Goal: Task Accomplishment & Management: Use online tool/utility

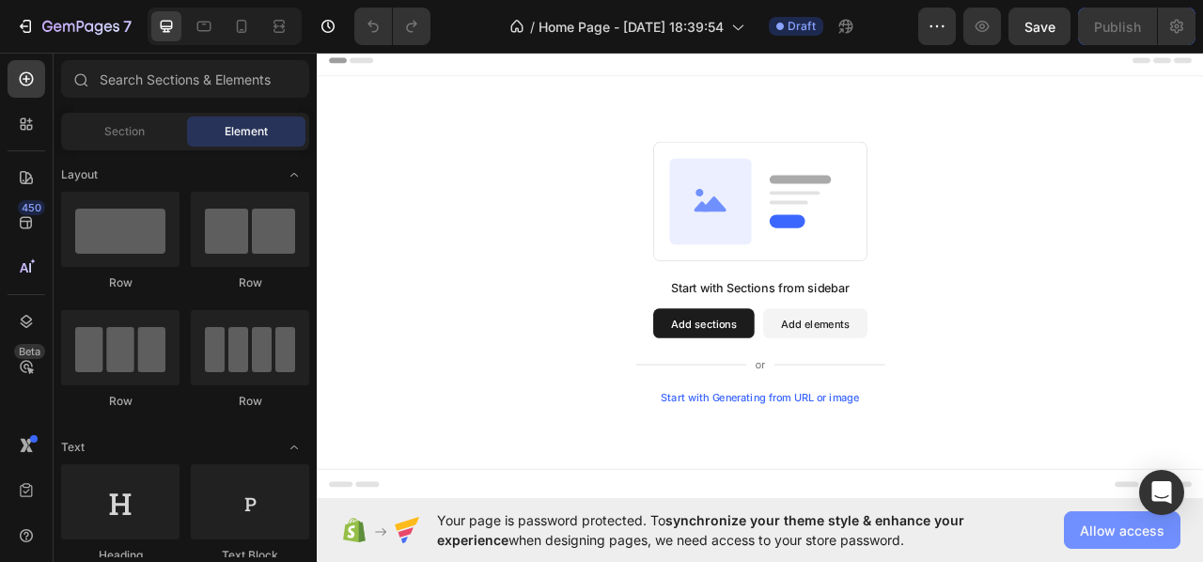
click at [1088, 524] on span "Allow access" at bounding box center [1122, 531] width 85 height 20
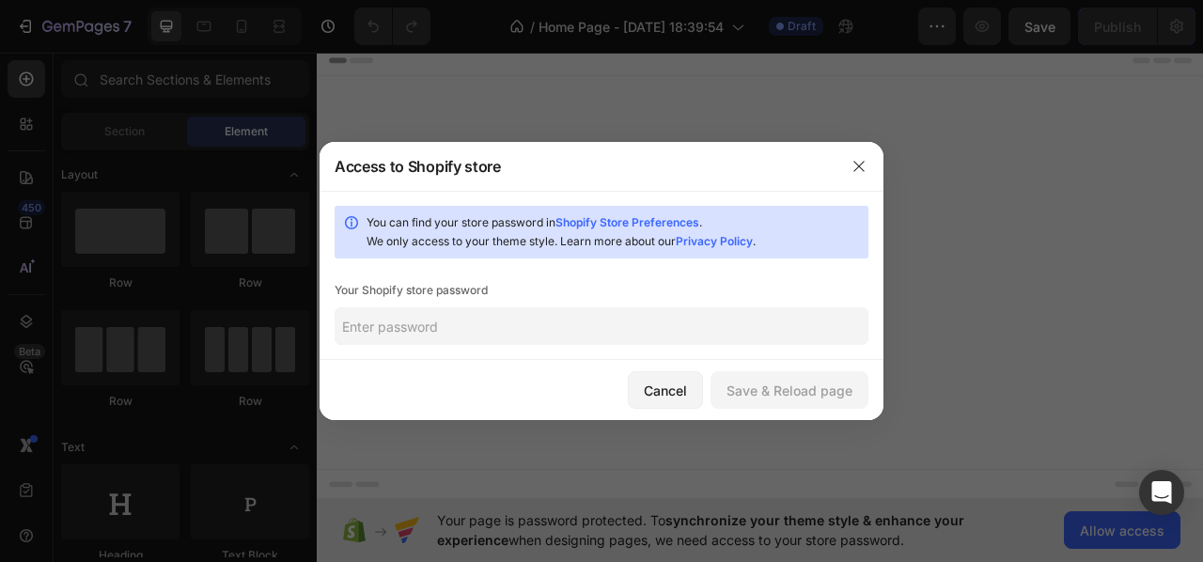
click at [624, 337] on input "text" at bounding box center [602, 326] width 534 height 38
paste input "[DEMOGRAPHIC_DATA]"
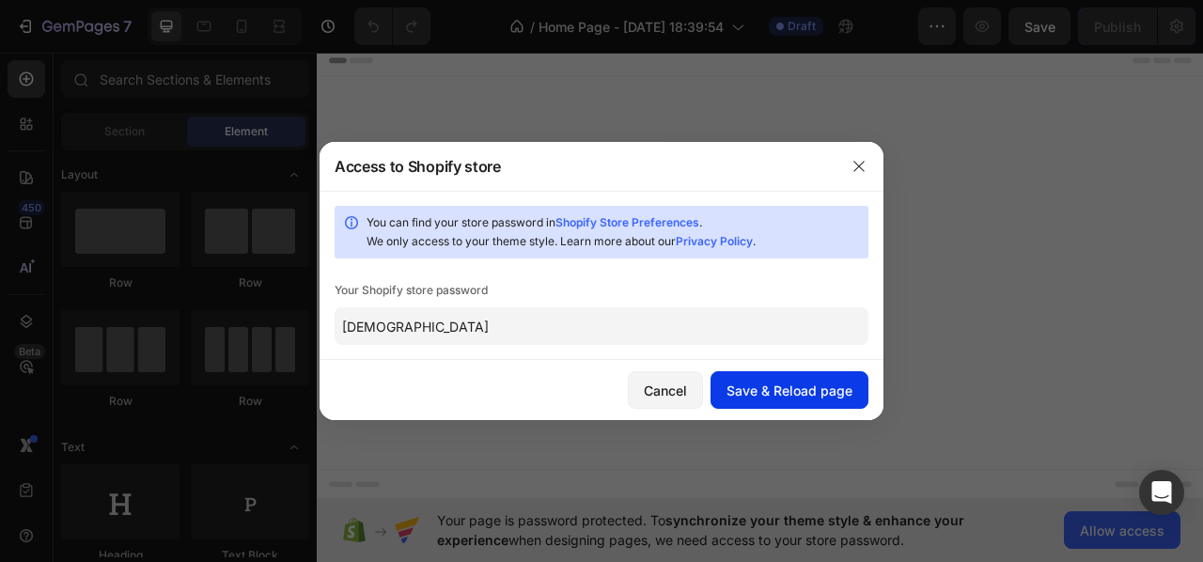
type input "[DEMOGRAPHIC_DATA]"
click at [790, 386] on div "Save & Reload page" at bounding box center [790, 391] width 126 height 20
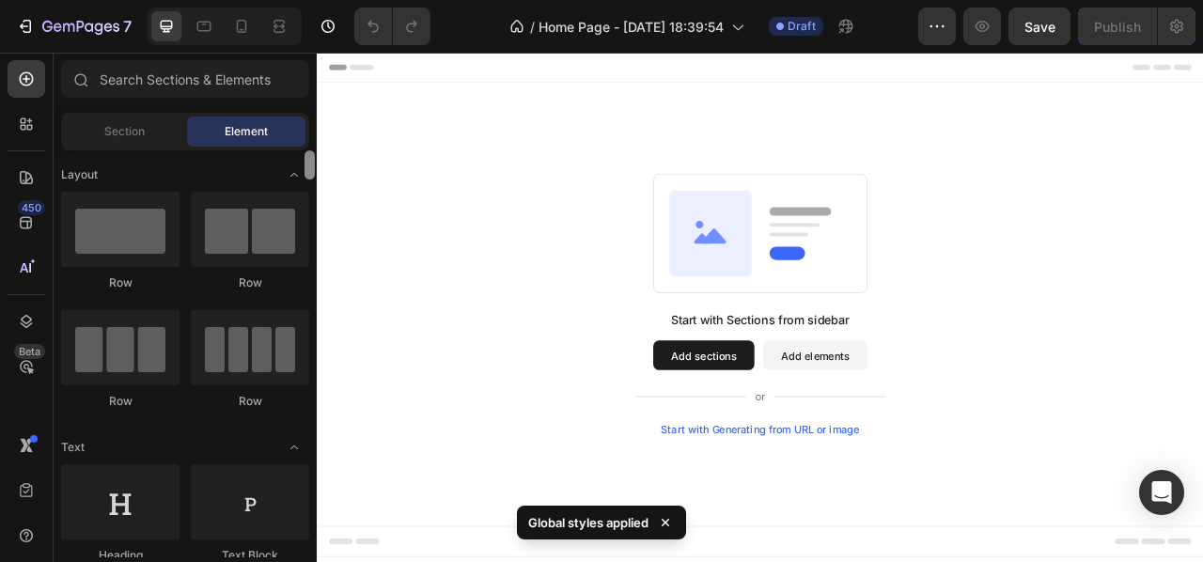
drag, startPoint x: 624, startPoint y: 217, endPoint x: 319, endPoint y: 90, distance: 330.8
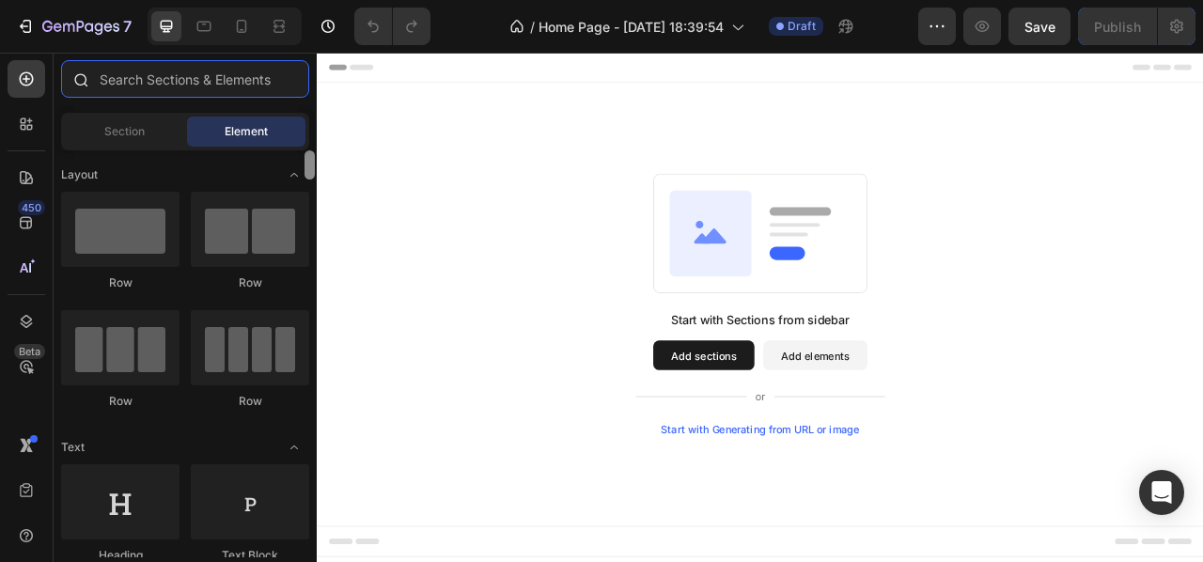
click at [188, 80] on input "text" at bounding box center [185, 79] width 248 height 38
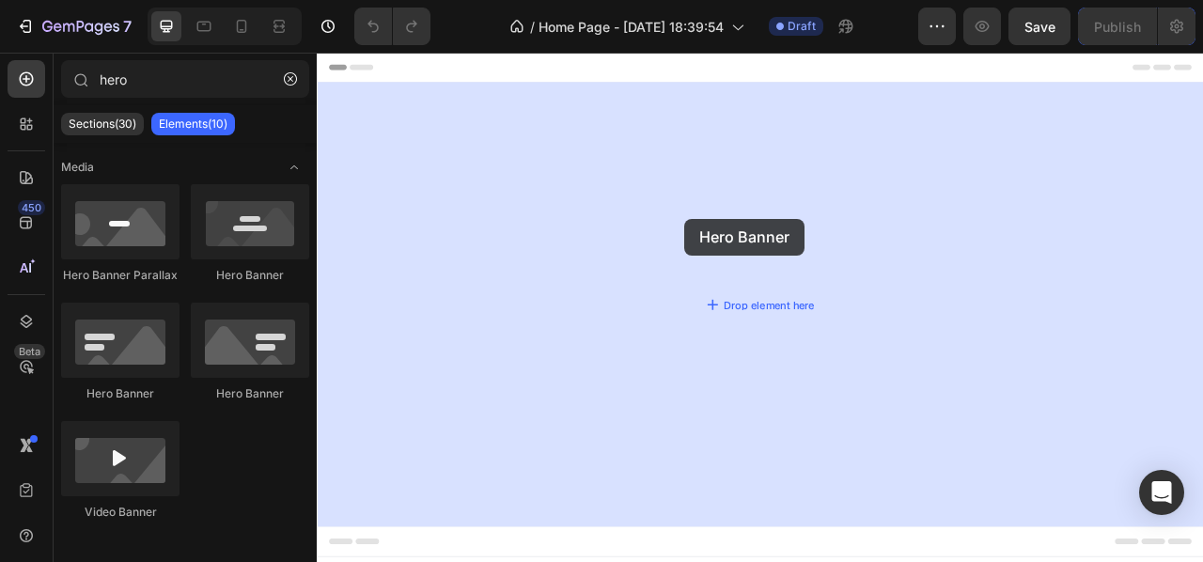
drag, startPoint x: 430, startPoint y: 398, endPoint x: 785, endPoint y: 265, distance: 378.3
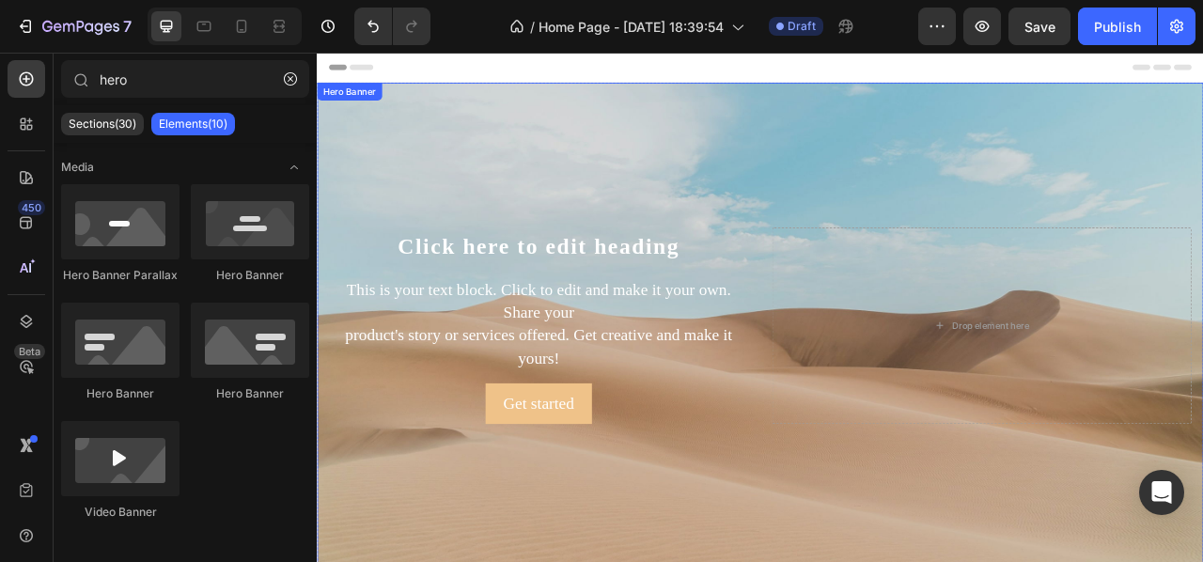
click at [749, 236] on div "Background Image" at bounding box center [881, 400] width 1128 height 618
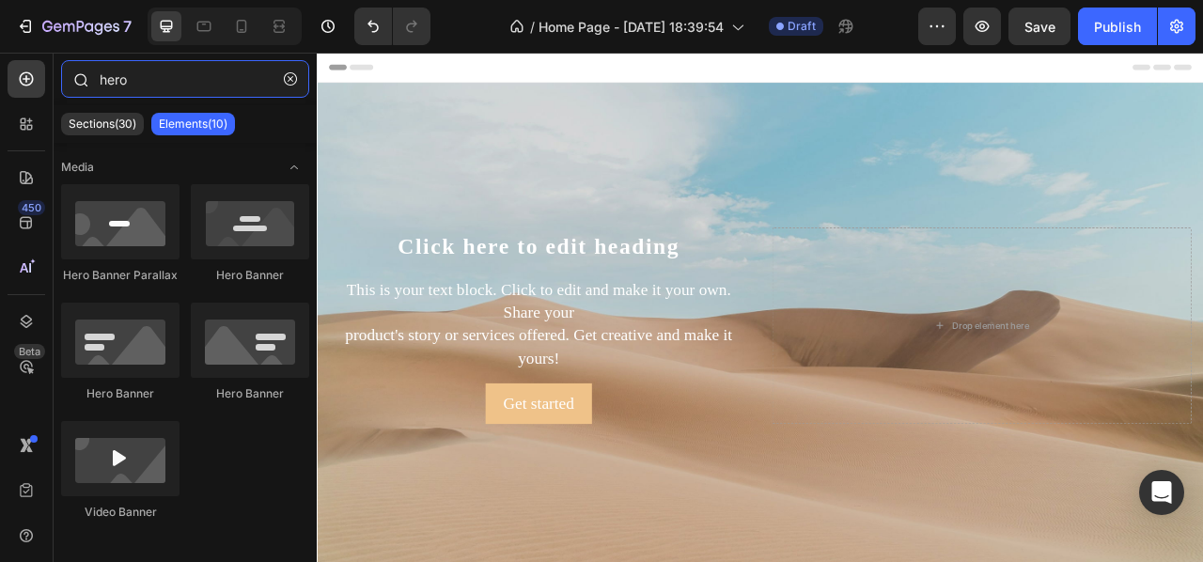
click at [155, 93] on input "hero" at bounding box center [185, 79] width 248 height 38
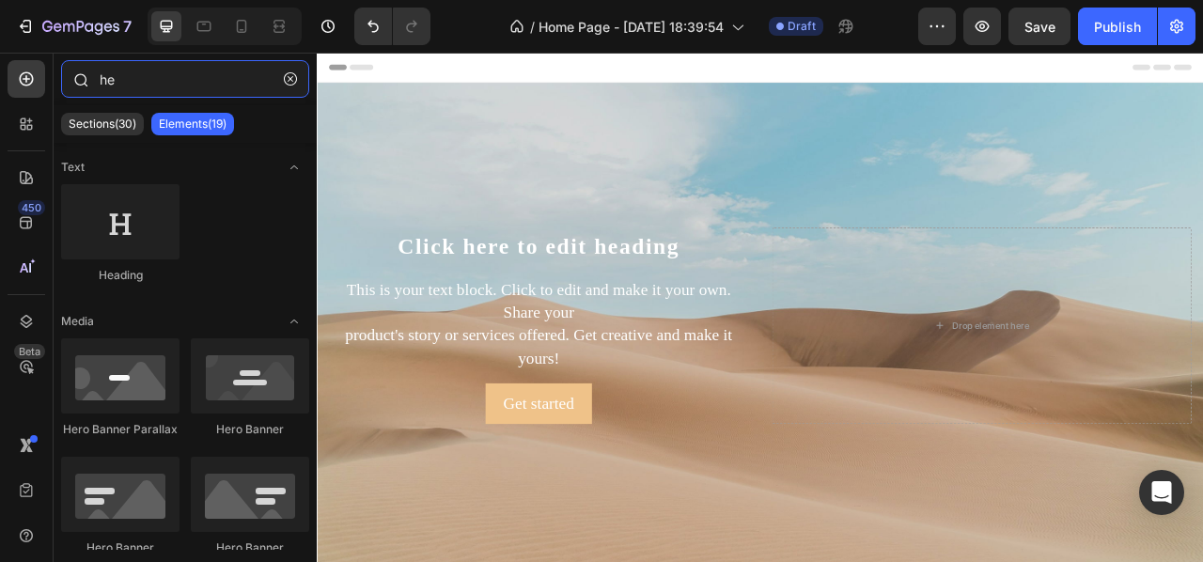
type input "h"
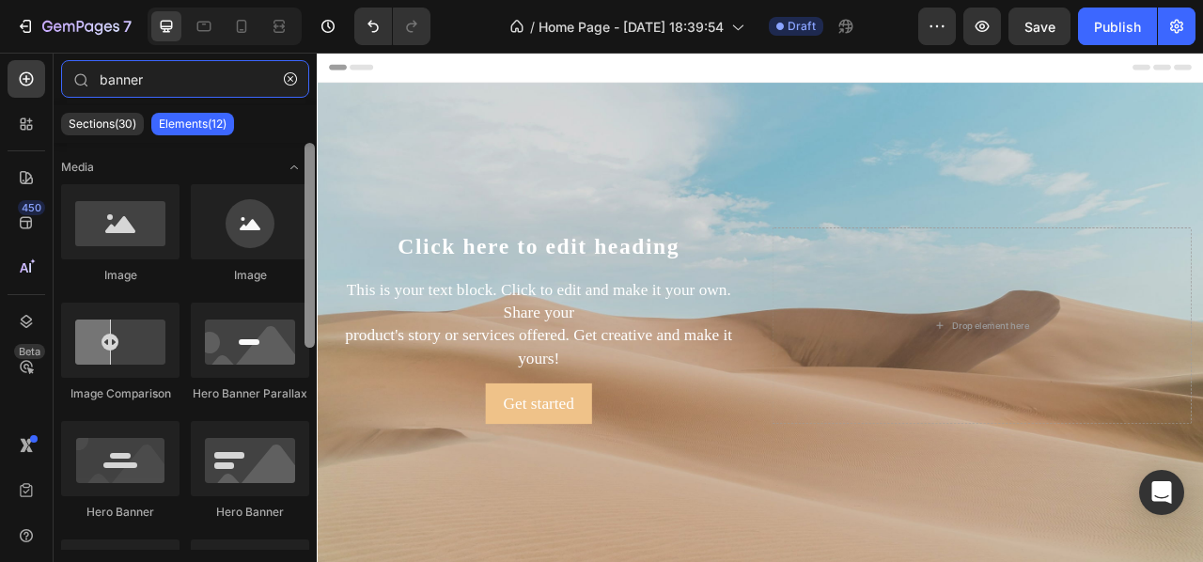
type input "banner"
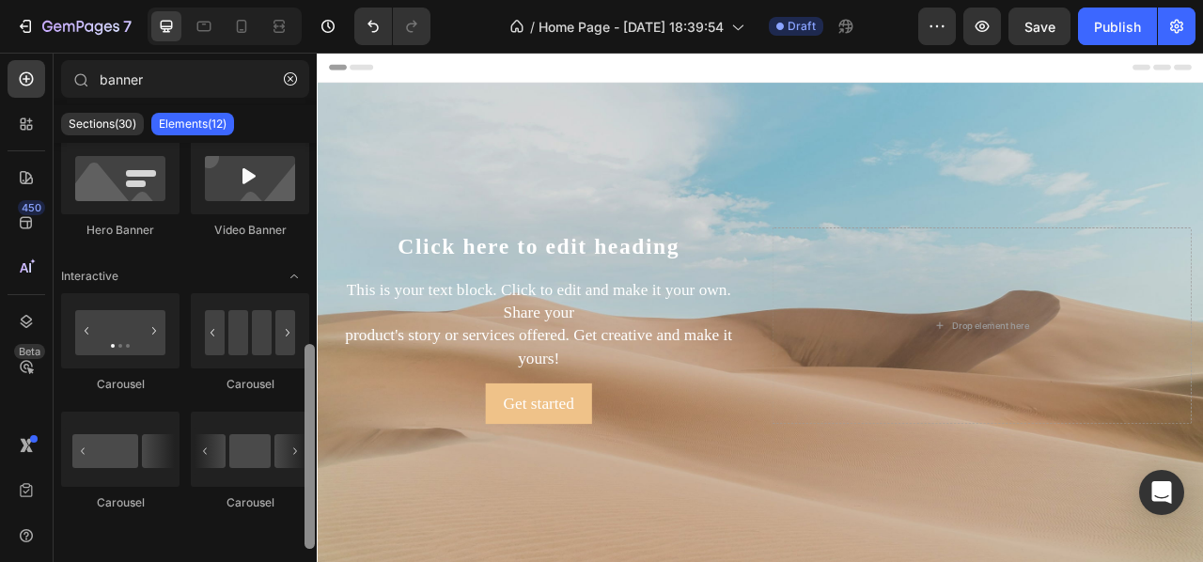
drag, startPoint x: 316, startPoint y: 275, endPoint x: 306, endPoint y: 397, distance: 121.6
click at [306, 397] on div at bounding box center [310, 346] width 14 height 407
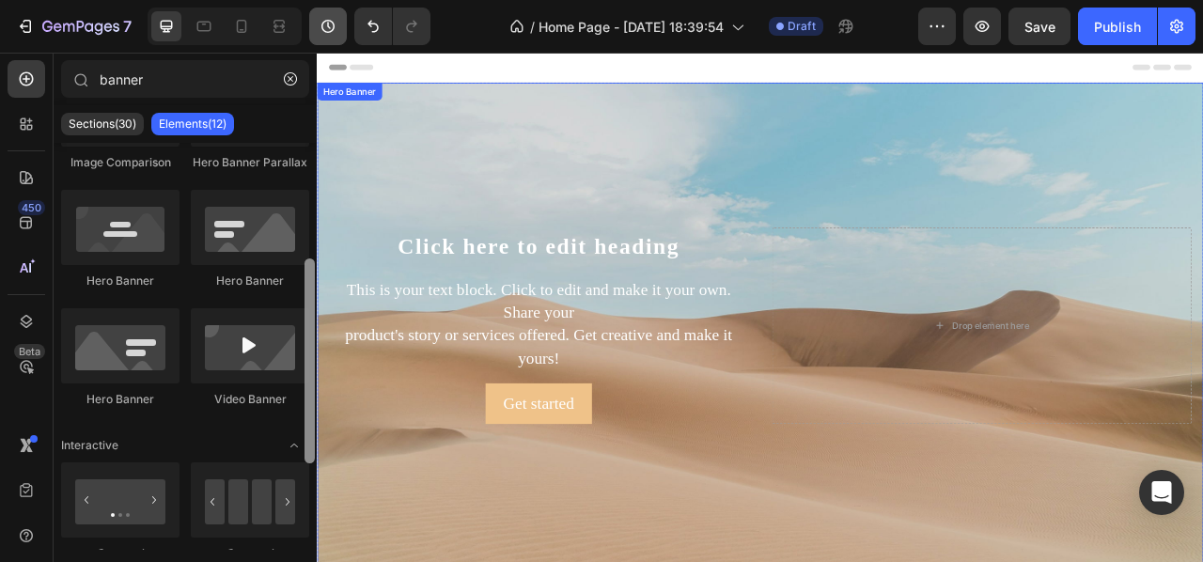
drag, startPoint x: 310, startPoint y: 383, endPoint x: 333, endPoint y: 16, distance: 367.3
click at [333, 0] on div "7 / Home Page - [DATE] 18:39:54 Draft Preview Save Publish 450 Beta banner Sect…" at bounding box center [601, 0] width 1203 height 0
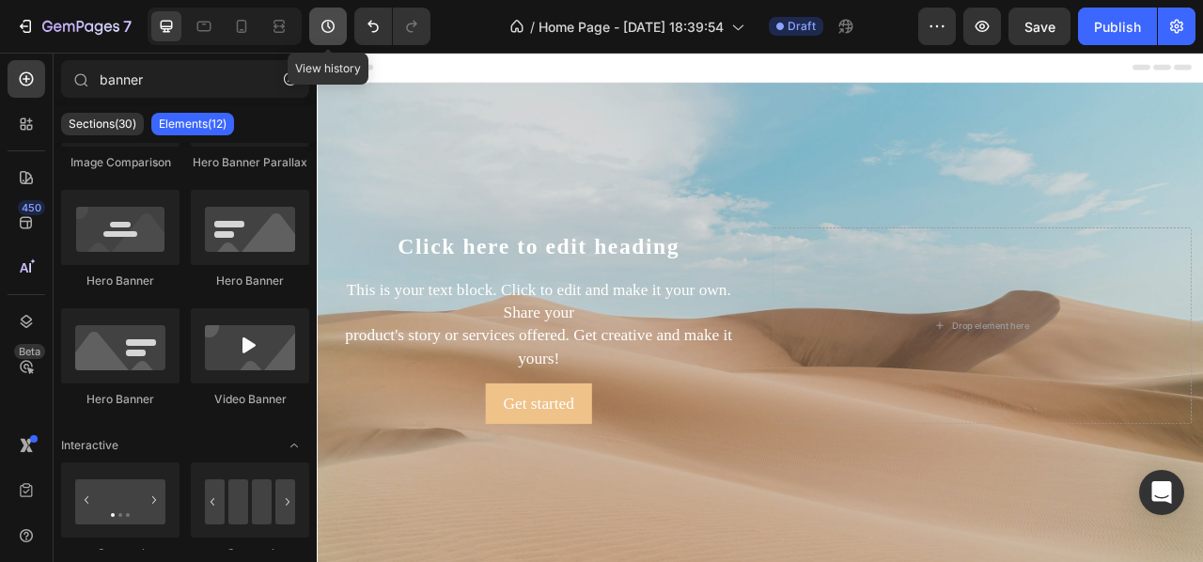
scroll to position [0, 0]
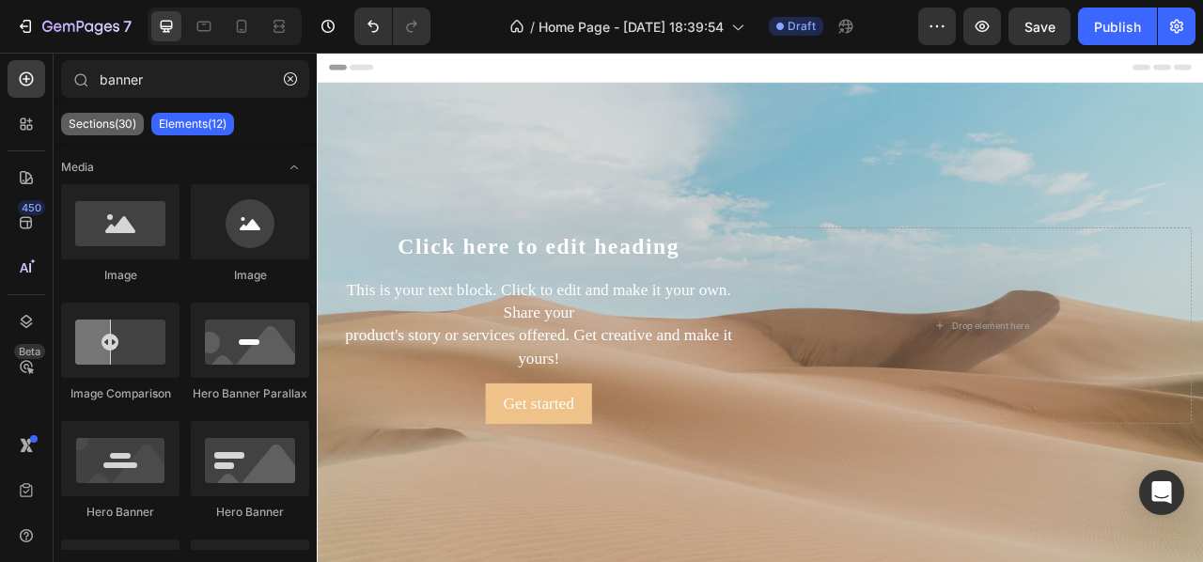
click at [117, 123] on p "Sections(30)" at bounding box center [103, 124] width 68 height 15
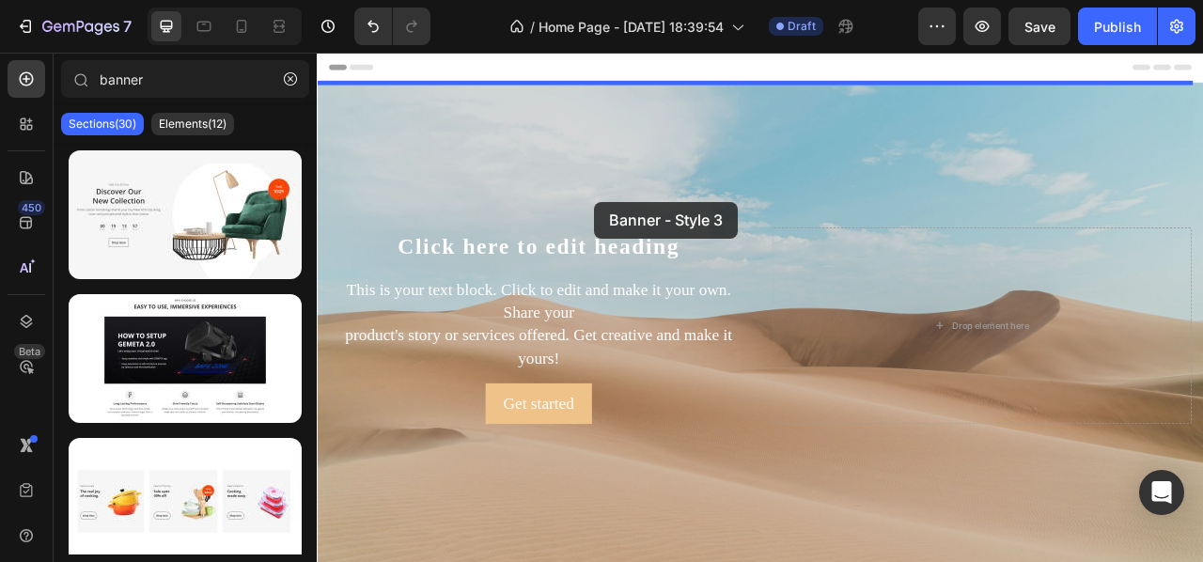
drag, startPoint x: 571, startPoint y: 274, endPoint x: 669, endPoint y: 243, distance: 103.5
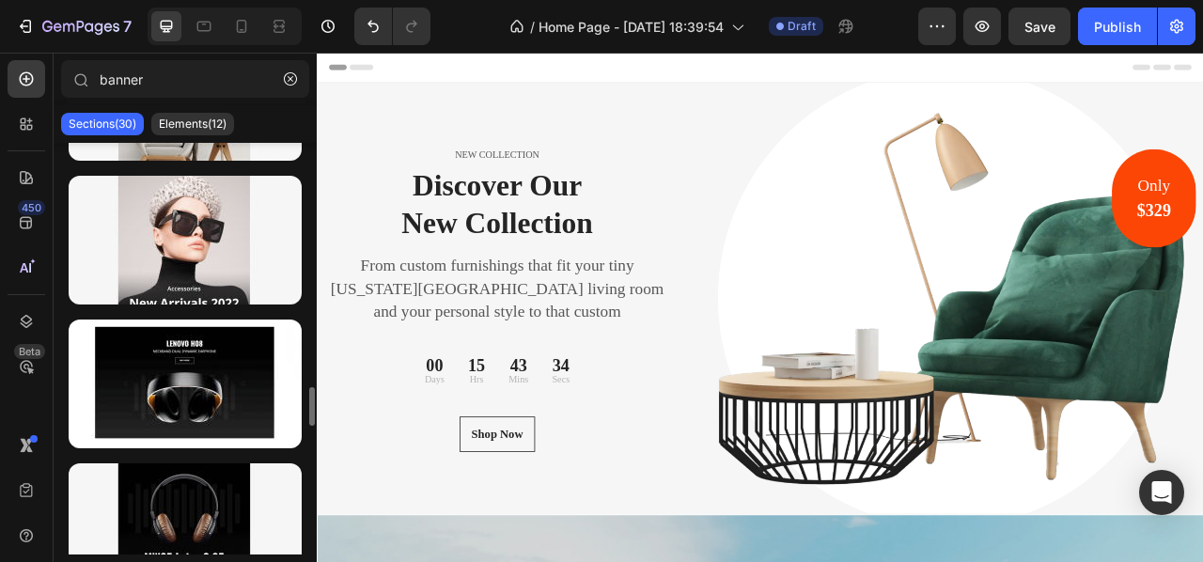
scroll to position [1410, 0]
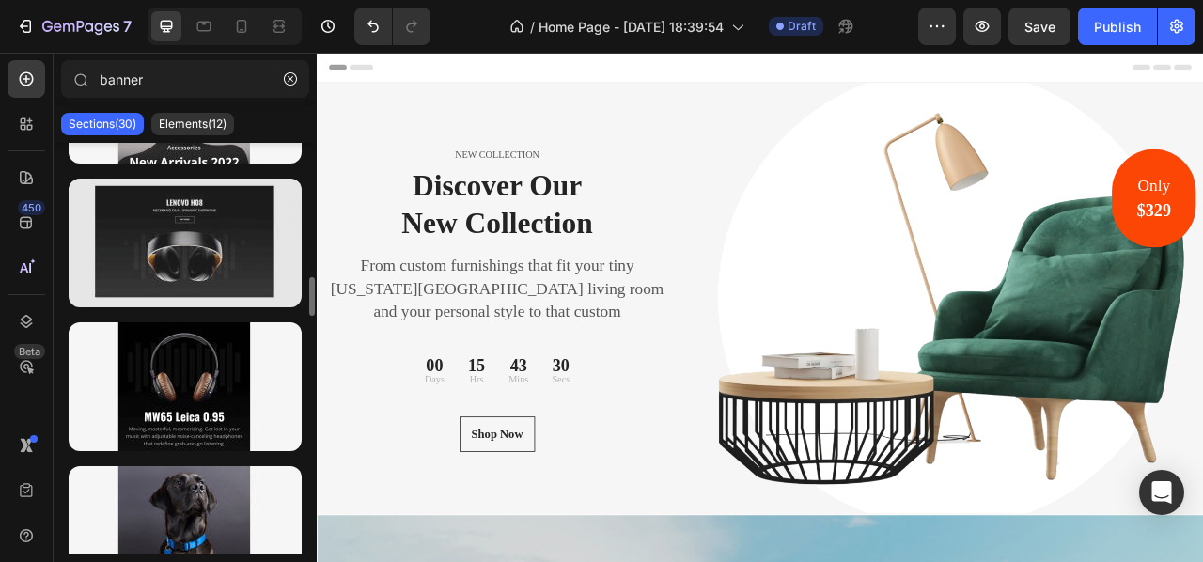
click at [205, 272] on div at bounding box center [185, 243] width 233 height 129
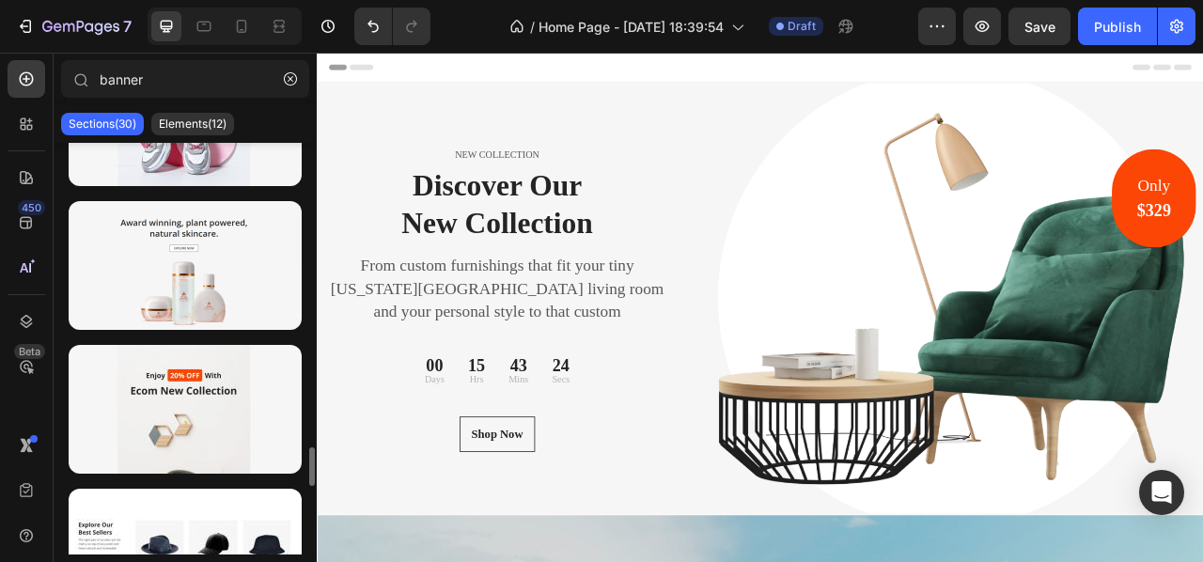
scroll to position [2594, 0]
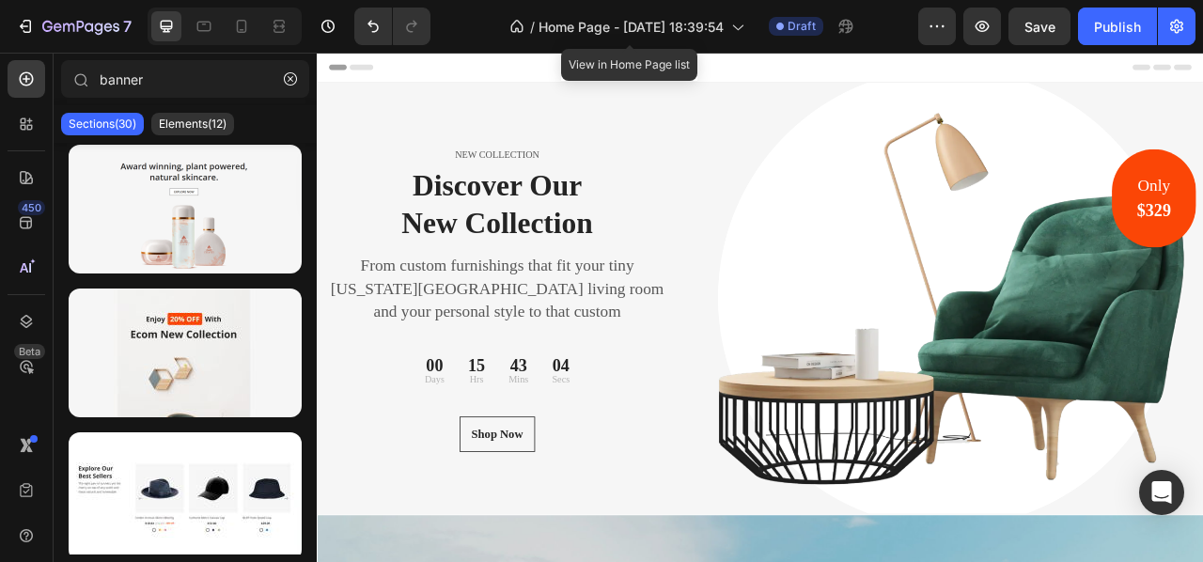
click at [1104, 79] on div "Header" at bounding box center [881, 72] width 1098 height 38
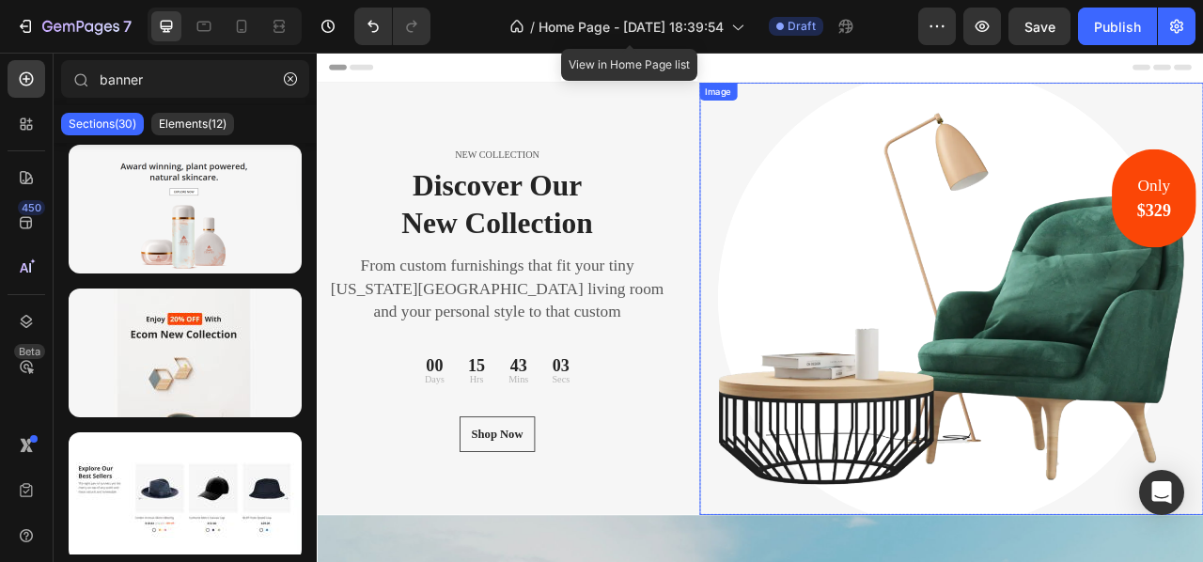
click at [1087, 99] on img at bounding box center [1125, 366] width 642 height 550
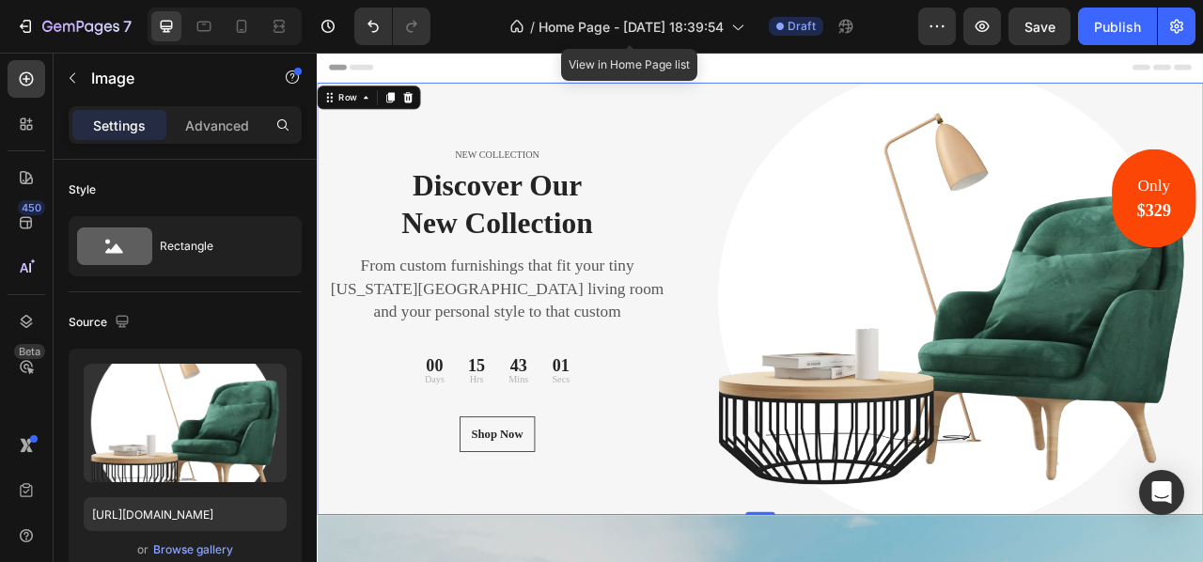
click at [704, 101] on div "NEW COLLECTION Text block Discover Our New Collection Heading From custom furni…" at bounding box center [546, 366] width 459 height 550
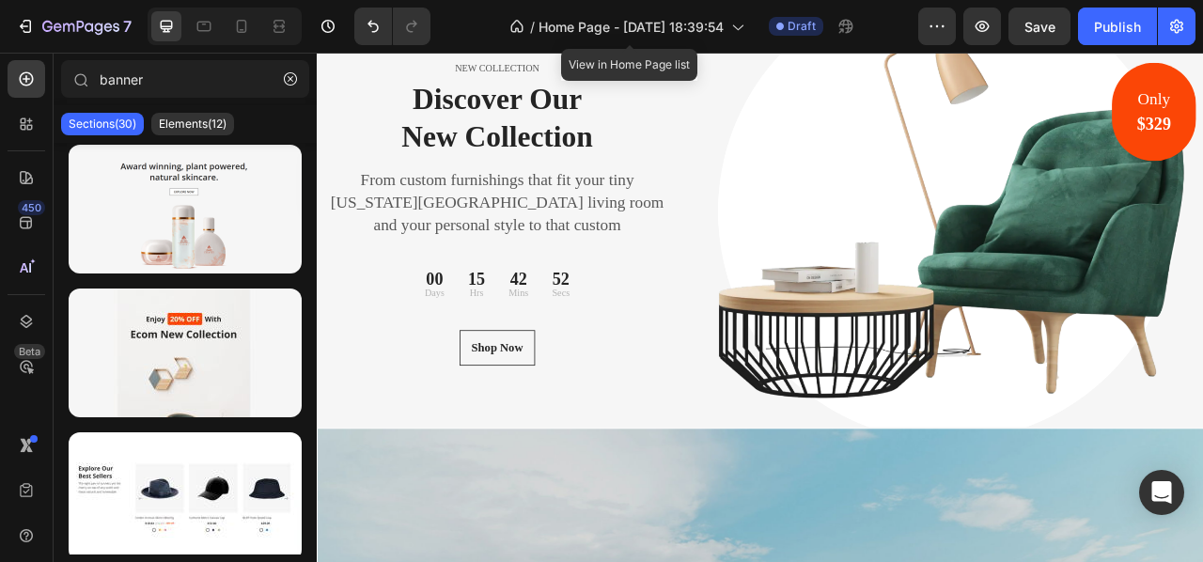
scroll to position [68, 0]
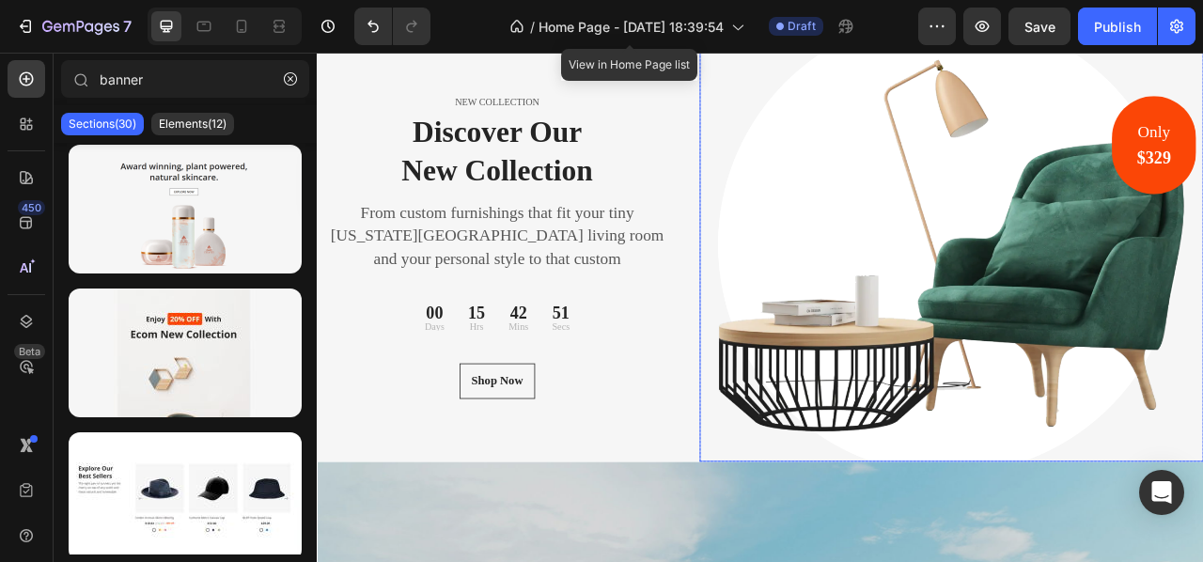
click at [1202, 347] on img at bounding box center [1125, 298] width 642 height 550
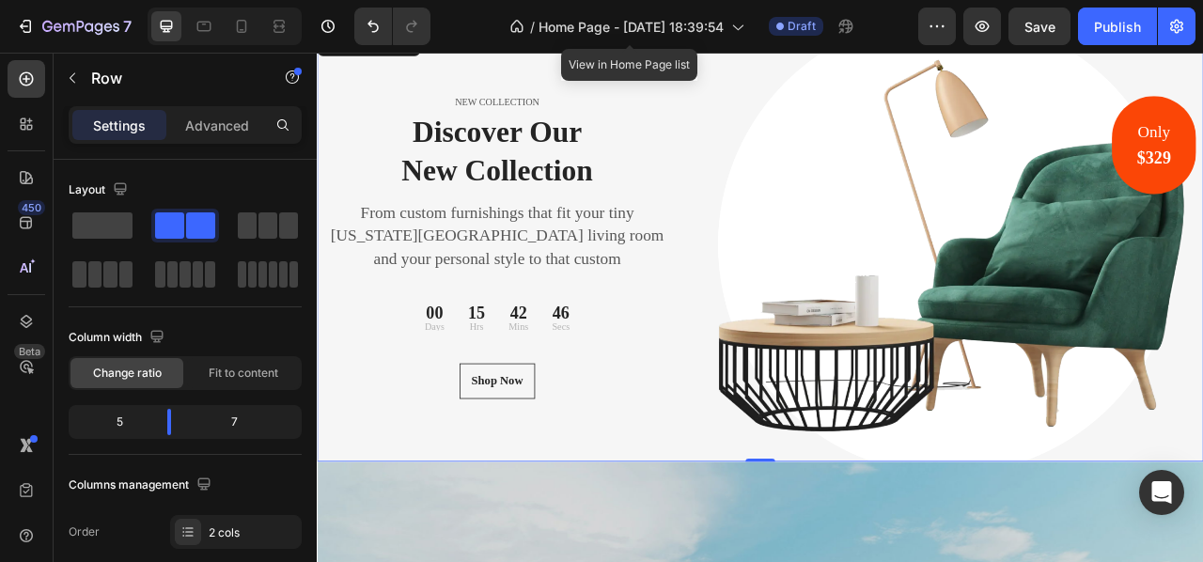
click at [781, 174] on div "NEW COLLECTION Text block Discover Our New Collection Heading From custom furni…" at bounding box center [881, 298] width 1128 height 550
click at [378, 26] on icon "Undo/Redo" at bounding box center [373, 27] width 11 height 12
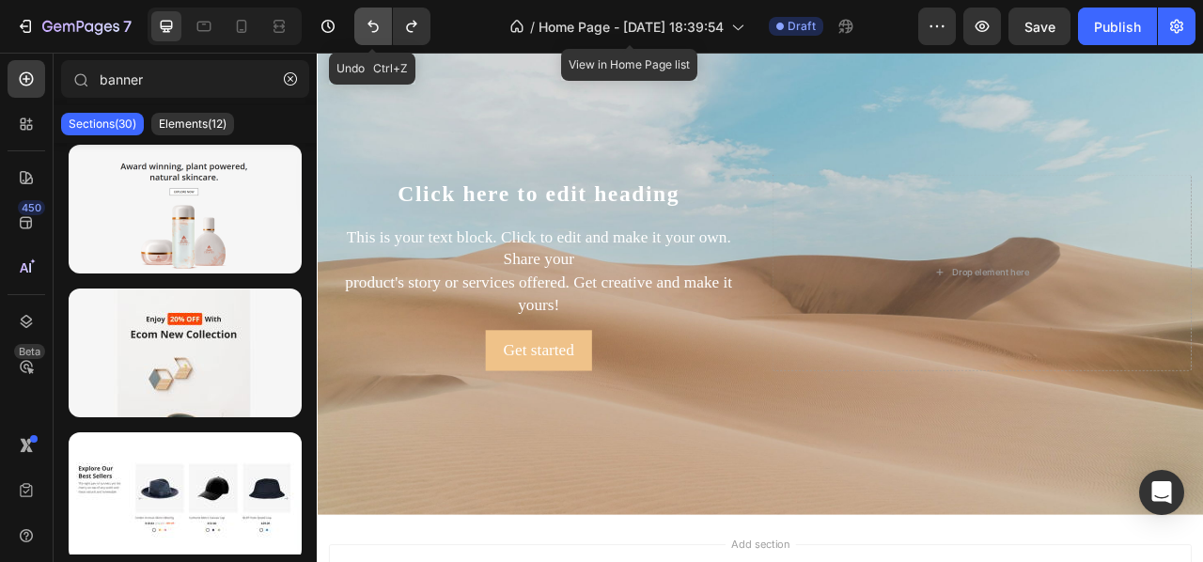
scroll to position [0, 0]
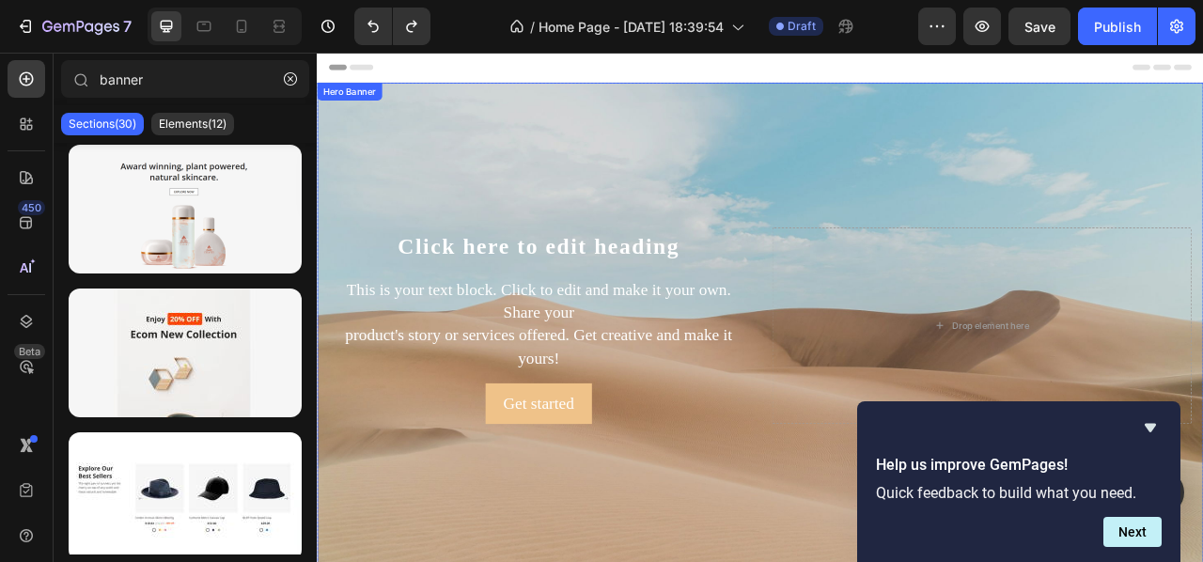
click at [871, 194] on div "Background Image" at bounding box center [881, 400] width 1128 height 618
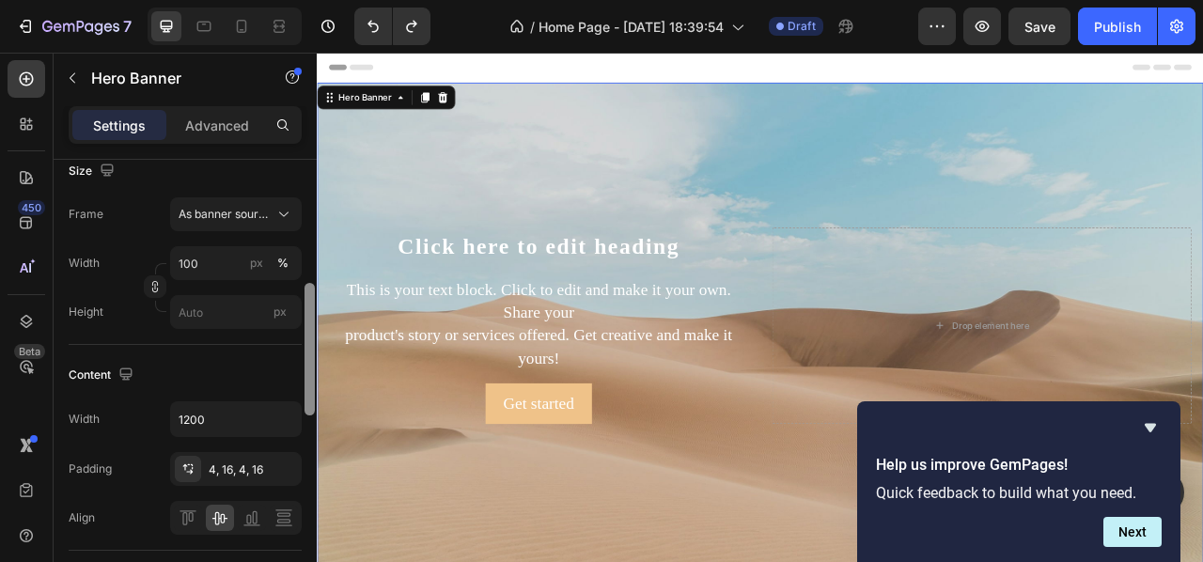
scroll to position [311, 0]
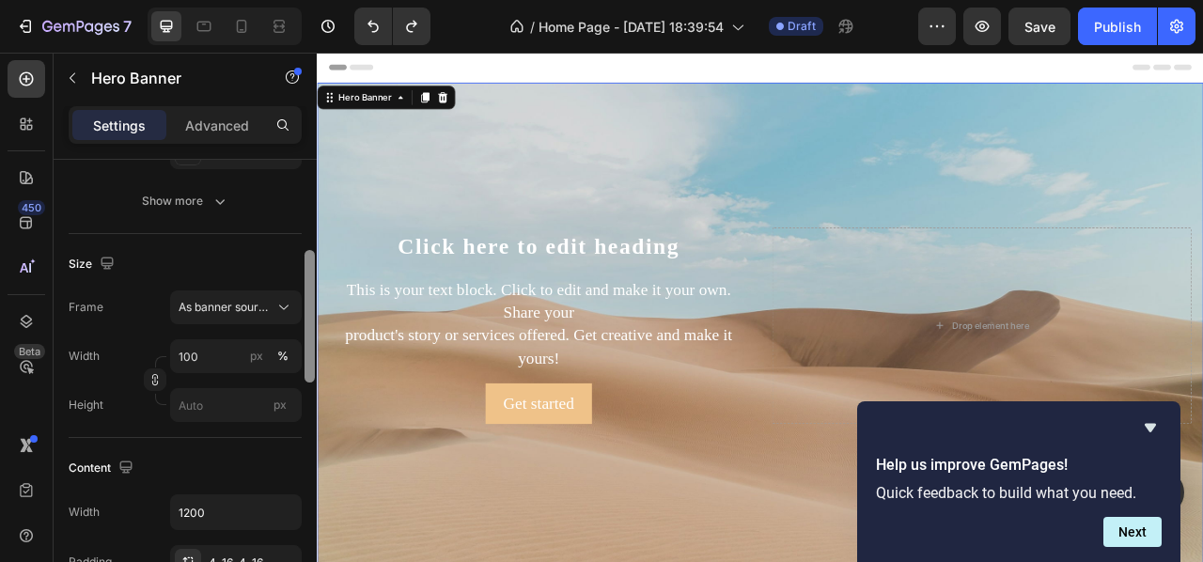
drag, startPoint x: 628, startPoint y: 228, endPoint x: 338, endPoint y: 256, distance: 290.8
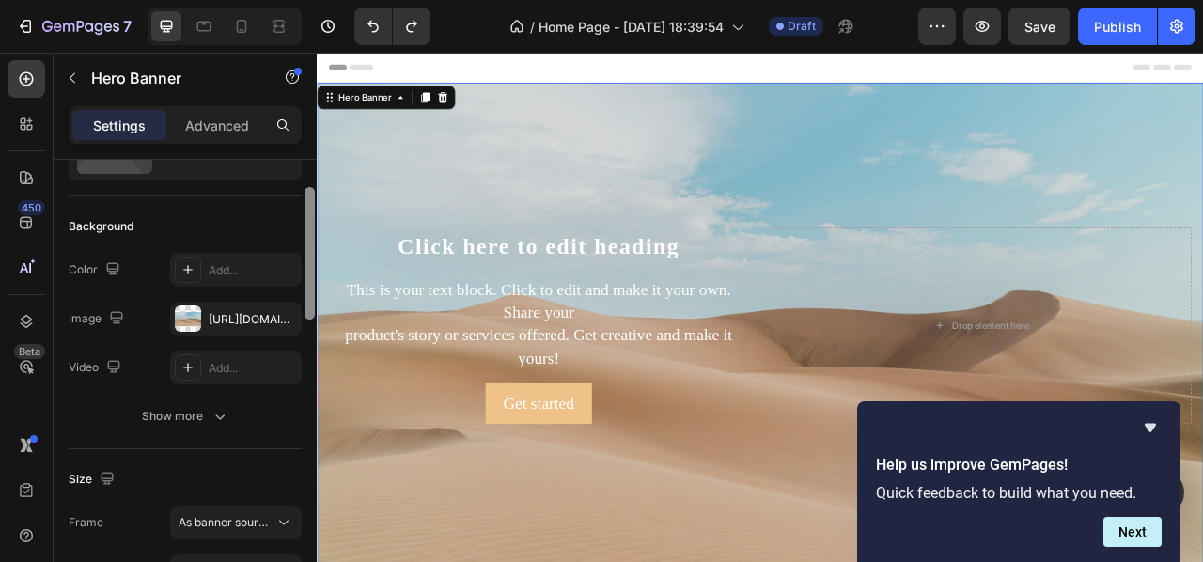
scroll to position [102, 0]
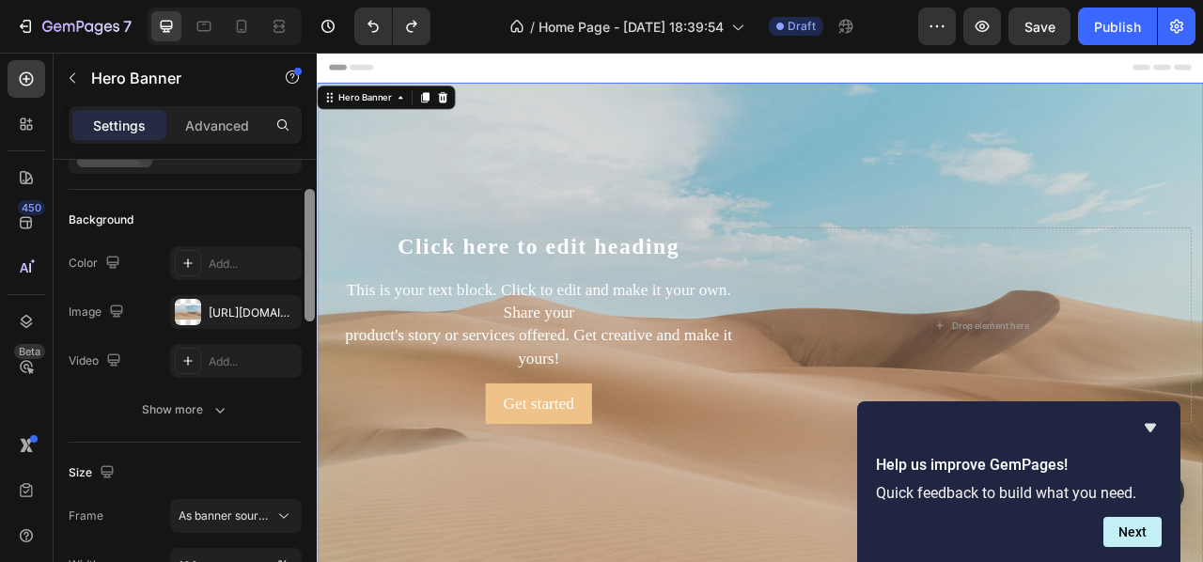
click at [209, 206] on div "Background" at bounding box center [185, 220] width 233 height 30
click at [209, 305] on div "[URL][DOMAIN_NAME]" at bounding box center [236, 313] width 55 height 17
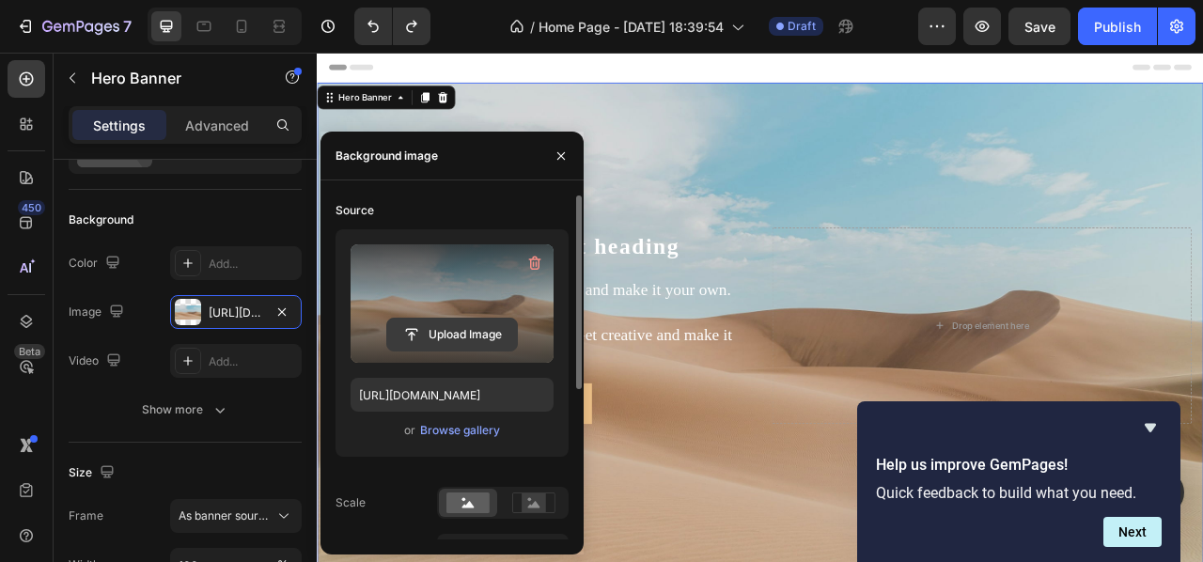
click at [440, 336] on input "file" at bounding box center [452, 335] width 130 height 32
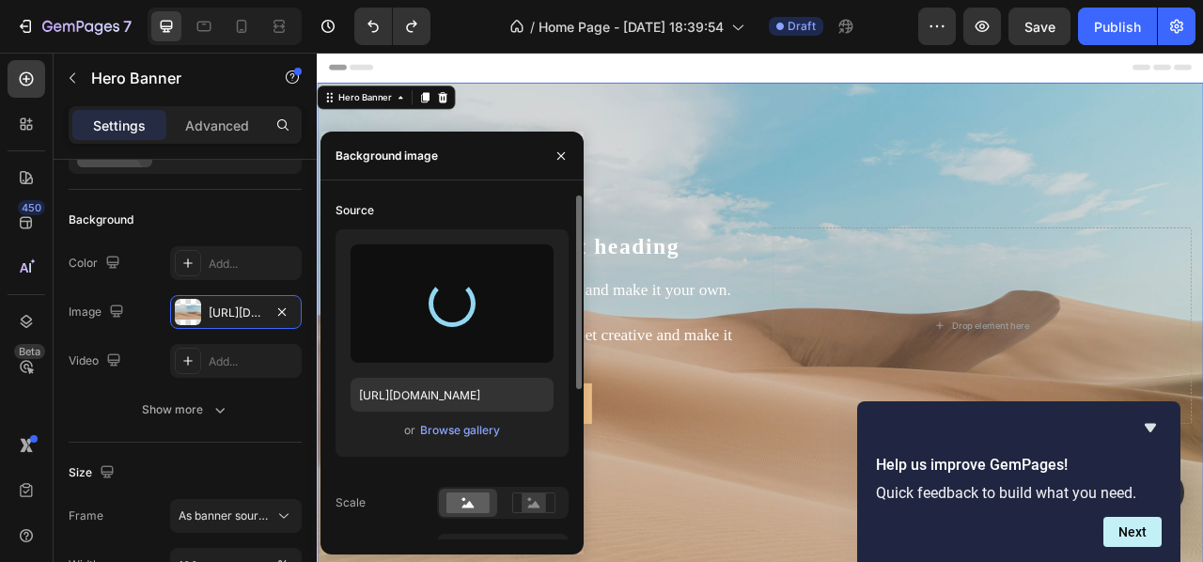
type input "[URL][DOMAIN_NAME]"
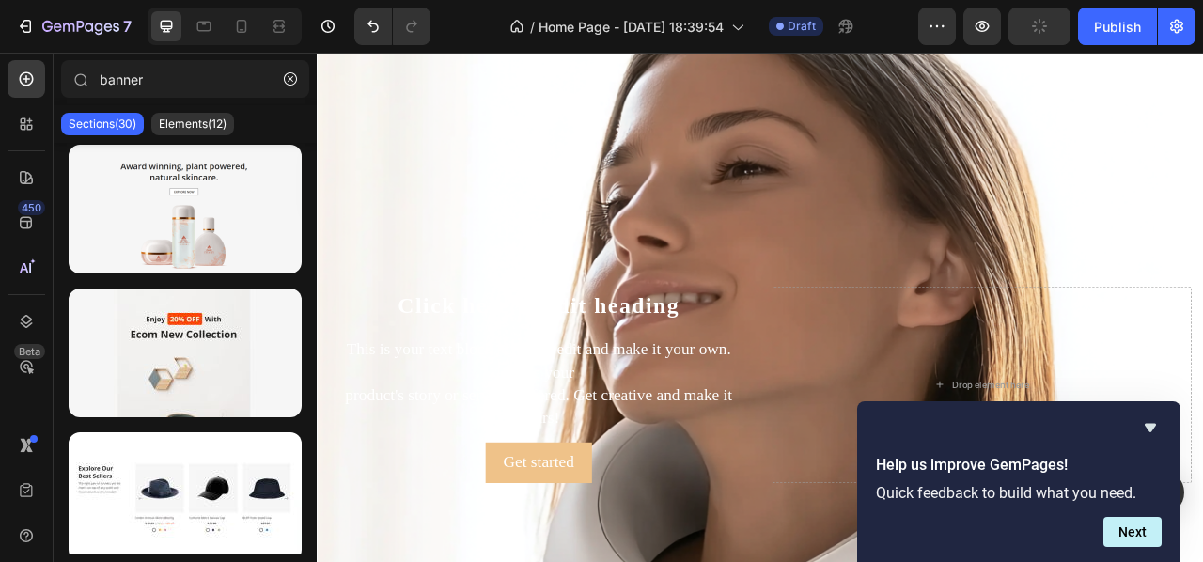
scroll to position [0, 0]
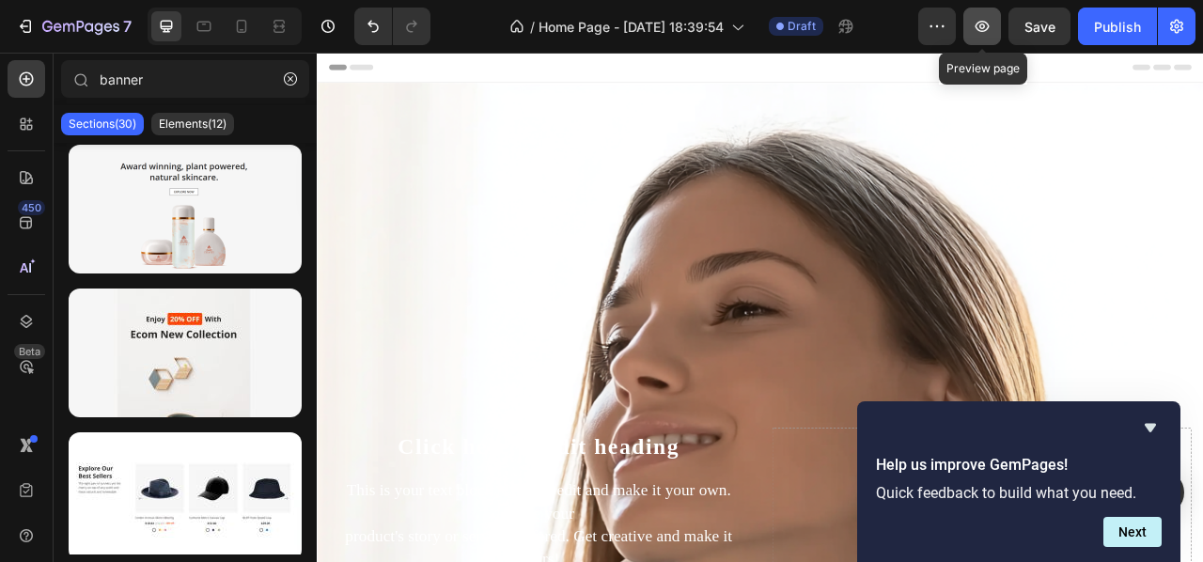
click at [991, 28] on icon "button" at bounding box center [982, 26] width 19 height 19
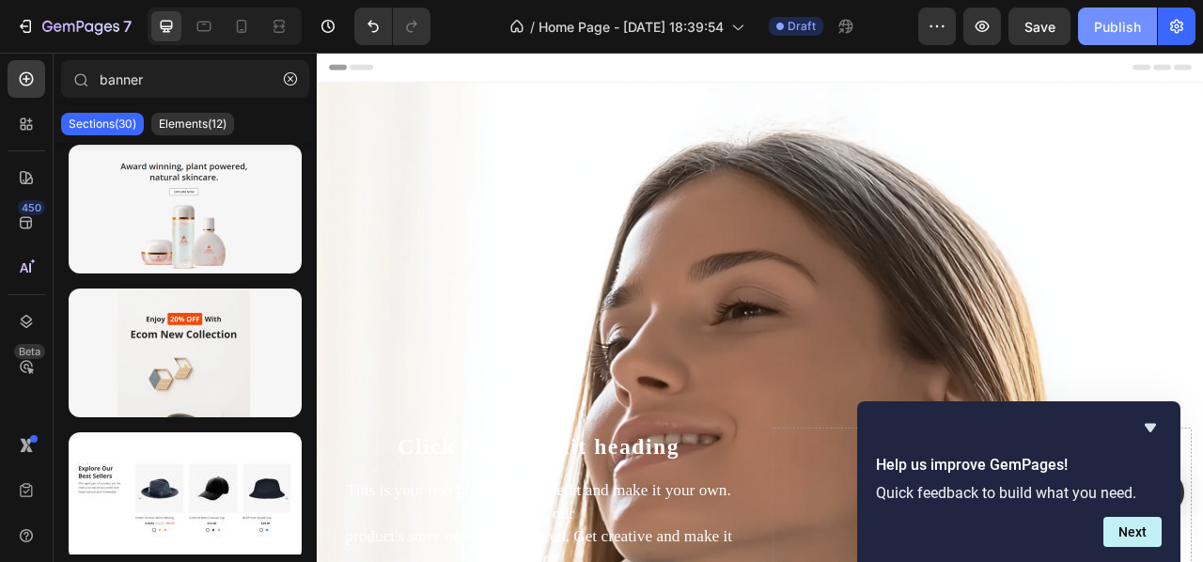
click at [1111, 37] on button "Publish" at bounding box center [1117, 27] width 79 height 38
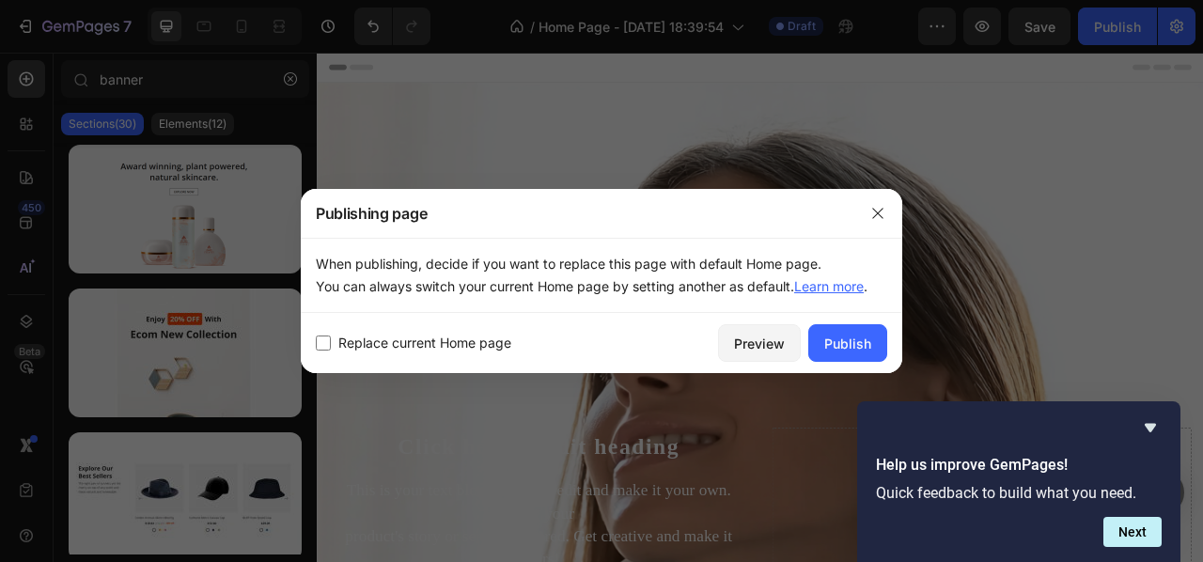
click at [864, 321] on div "Replace current Home page Preview Publish" at bounding box center [602, 343] width 602 height 60
click at [853, 339] on div "Publish" at bounding box center [847, 344] width 47 height 20
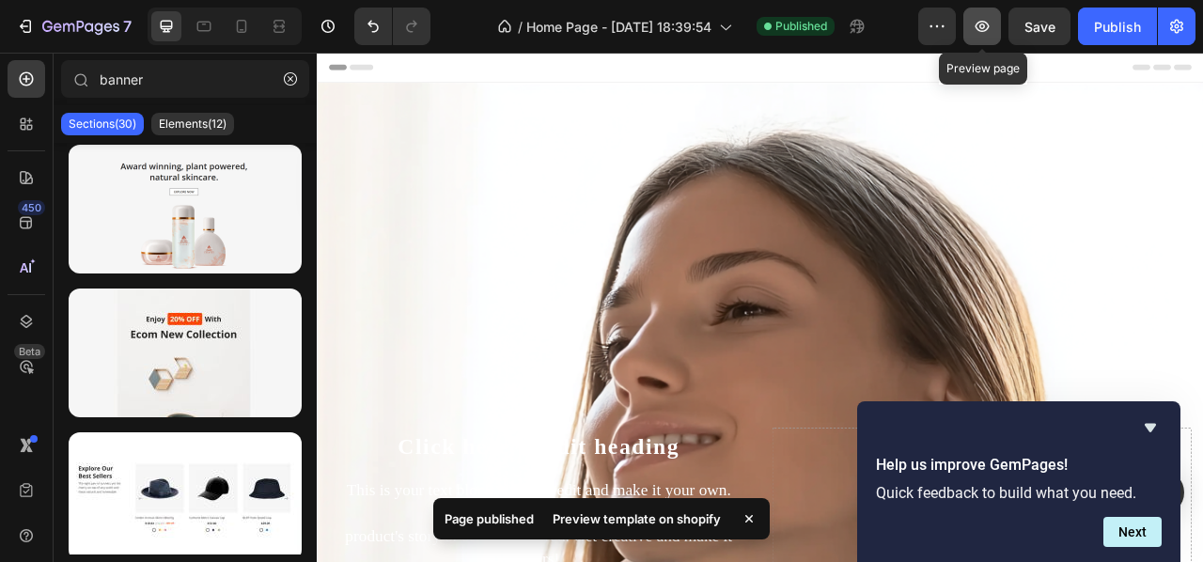
click at [994, 20] on button "button" at bounding box center [982, 27] width 38 height 38
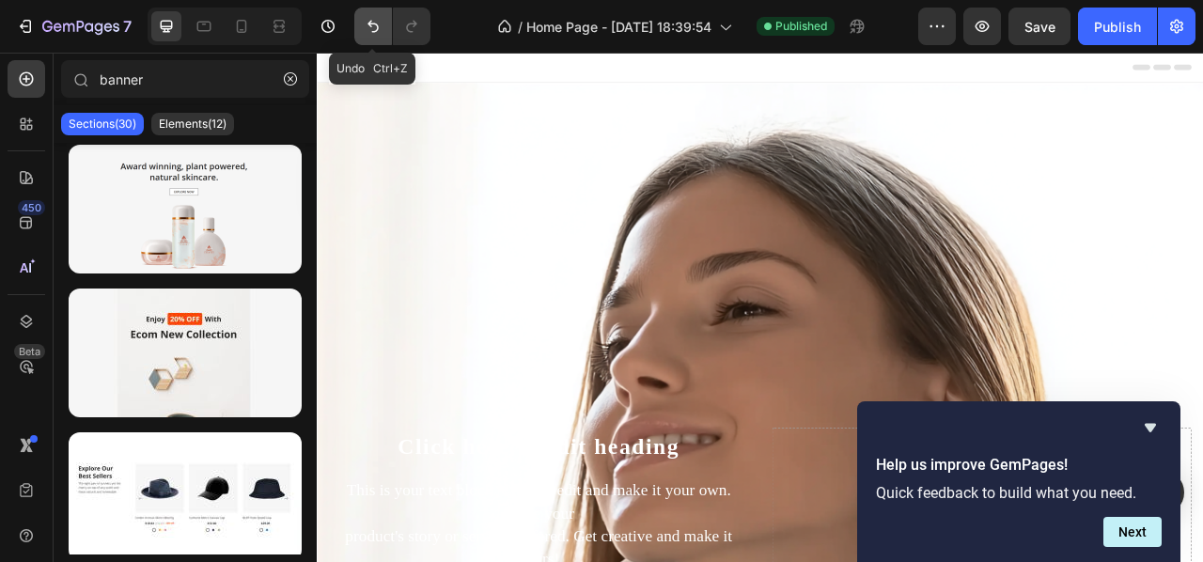
click at [382, 29] on icon "Undo/Redo" at bounding box center [373, 26] width 19 height 19
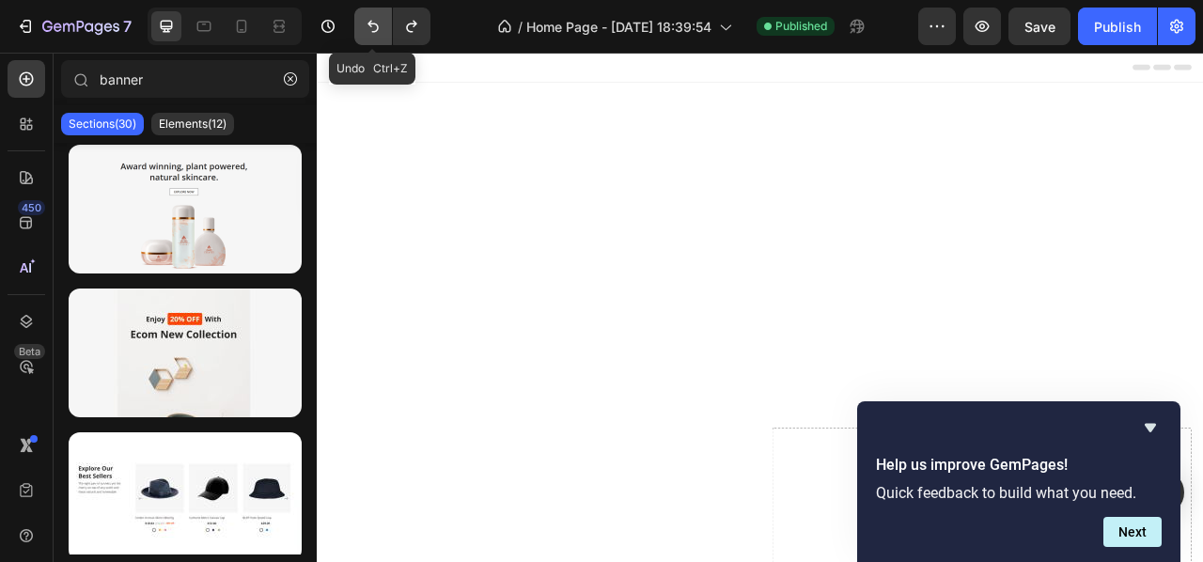
click at [376, 14] on button "Undo/Redo" at bounding box center [373, 27] width 38 height 38
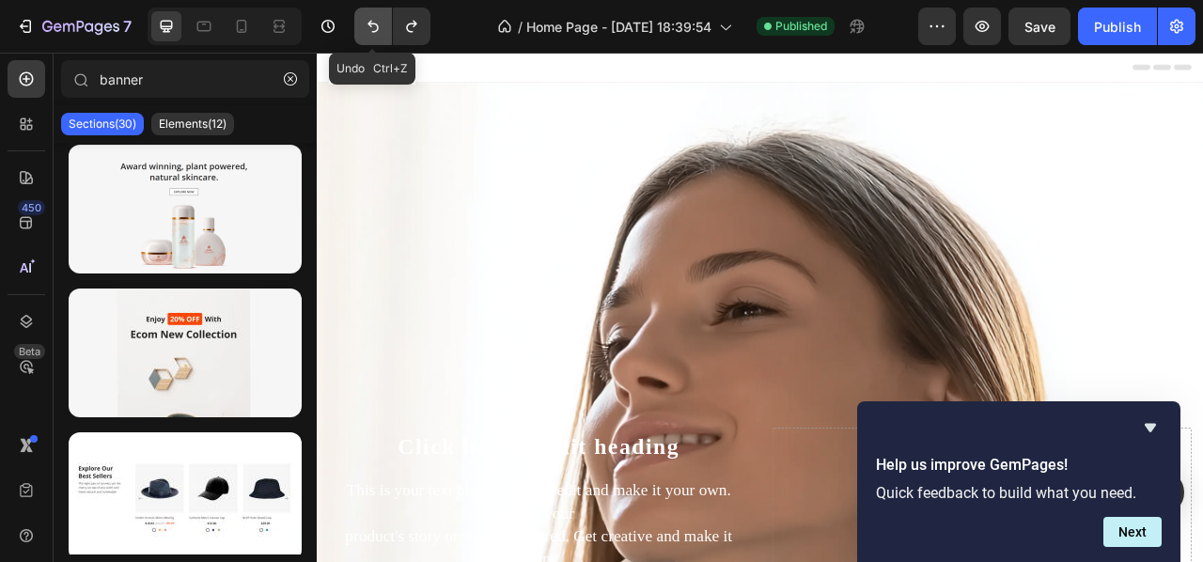
click at [376, 14] on button "Undo/Redo" at bounding box center [373, 27] width 38 height 38
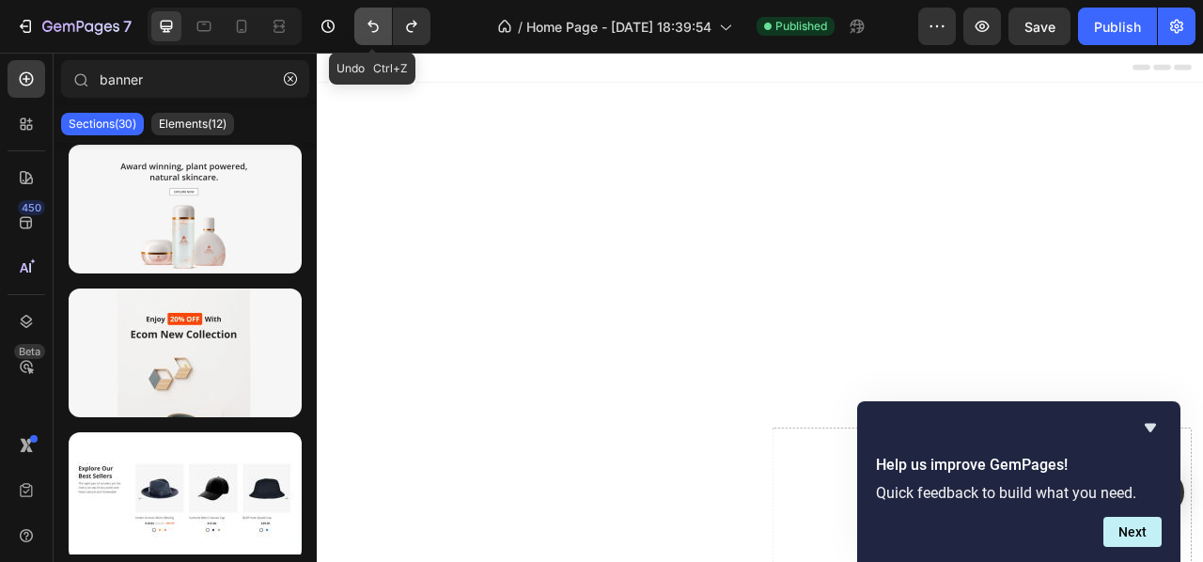
click at [376, 14] on button "Undo/Redo" at bounding box center [373, 27] width 38 height 38
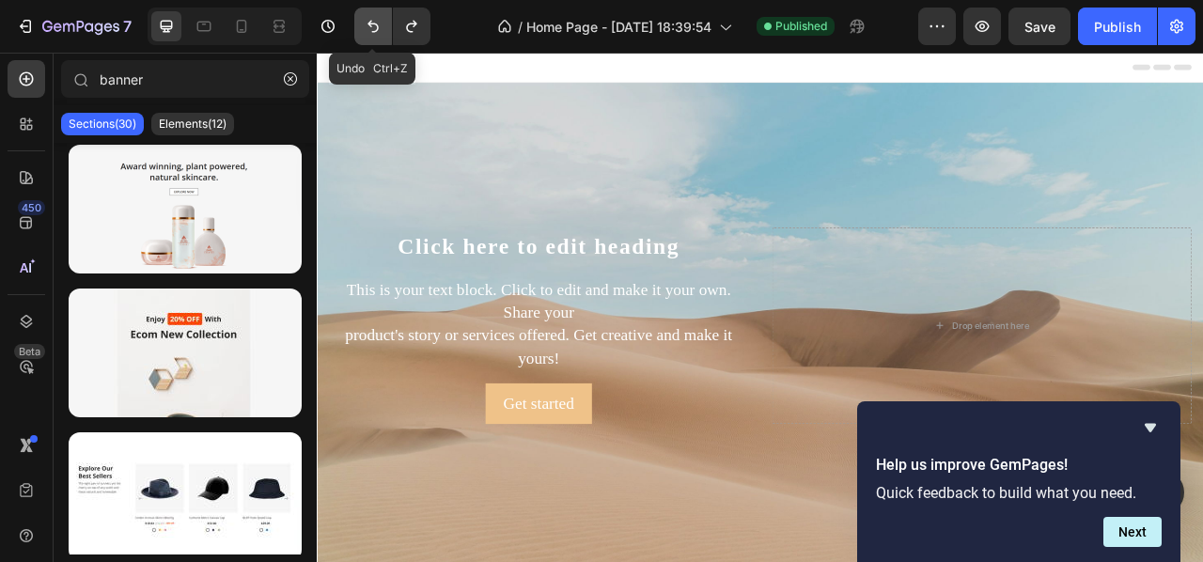
click at [376, 14] on button "Undo/Redo" at bounding box center [373, 27] width 38 height 38
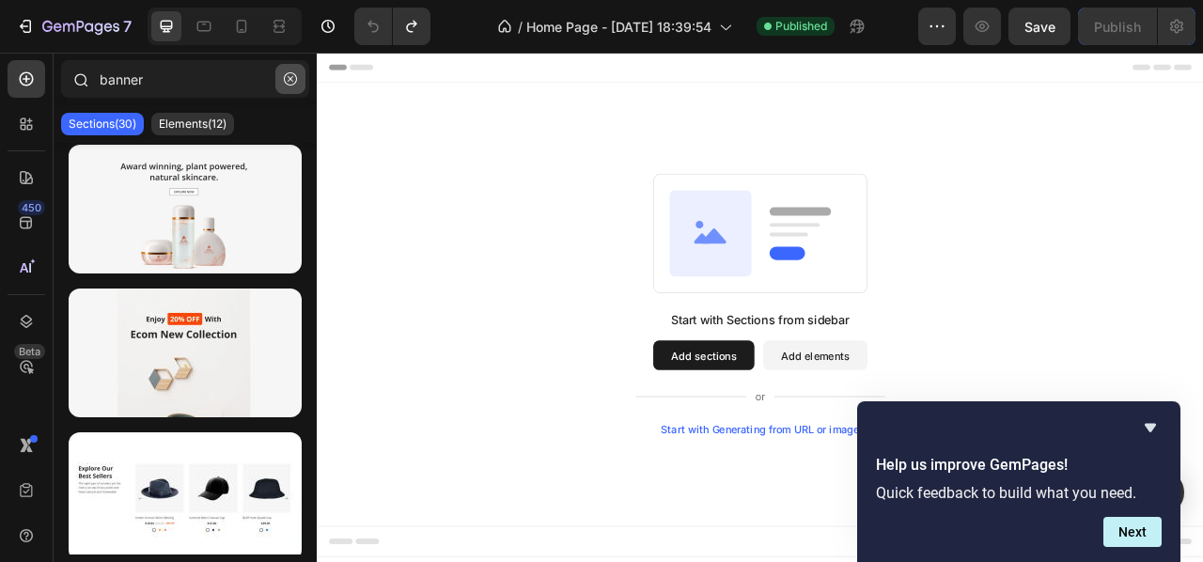
click at [294, 89] on button "button" at bounding box center [290, 79] width 30 height 30
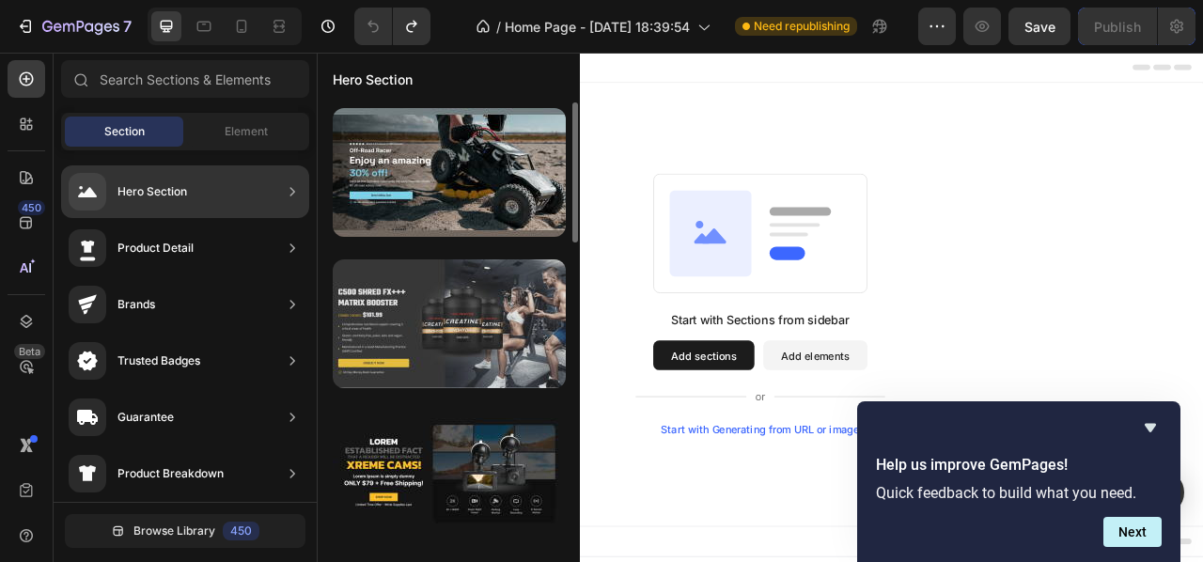
click at [483, 333] on div at bounding box center [449, 323] width 233 height 129
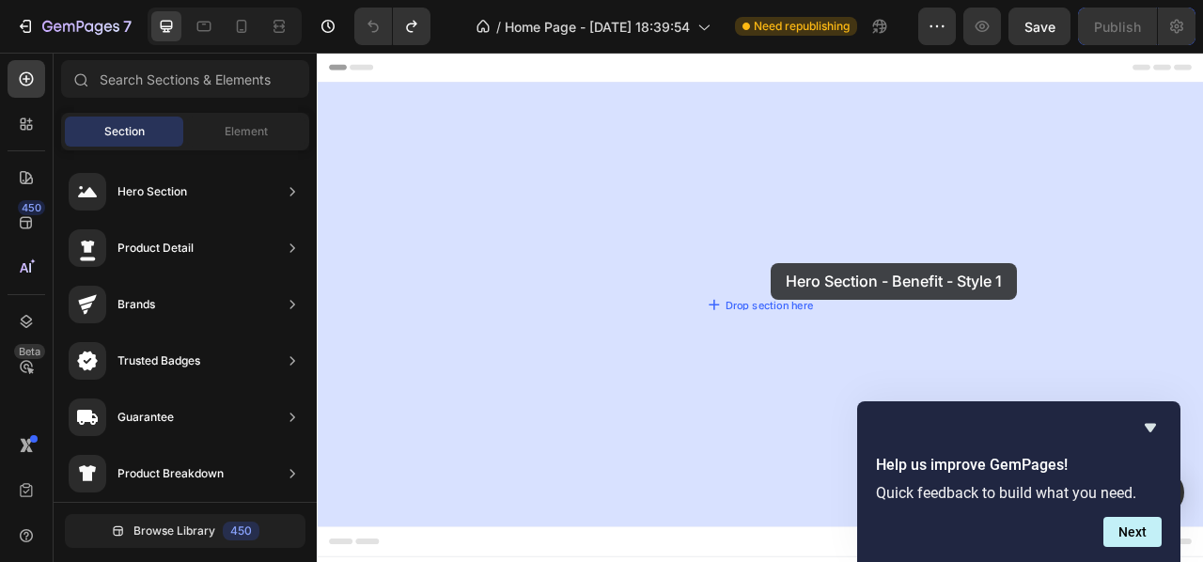
drag, startPoint x: 800, startPoint y: 385, endPoint x: 894, endPoint y: 321, distance: 114.2
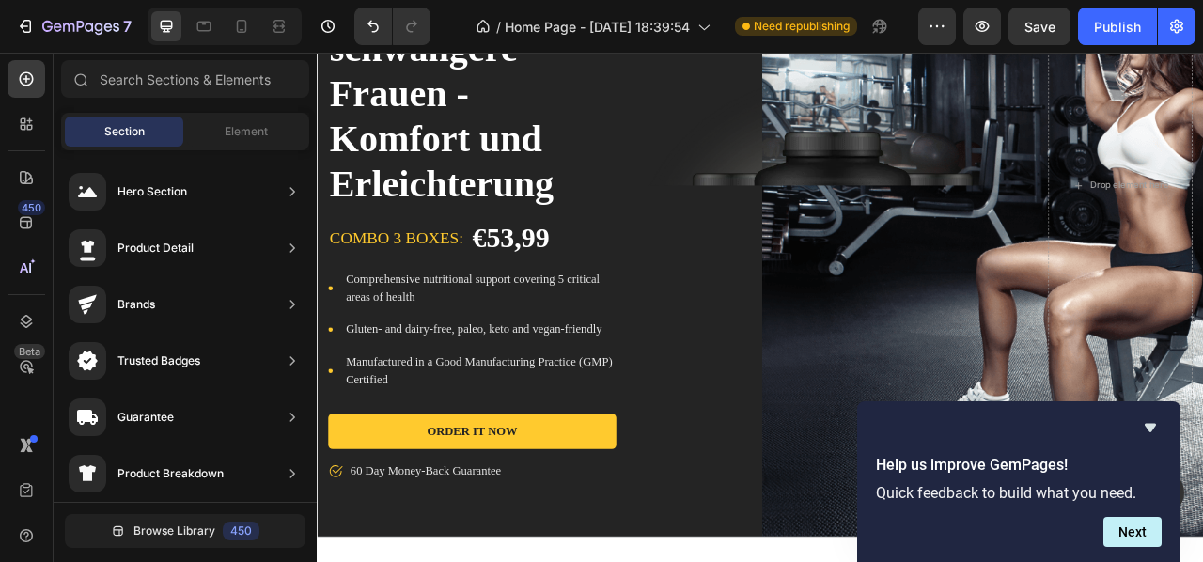
scroll to position [325, 0]
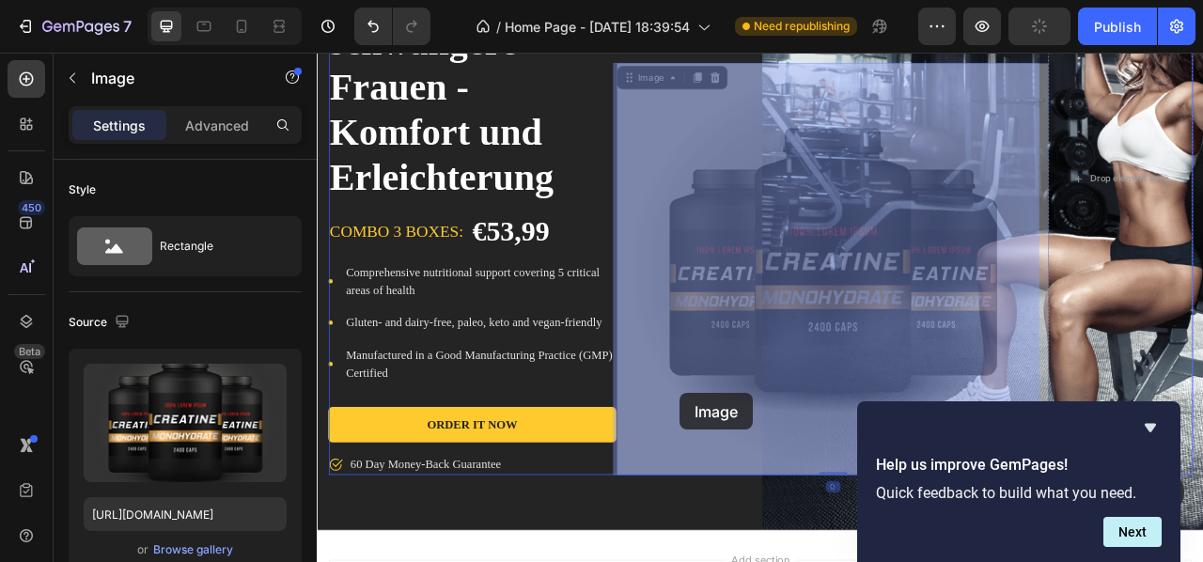
drag, startPoint x: 918, startPoint y: 360, endPoint x: 778, endPoint y: 486, distance: 188.4
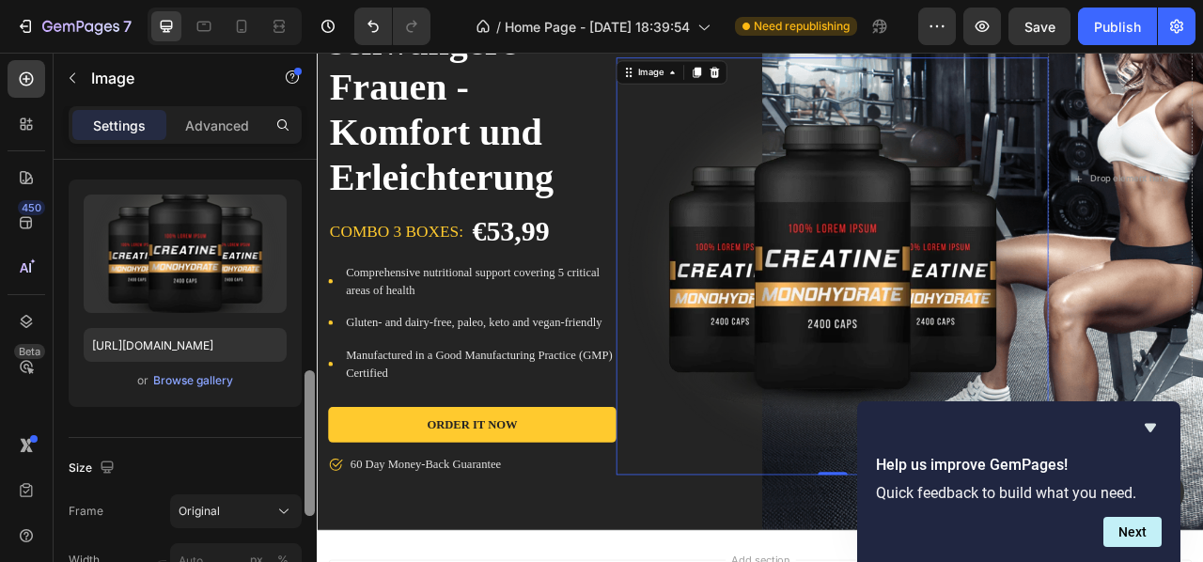
scroll to position [99, 0]
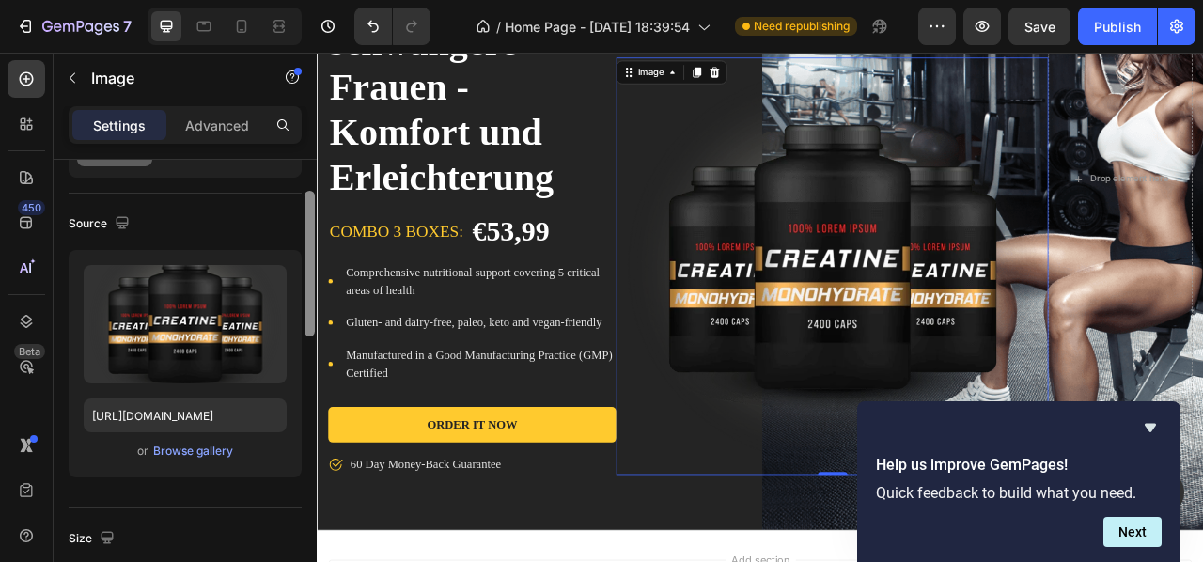
drag, startPoint x: 309, startPoint y: 277, endPoint x: 293, endPoint y: 309, distance: 35.7
click at [293, 309] on div "Style Rectangle Source Upload Image [URL][DOMAIN_NAME] or Browse gallery Size F…" at bounding box center [185, 388] width 263 height 456
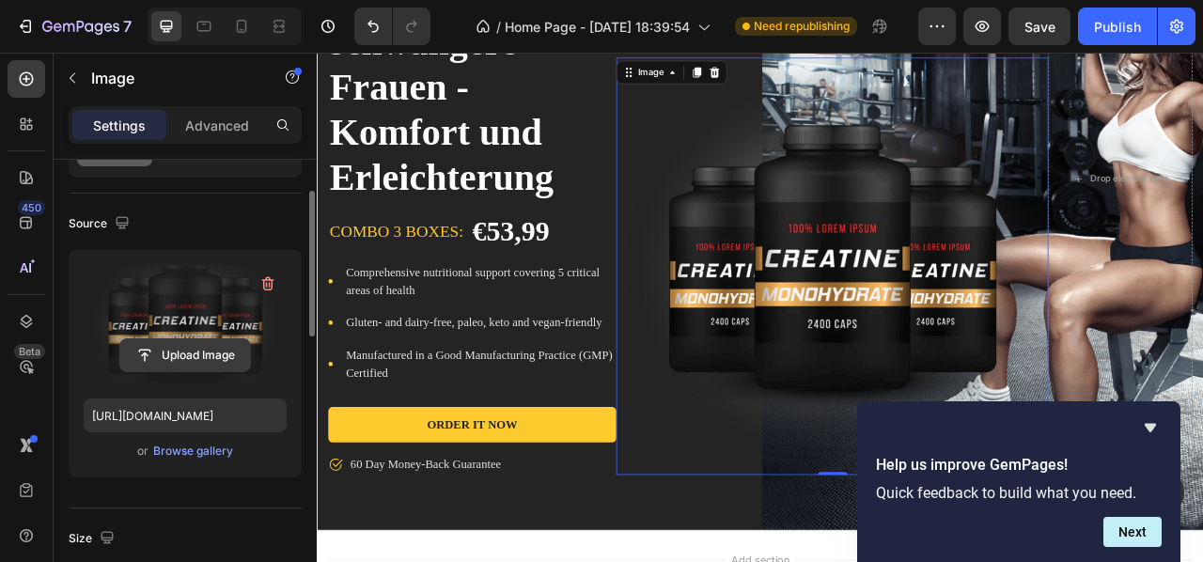
drag, startPoint x: 205, startPoint y: 443, endPoint x: 204, endPoint y: 354, distance: 88.4
click at [204, 354] on div "Upload Image [URL][DOMAIN_NAME] or Browse gallery" at bounding box center [185, 363] width 233 height 227
click at [204, 354] on input "file" at bounding box center [185, 355] width 130 height 32
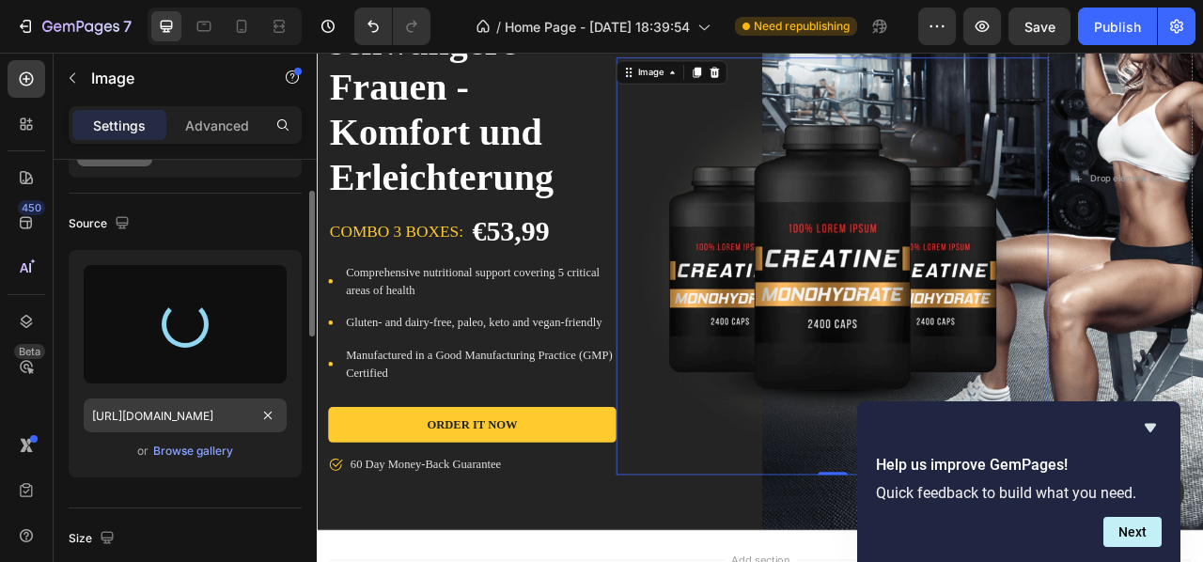
type input "[URL][DOMAIN_NAME]"
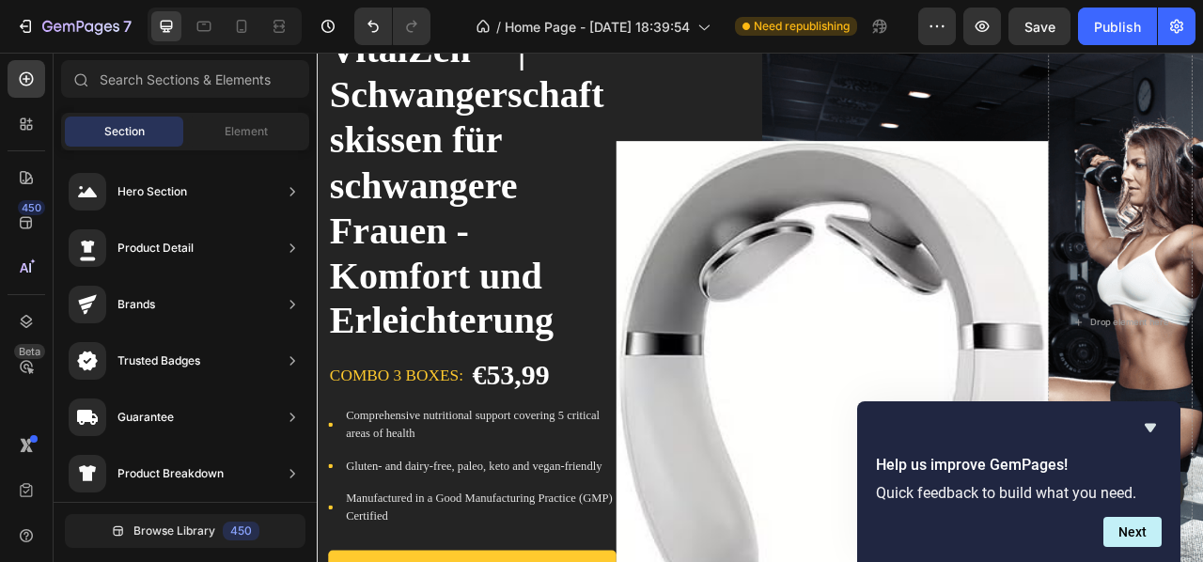
scroll to position [133, 0]
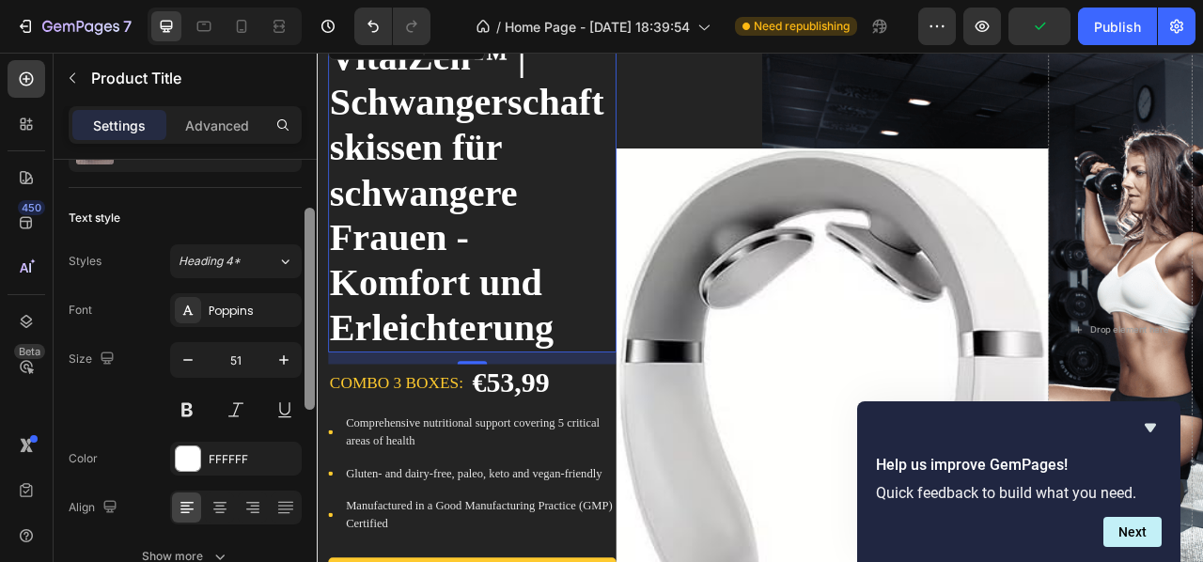
drag, startPoint x: 310, startPoint y: 245, endPoint x: 305, endPoint y: 292, distance: 47.3
click at [305, 292] on div at bounding box center [310, 309] width 10 height 202
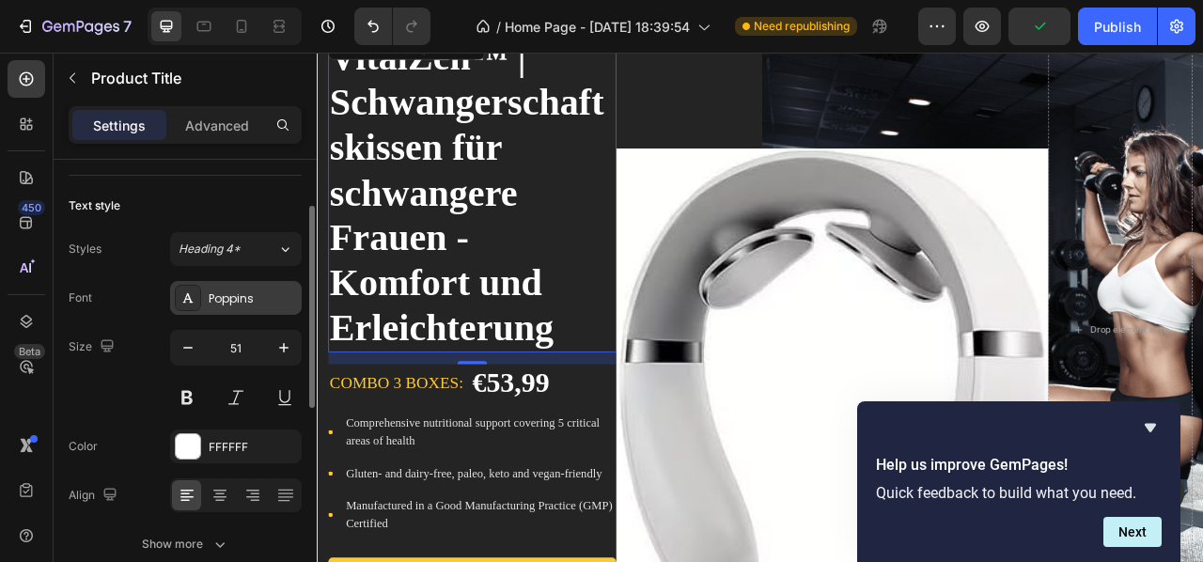
click at [274, 291] on div "Poppins" at bounding box center [253, 298] width 88 height 17
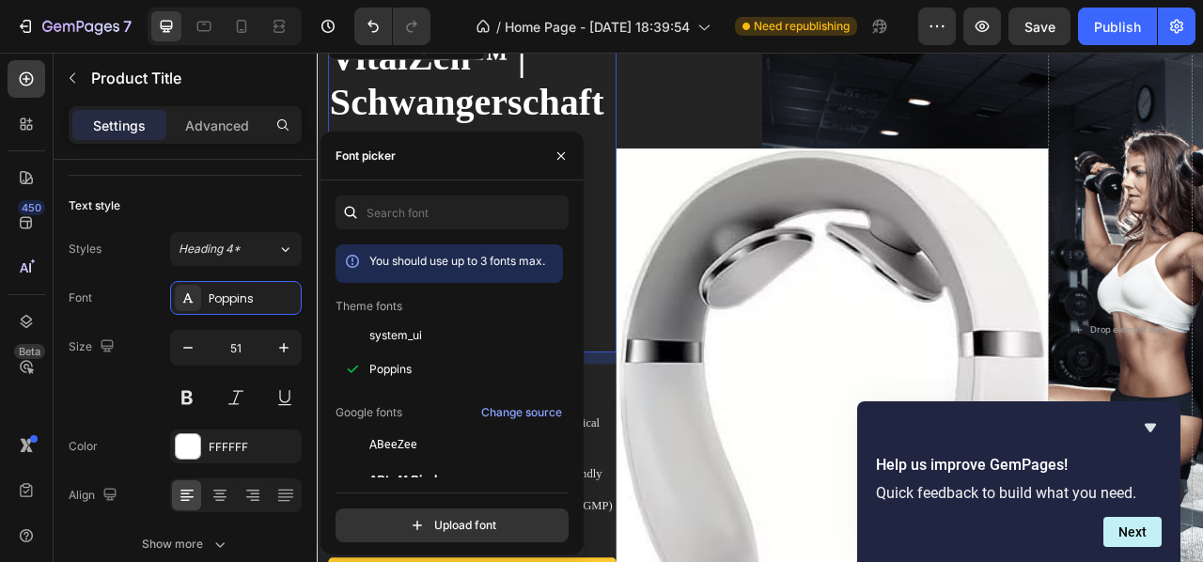
click at [568, 254] on div "You should use up to 3 fonts max. Theme fonts system_ui Poppins Google fonts Ch…" at bounding box center [452, 369] width 263 height 347
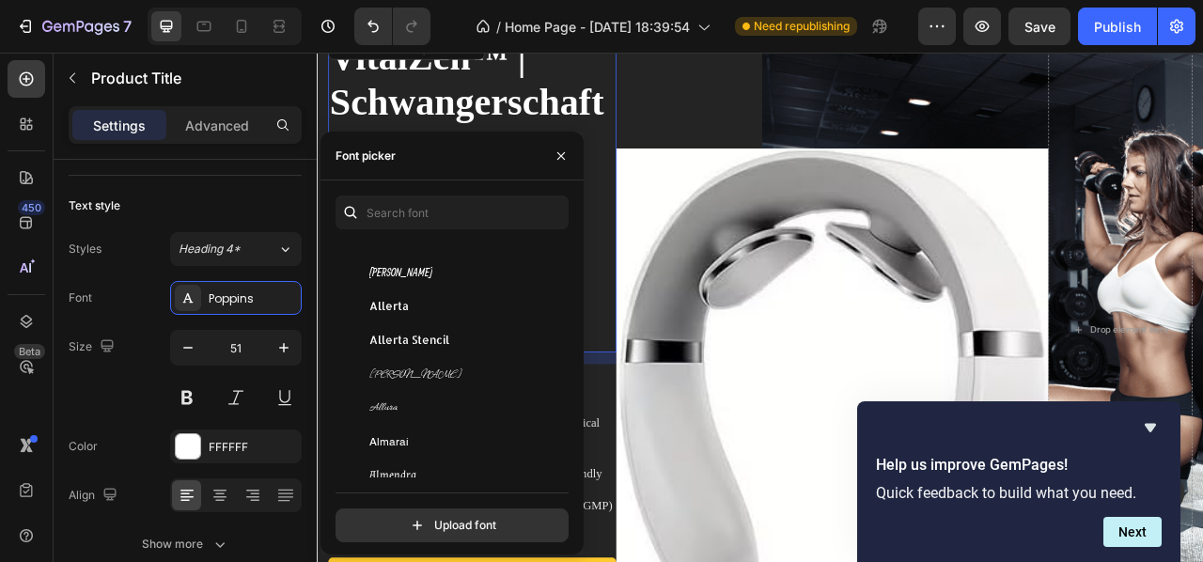
scroll to position [2019, 0]
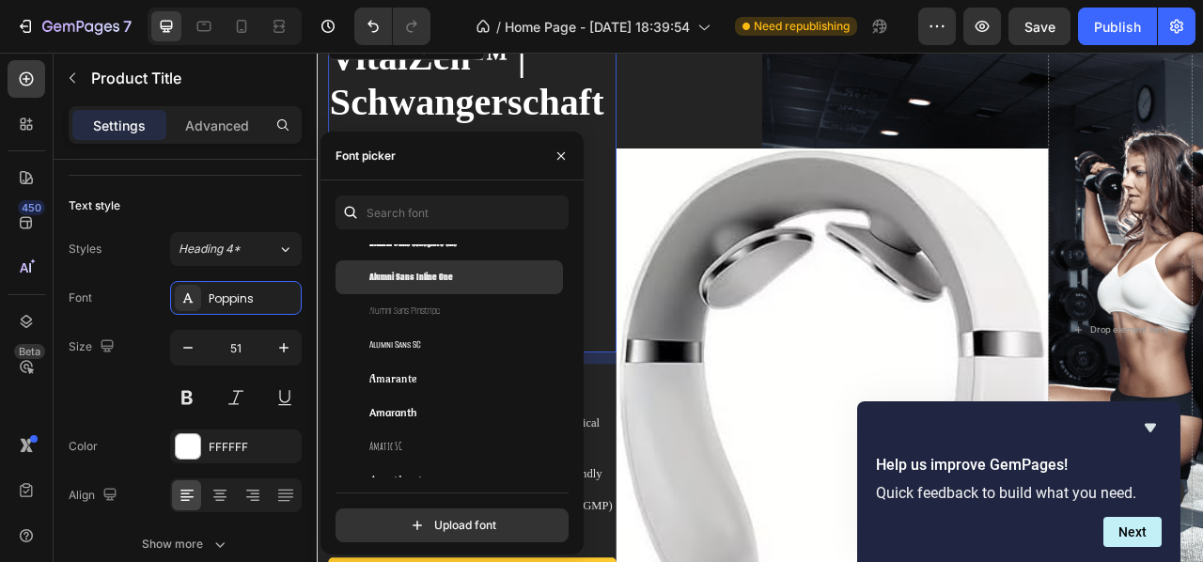
click at [494, 287] on div "Alumni Sans Inline One" at bounding box center [449, 277] width 227 height 34
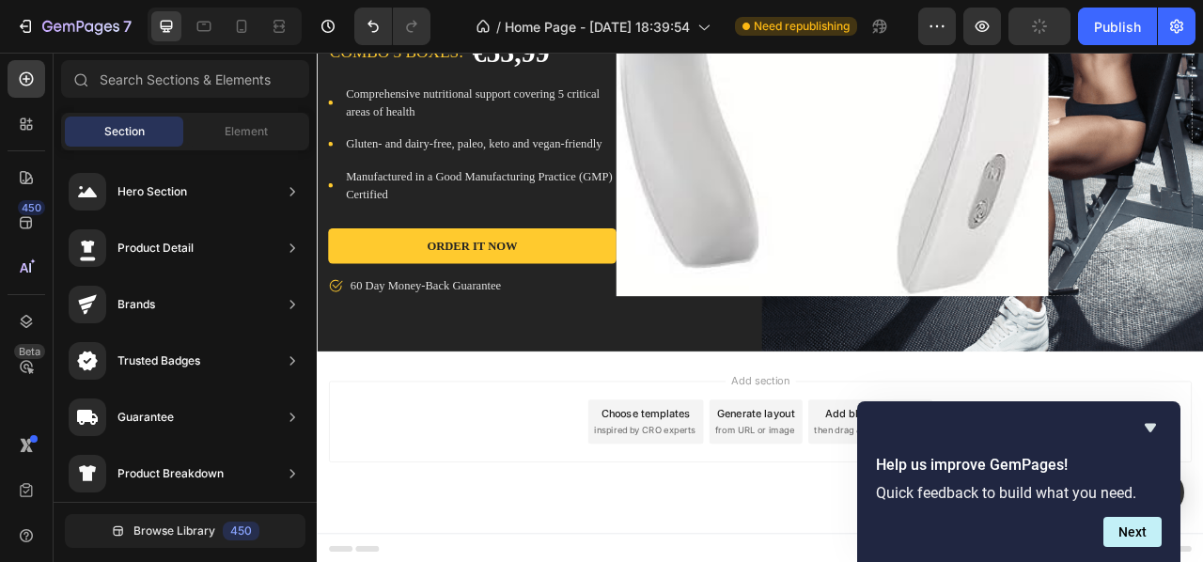
scroll to position [0, 0]
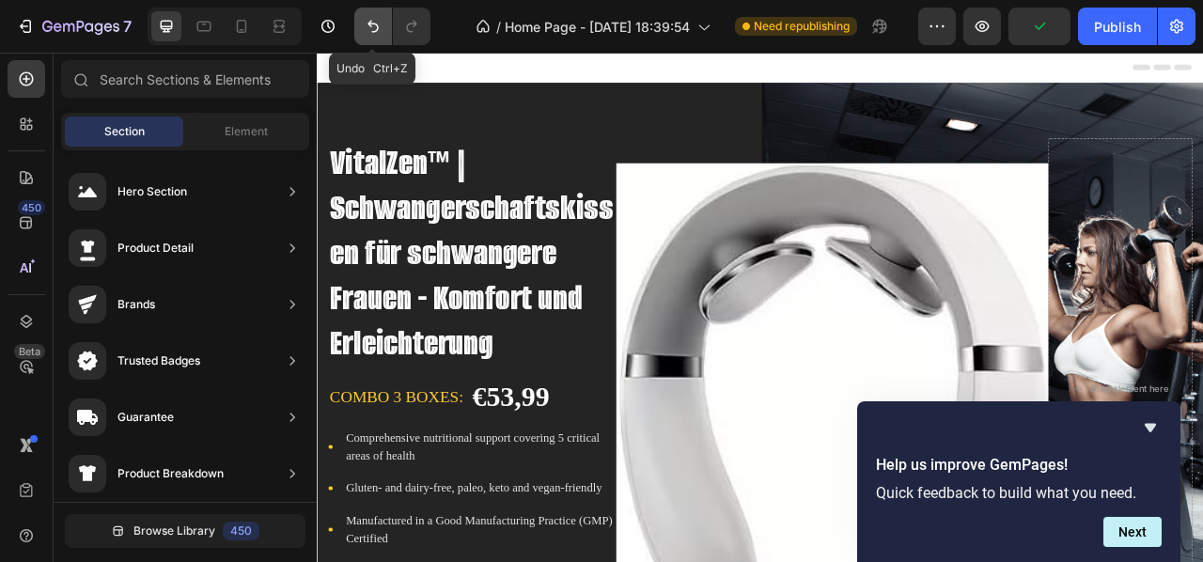
click at [368, 10] on button "Undo/Redo" at bounding box center [373, 27] width 38 height 38
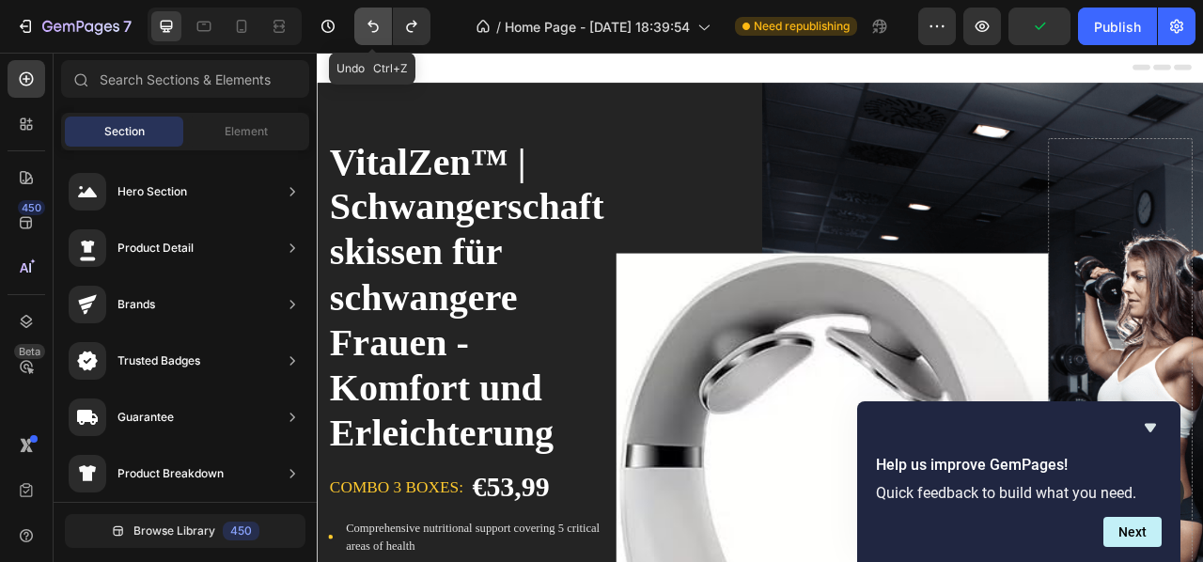
click at [368, 10] on button "Undo/Redo" at bounding box center [373, 27] width 38 height 38
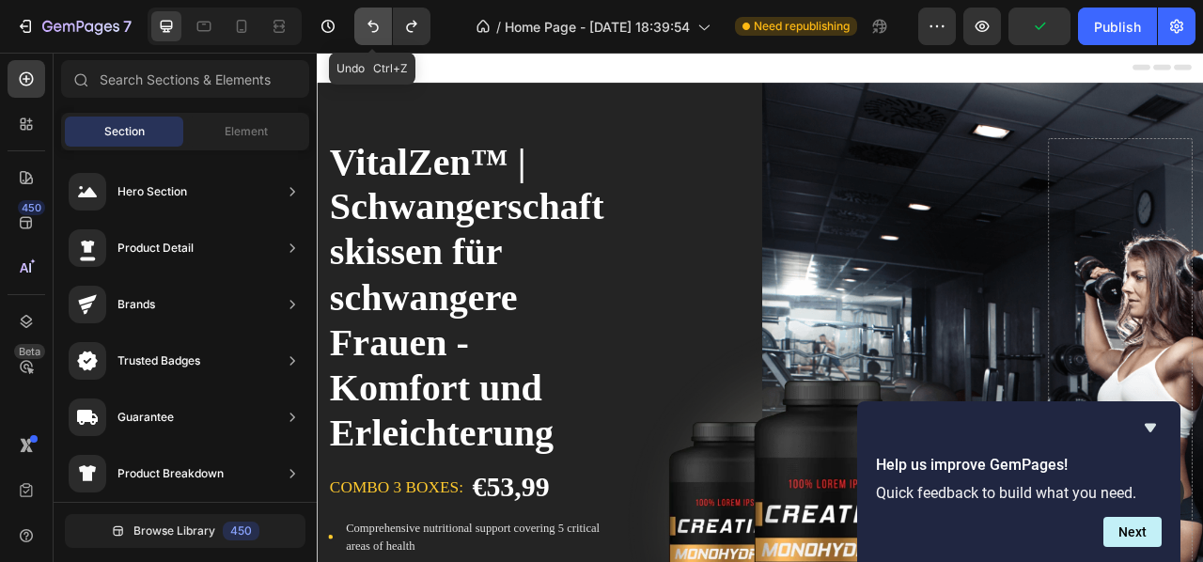
click at [368, 10] on button "Undo/Redo" at bounding box center [373, 27] width 38 height 38
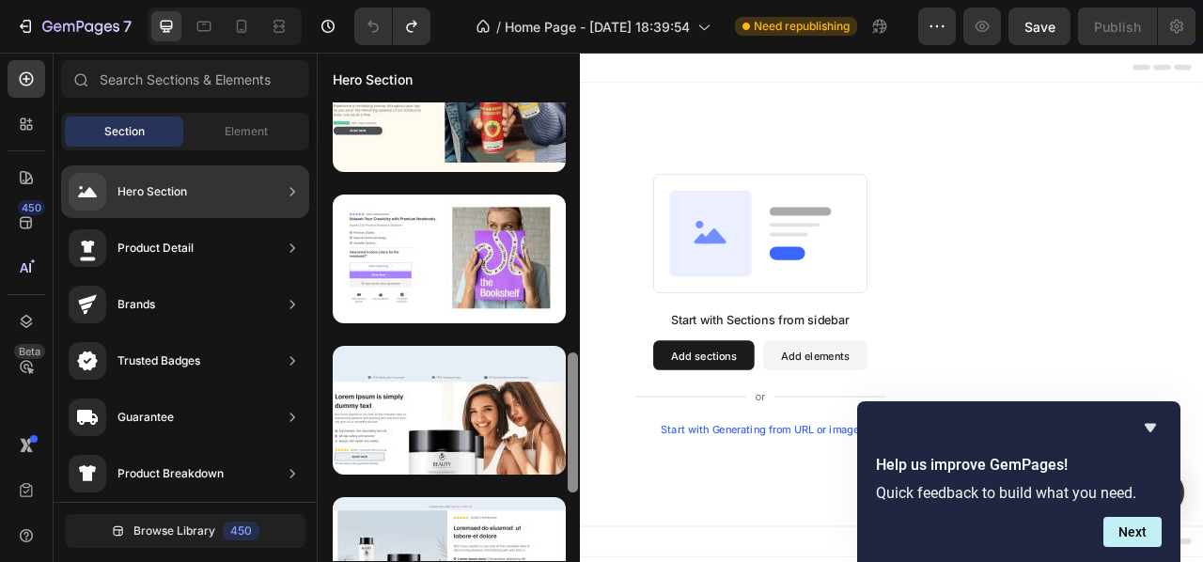
drag, startPoint x: 575, startPoint y: 227, endPoint x: 570, endPoint y: 497, distance: 269.8
click at [570, 493] on div at bounding box center [573, 422] width 10 height 140
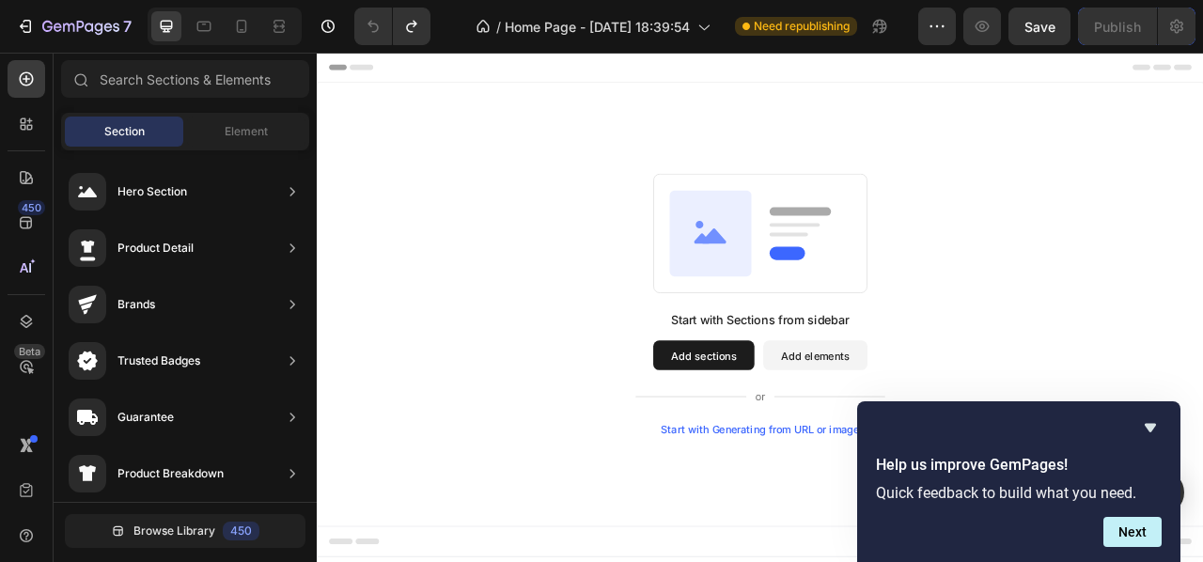
drag, startPoint x: 572, startPoint y: 467, endPoint x: 568, endPoint y: 562, distance: 95.0
click at [568, 0] on html "7 / Home Page - [DATE] 18:39:54 Need republishing Preview Save Publish 450 Beta…" at bounding box center [601, 0] width 1203 height 0
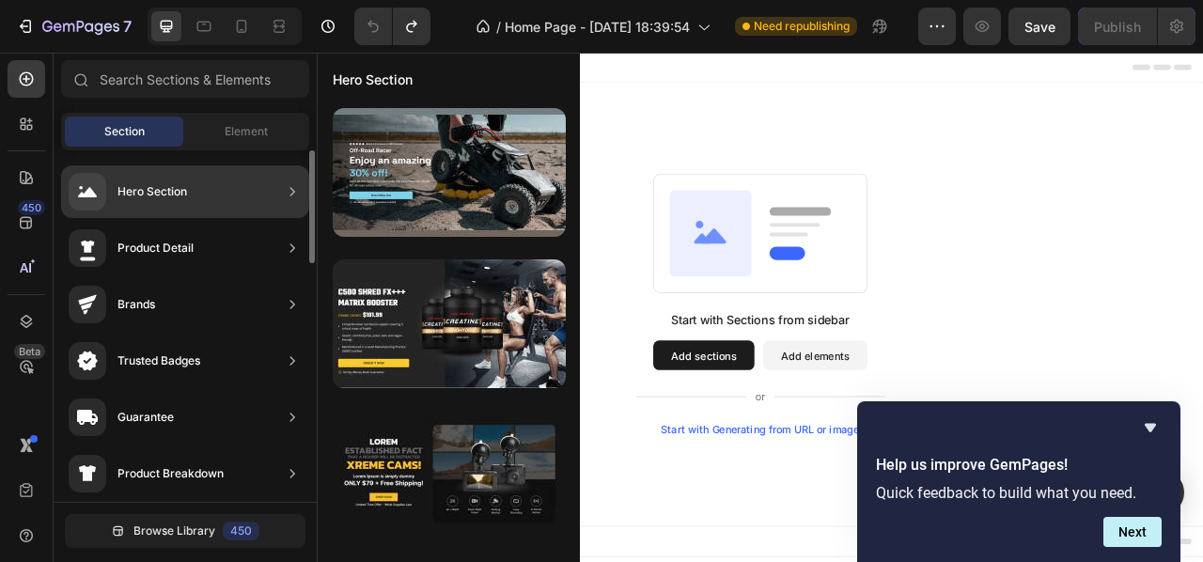
click at [252, 202] on div "Hero Section" at bounding box center [185, 191] width 248 height 53
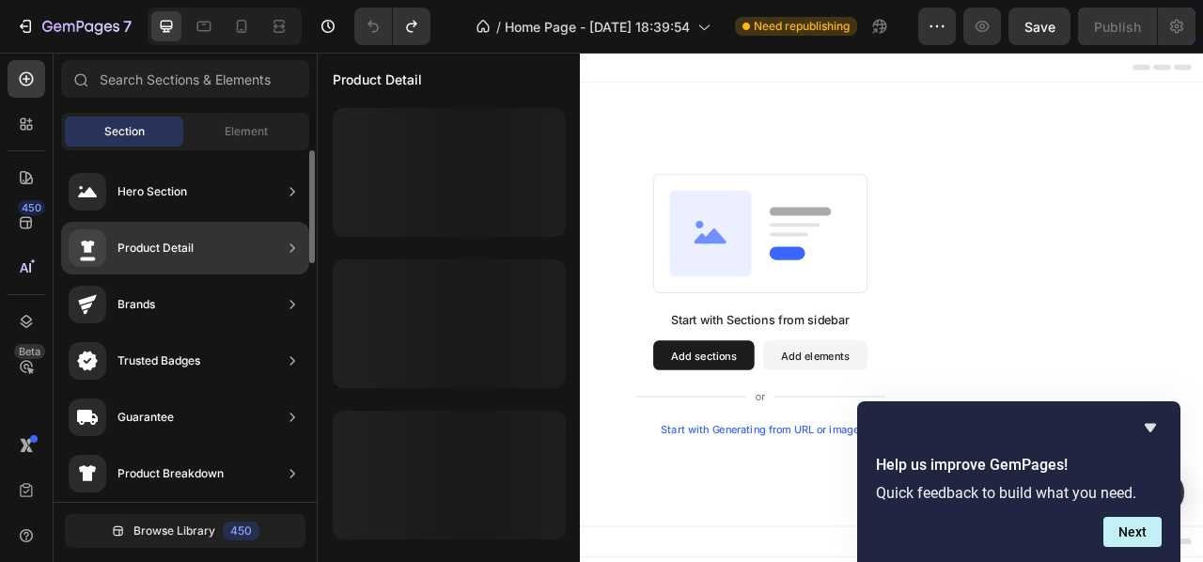
scroll to position [287, 0]
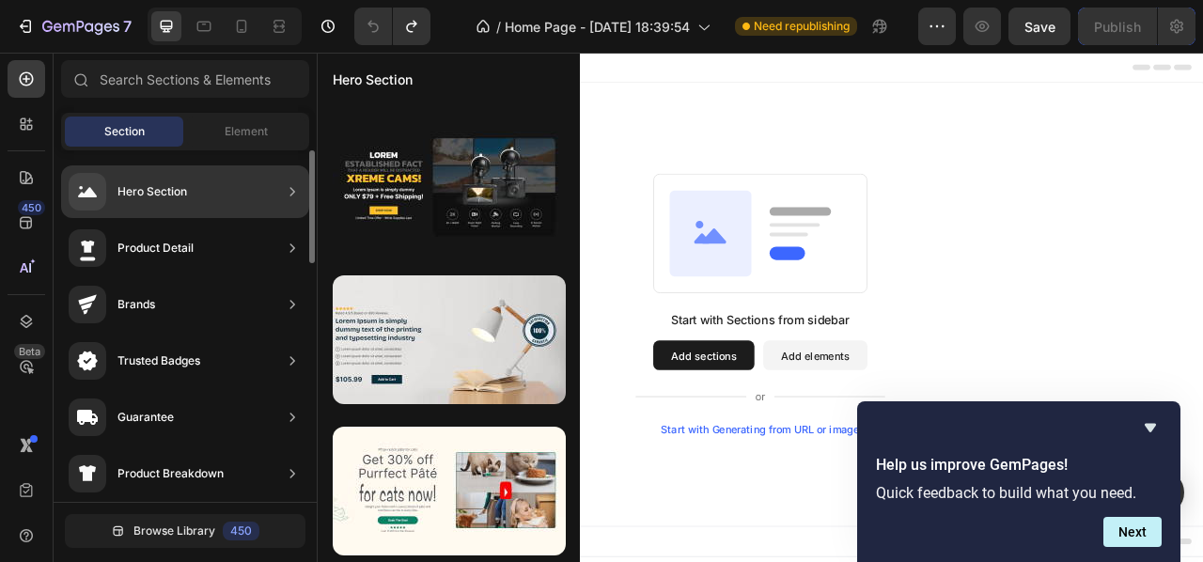
click at [203, 195] on div "Hero Section" at bounding box center [185, 191] width 248 height 53
click at [258, 187] on div "Hero Section" at bounding box center [185, 191] width 248 height 53
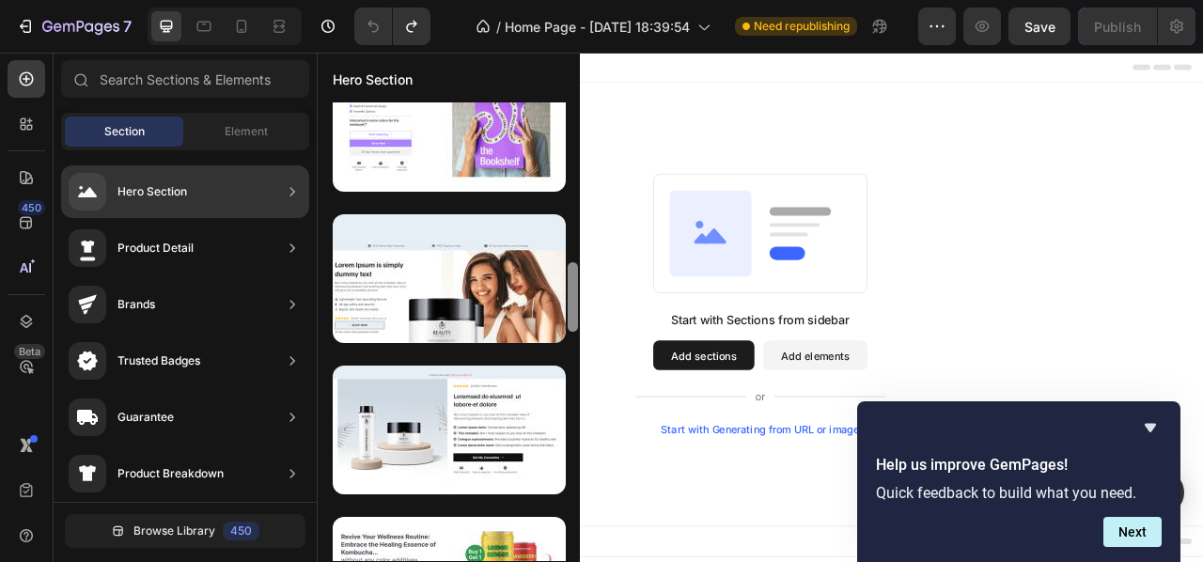
scroll to position [966, 0]
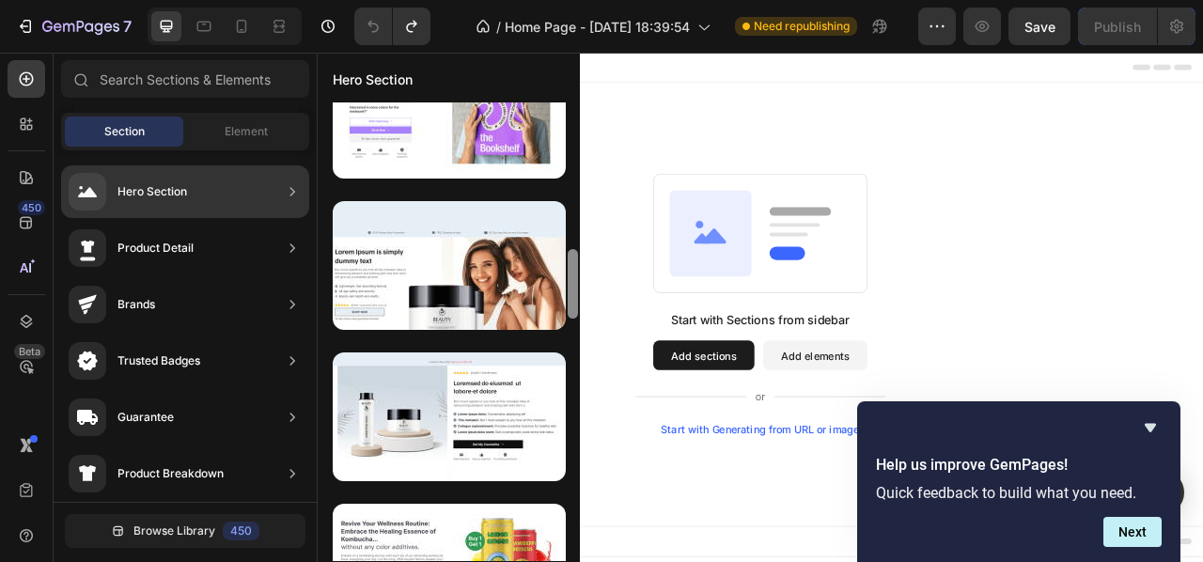
drag, startPoint x: 571, startPoint y: 181, endPoint x: 569, endPoint y: 285, distance: 103.4
click at [569, 285] on div at bounding box center [573, 284] width 10 height 70
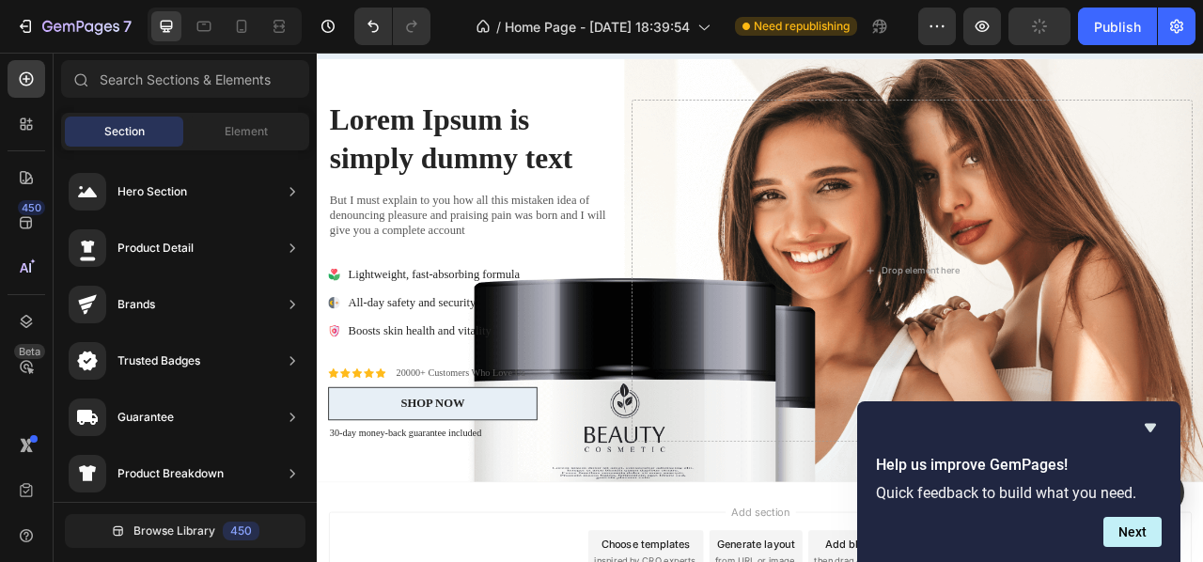
scroll to position [90, 0]
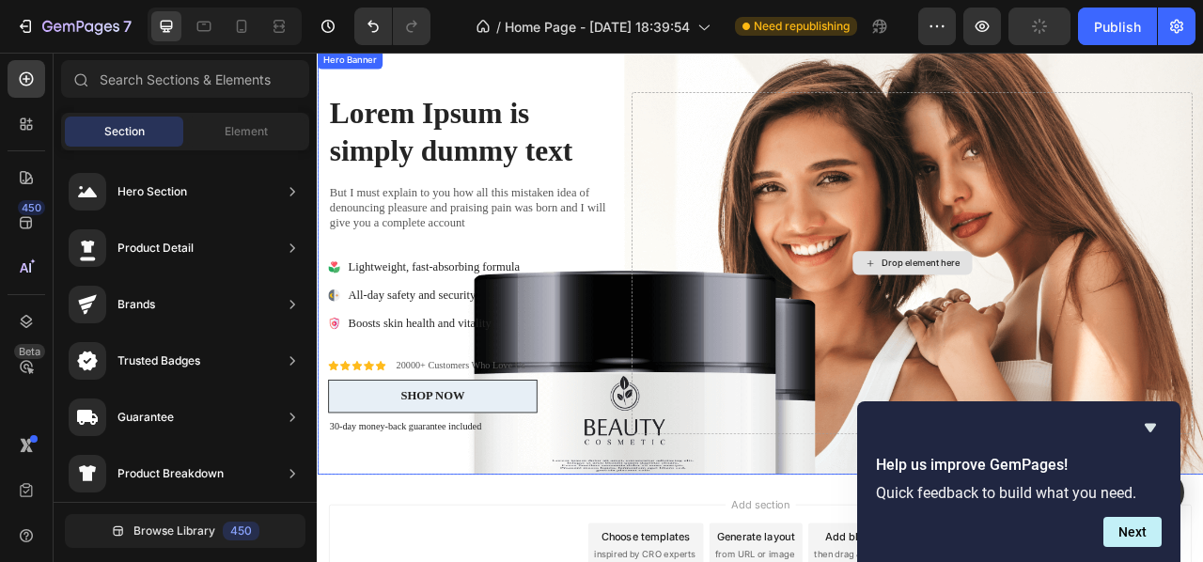
click at [1202, 239] on div "Drop element here" at bounding box center [1073, 320] width 713 height 435
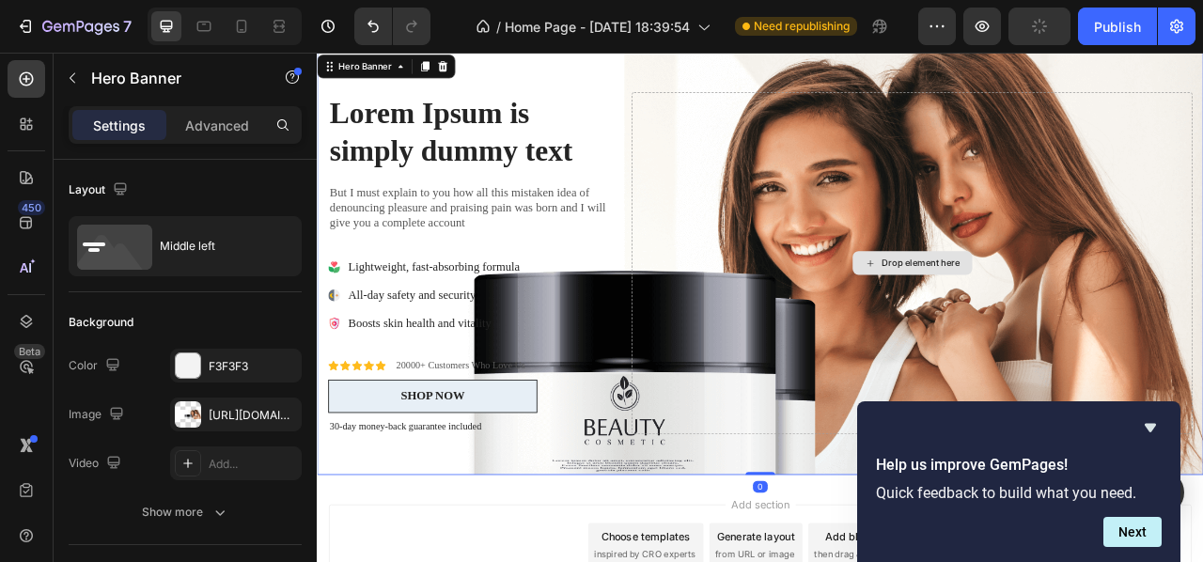
click at [1202, 239] on div "Drop element here" at bounding box center [1073, 320] width 713 height 435
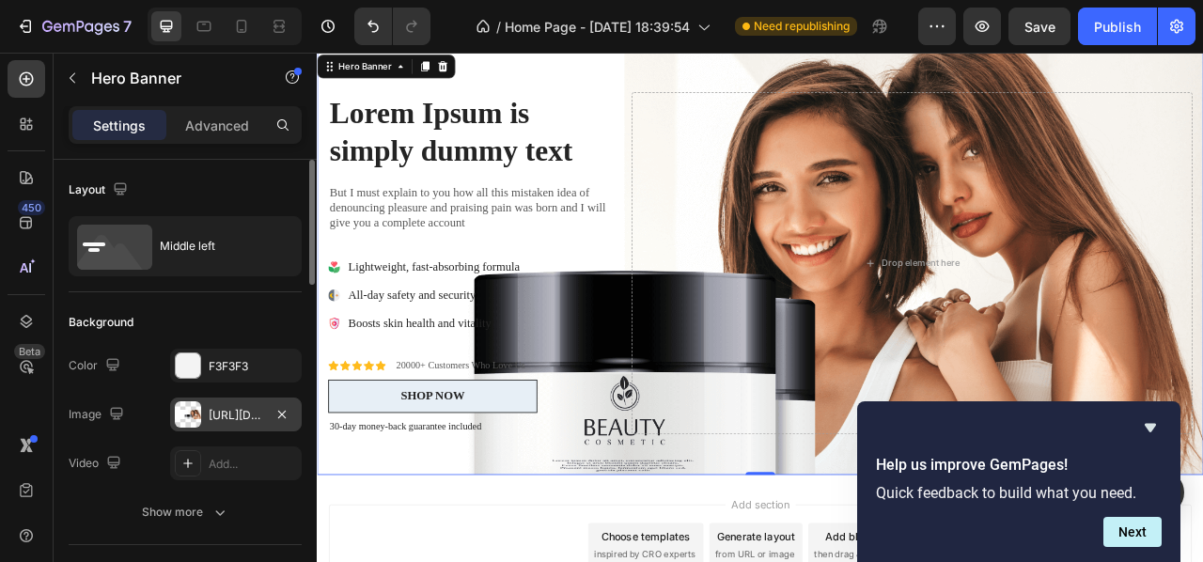
click at [215, 415] on div "[URL][DOMAIN_NAME]" at bounding box center [236, 415] width 55 height 17
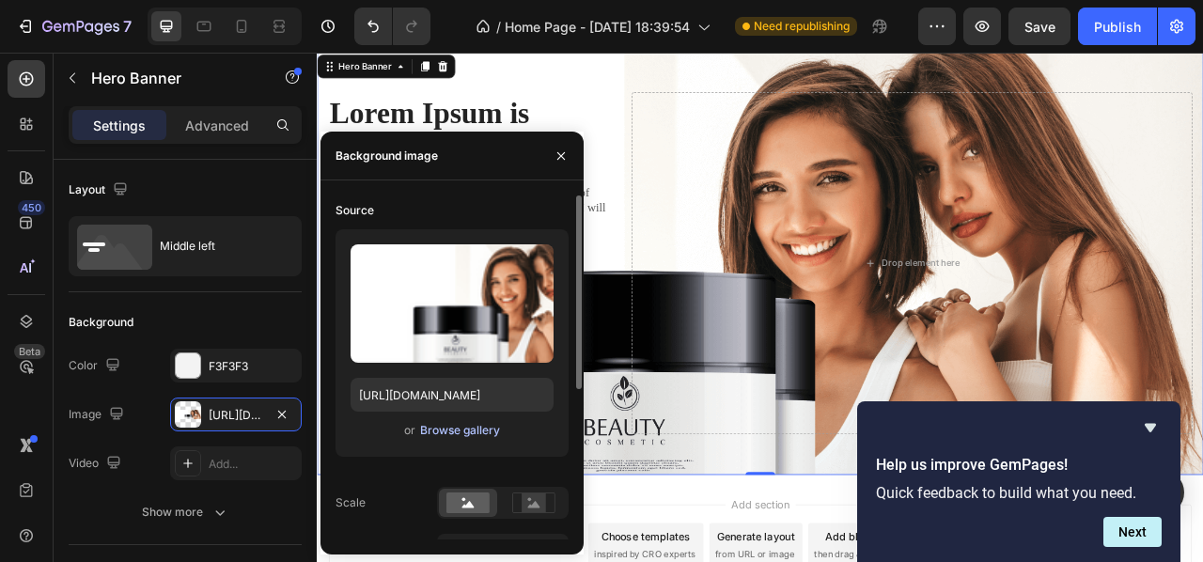
click at [449, 438] on div "Browse gallery" at bounding box center [460, 430] width 80 height 17
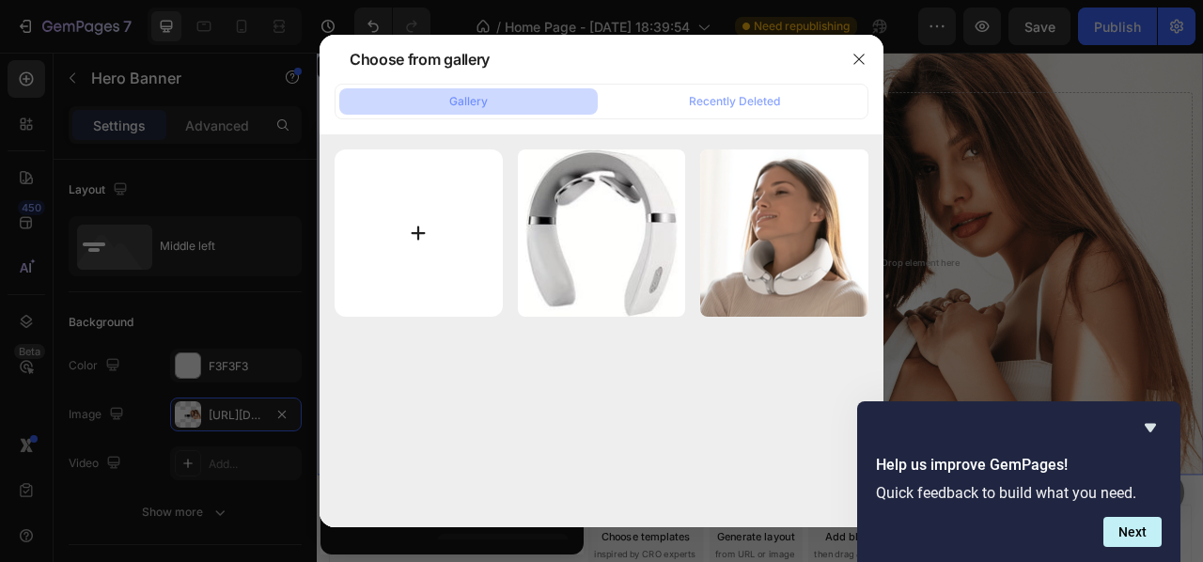
click at [429, 219] on input "file" at bounding box center [419, 233] width 168 height 168
type input "C:\fakepath\Sans titre (1600 x 600 px).svg"
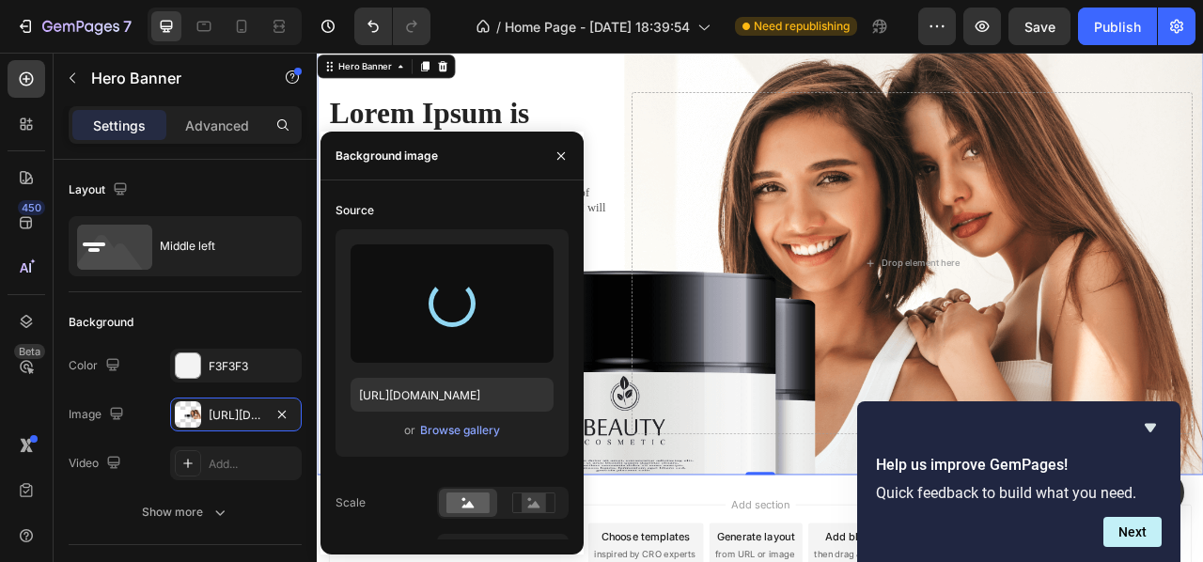
type input "[URL][DOMAIN_NAME]"
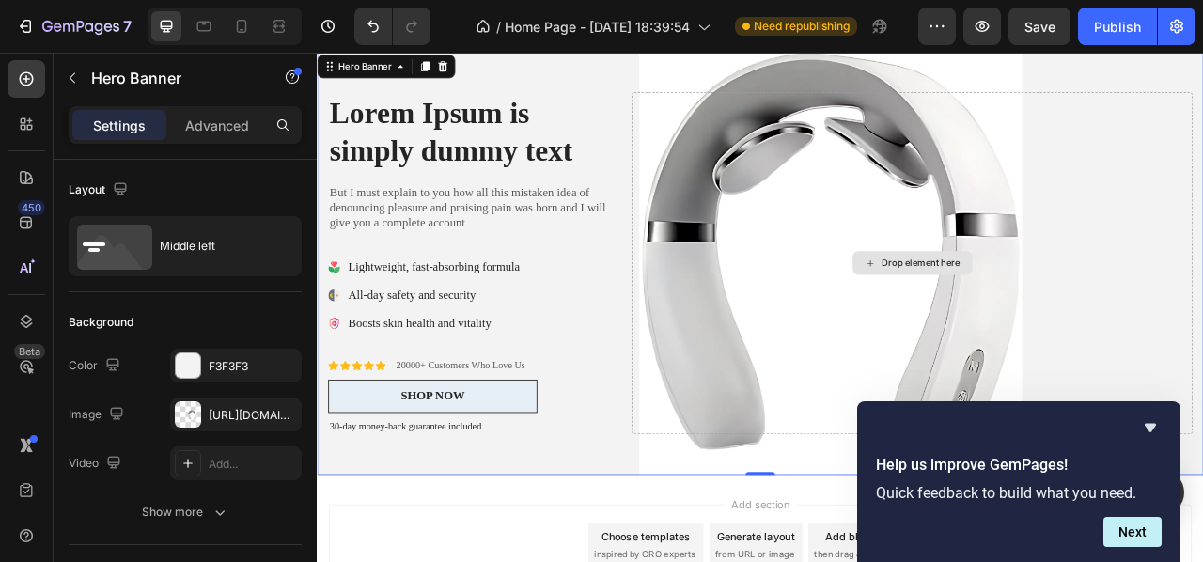
click at [1202, 334] on div "Drop element here" at bounding box center [1073, 320] width 713 height 435
click at [192, 414] on div at bounding box center [188, 414] width 26 height 26
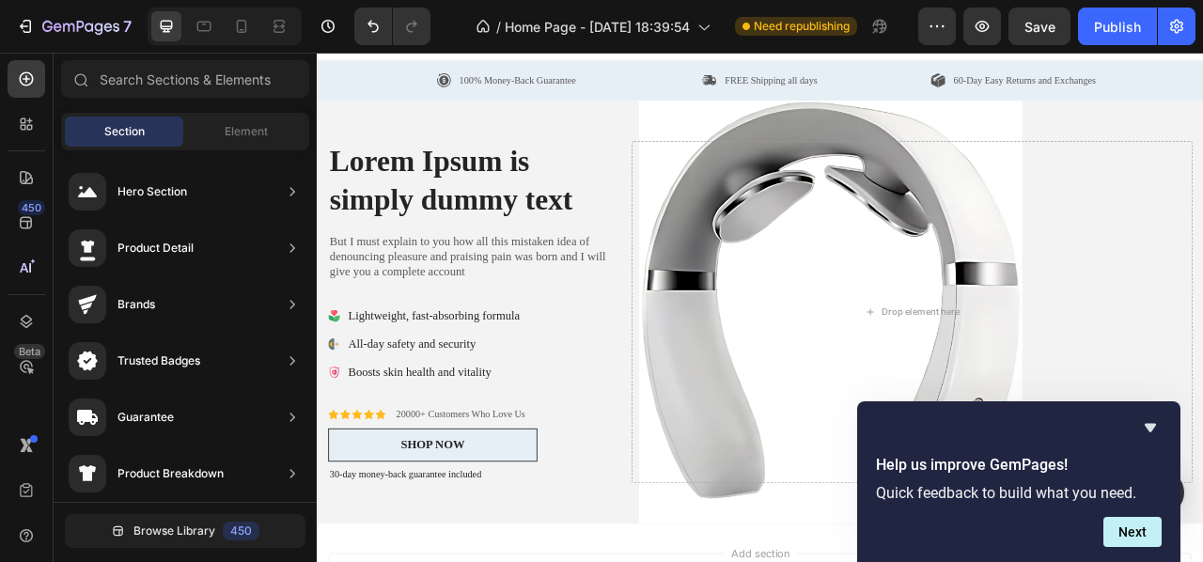
scroll to position [0, 0]
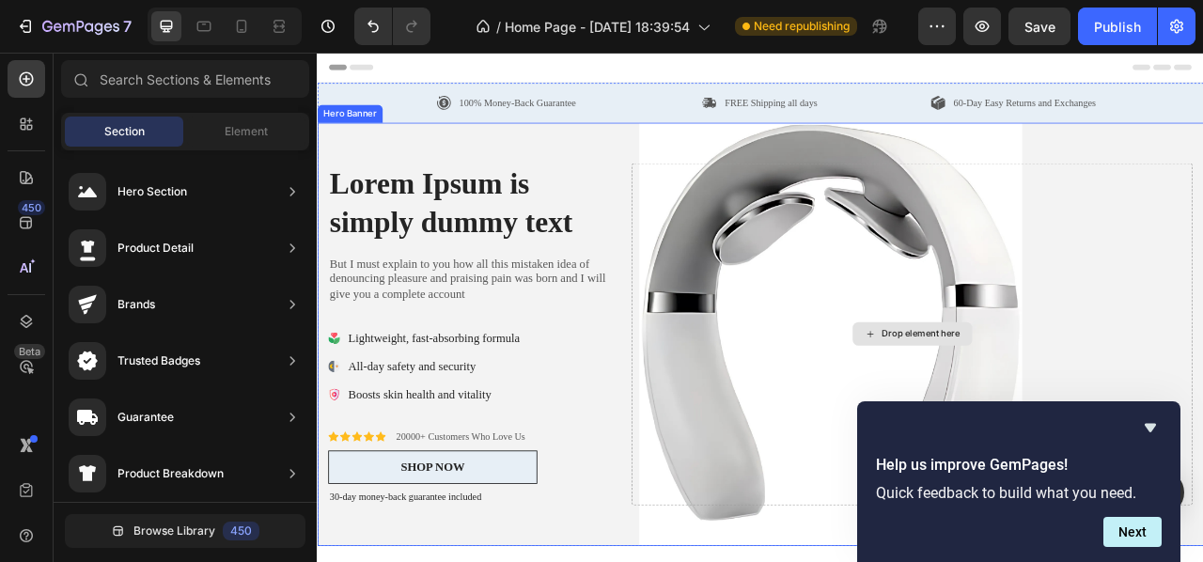
click at [1135, 291] on div "Drop element here" at bounding box center [1073, 411] width 713 height 435
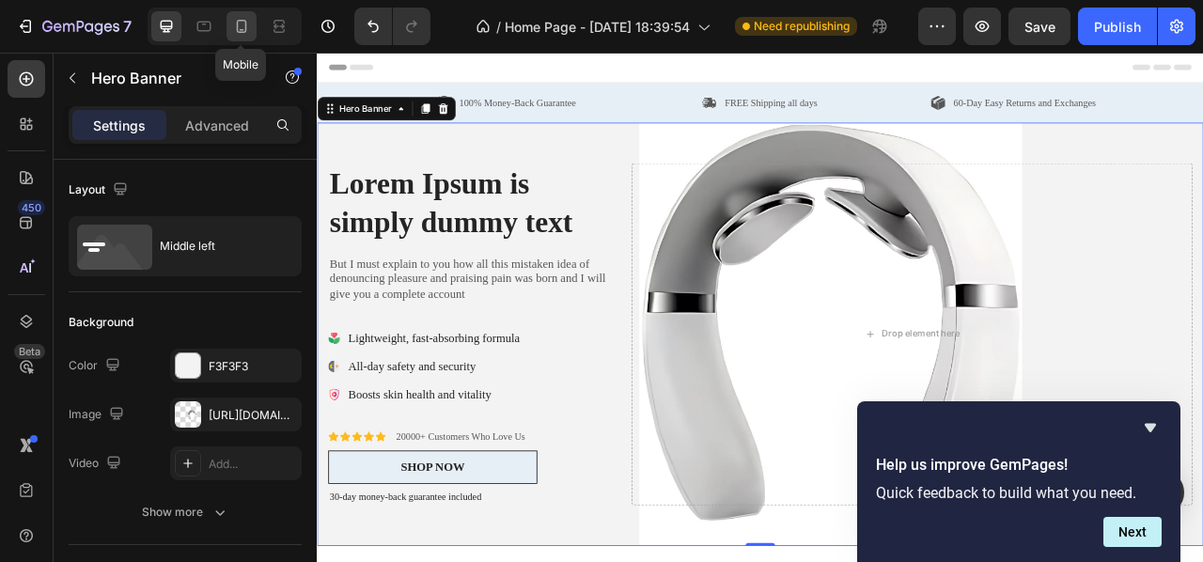
click at [244, 32] on icon at bounding box center [242, 26] width 10 height 13
type input "100%"
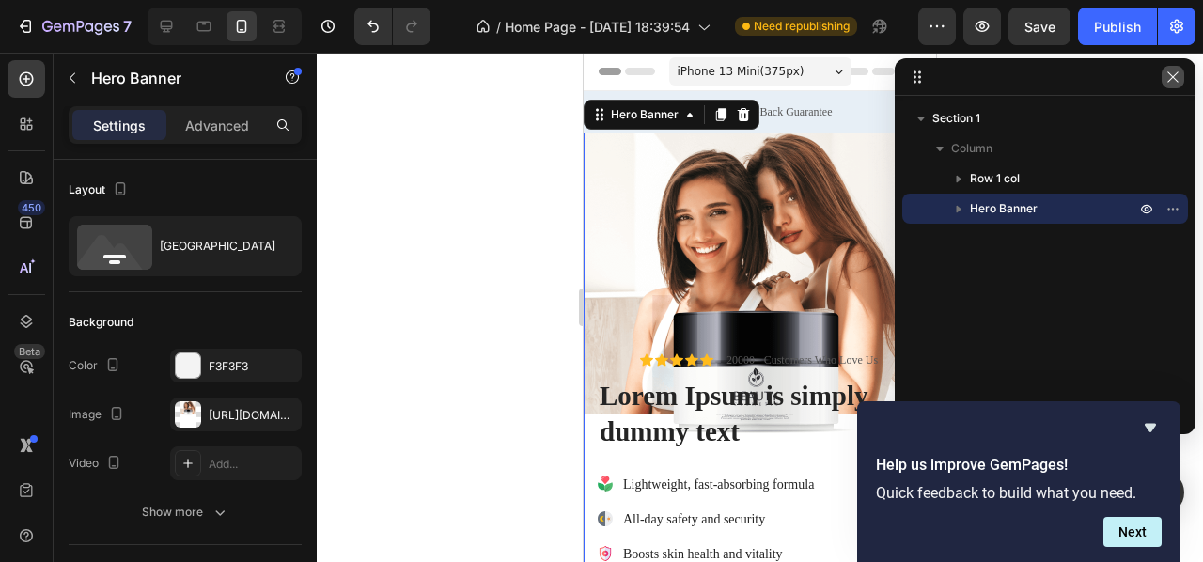
click at [1171, 84] on icon "button" at bounding box center [1173, 77] width 15 height 15
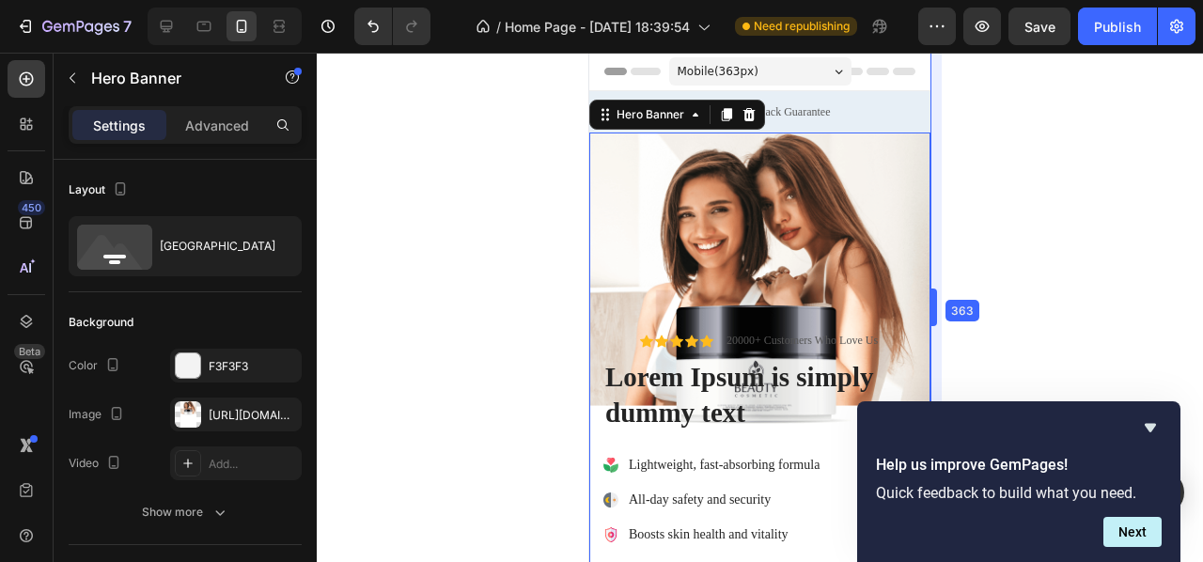
drag, startPoint x: 937, startPoint y: 224, endPoint x: 936, endPoint y: 305, distance: 81.8
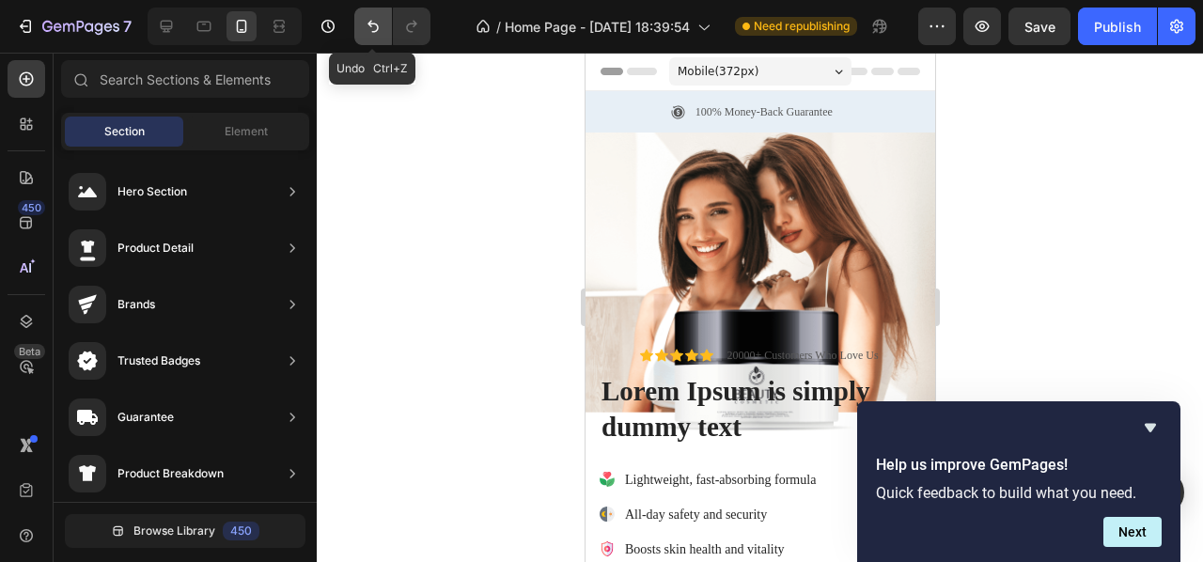
click at [378, 43] on button "Undo/Redo" at bounding box center [373, 27] width 38 height 38
drag, startPoint x: 926, startPoint y: 203, endPoint x: 1510, endPoint y: 102, distance: 592.3
click at [374, 27] on icon "Undo/Redo" at bounding box center [373, 26] width 19 height 19
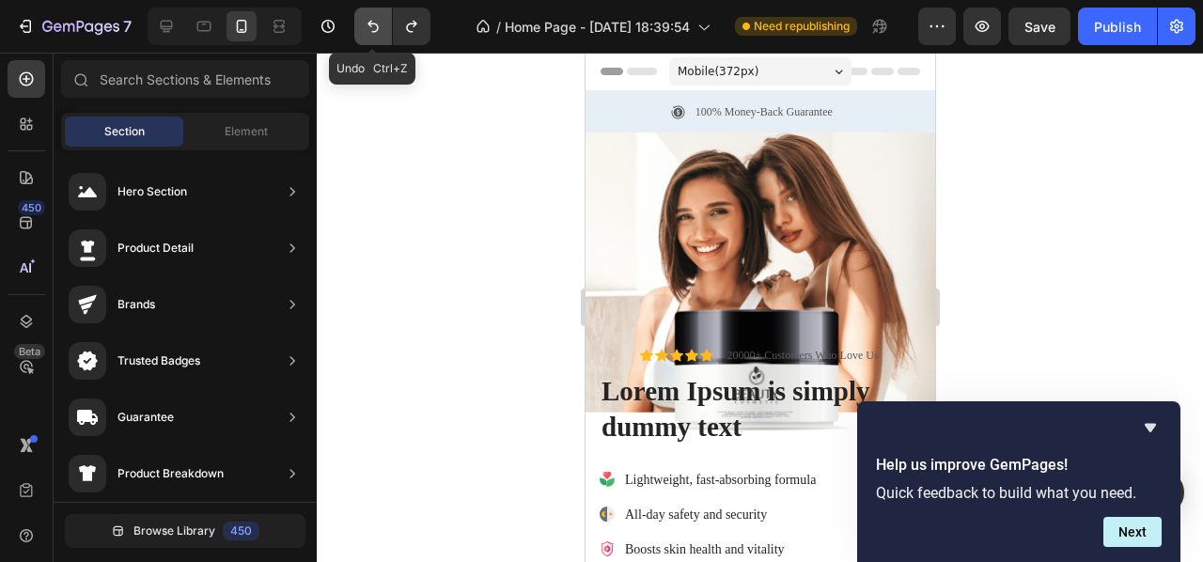
click at [374, 27] on icon "Undo/Redo" at bounding box center [373, 26] width 19 height 19
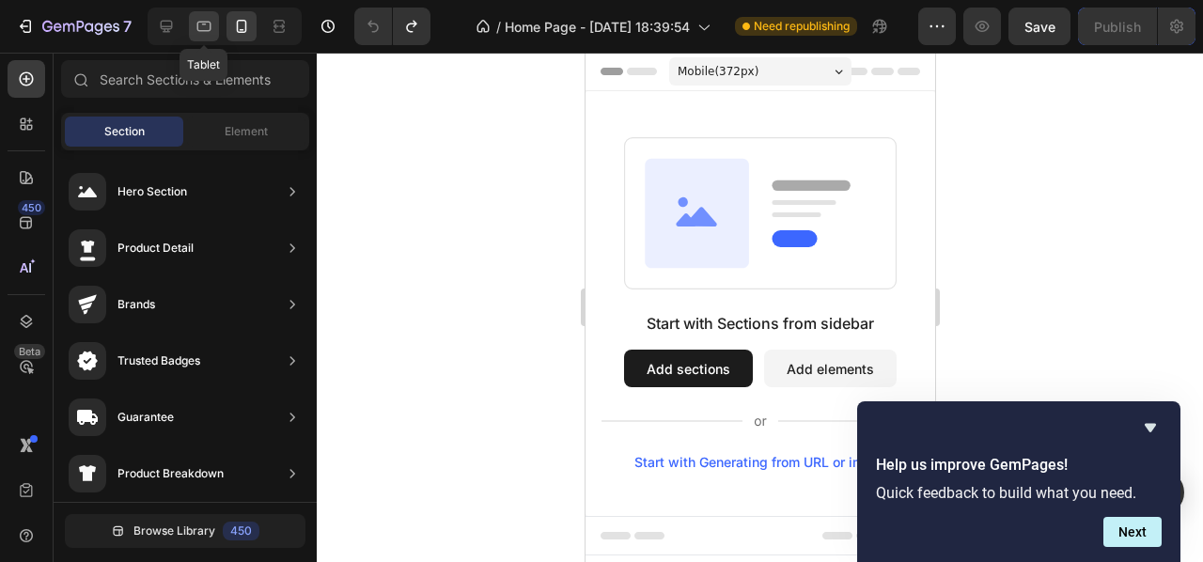
click at [209, 22] on icon at bounding box center [204, 27] width 14 height 10
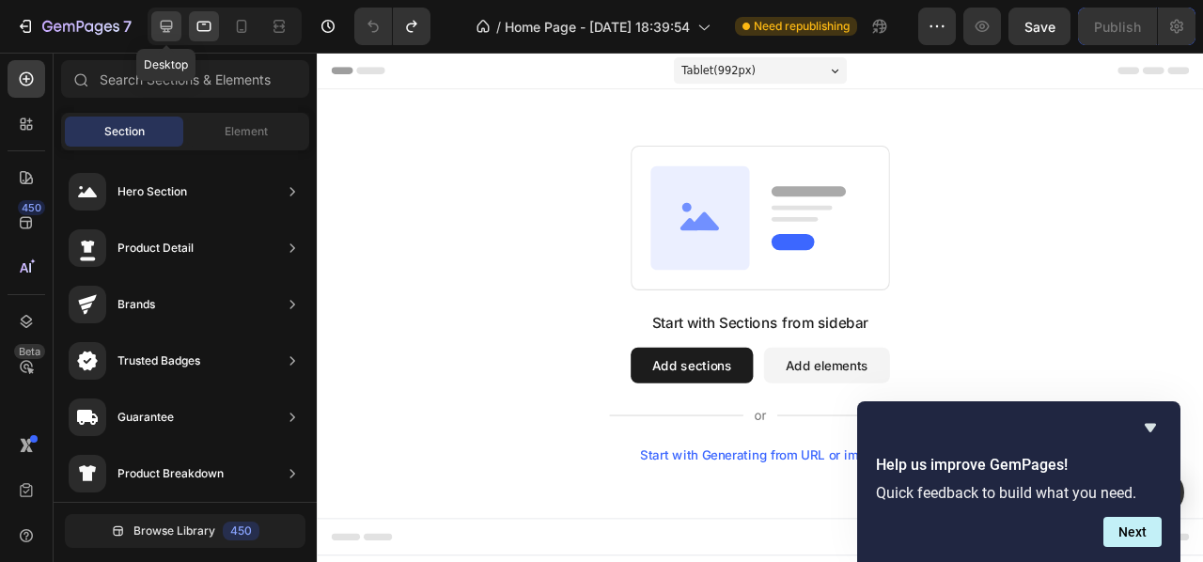
click at [158, 24] on icon at bounding box center [166, 26] width 19 height 19
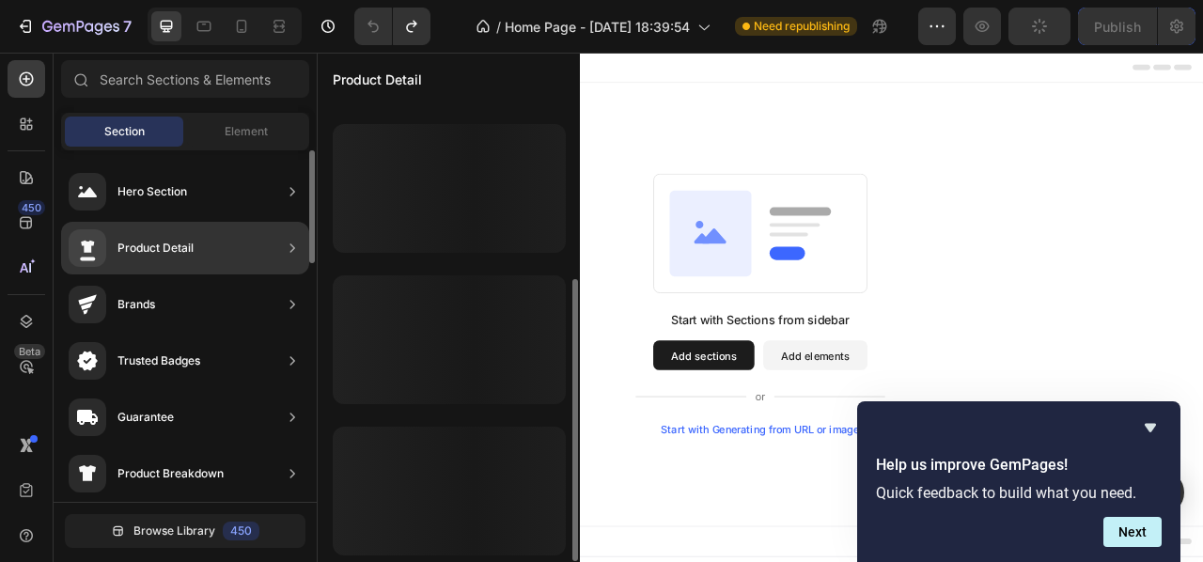
scroll to position [287, 0]
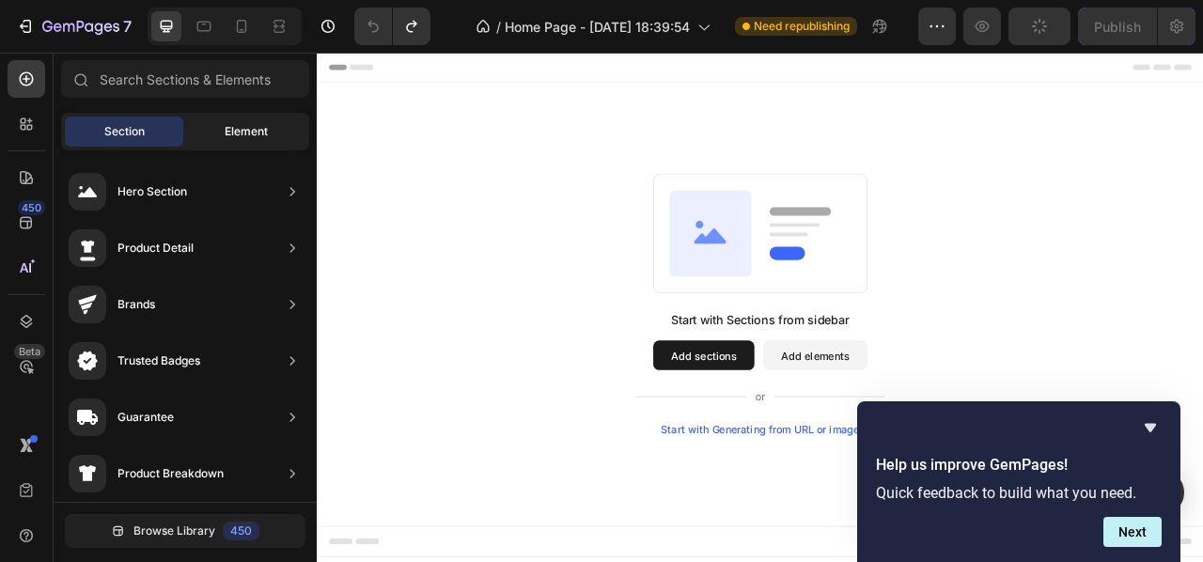
click at [253, 130] on span "Element" at bounding box center [246, 131] width 43 height 17
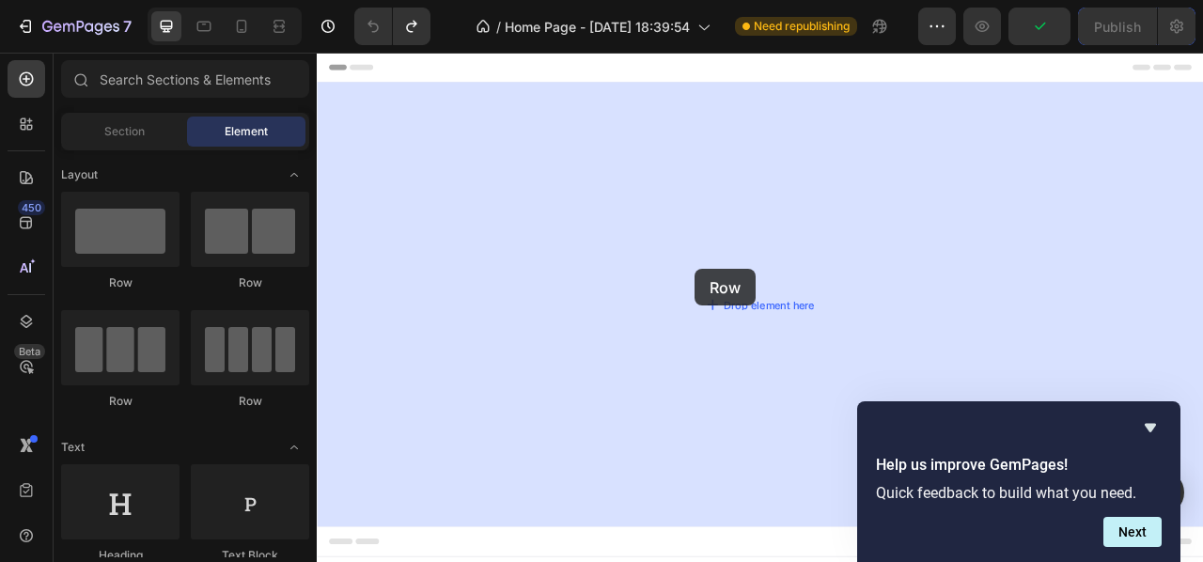
drag, startPoint x: 441, startPoint y: 284, endPoint x: 831, endPoint y: 326, distance: 392.4
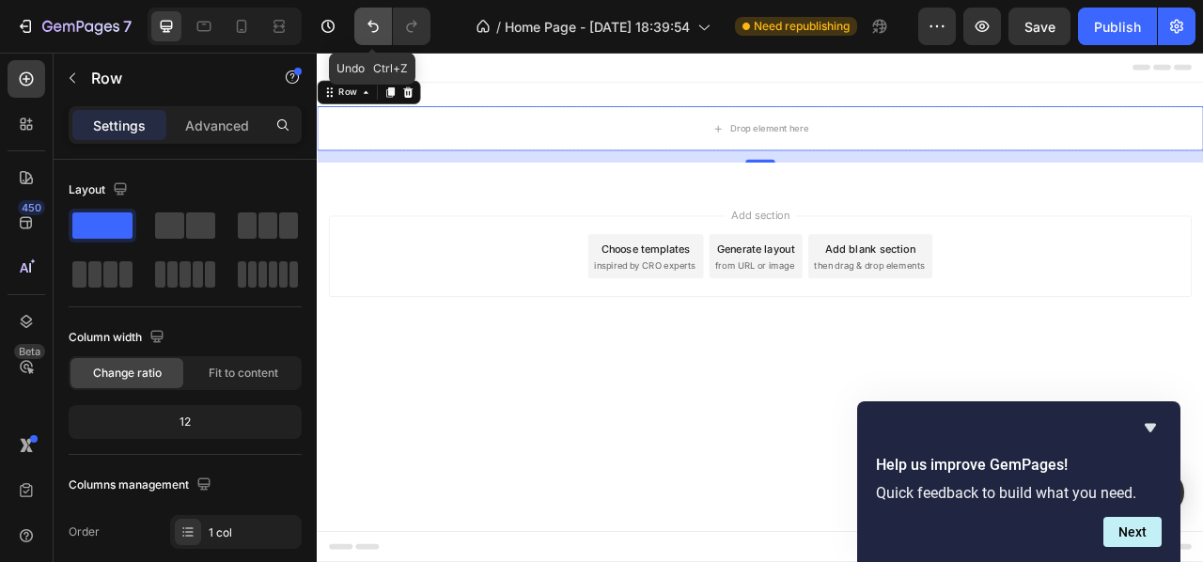
click at [376, 23] on icon "Undo/Redo" at bounding box center [373, 26] width 19 height 19
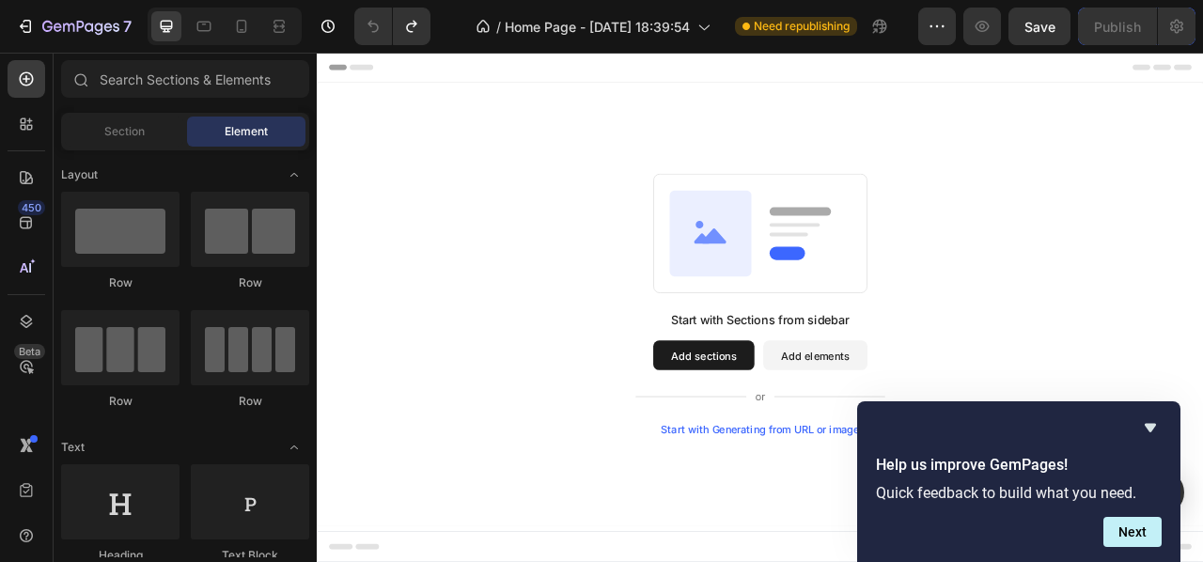
drag, startPoint x: 1382, startPoint y: 474, endPoint x: 1370, endPoint y: 533, distance: 60.3
click at [1202, 533] on div "Start with Sections from sidebar Add sections Add elements Start with Generatin…" at bounding box center [881, 373] width 1128 height 564
click at [1145, 430] on icon "Hide survey" at bounding box center [1150, 427] width 23 height 23
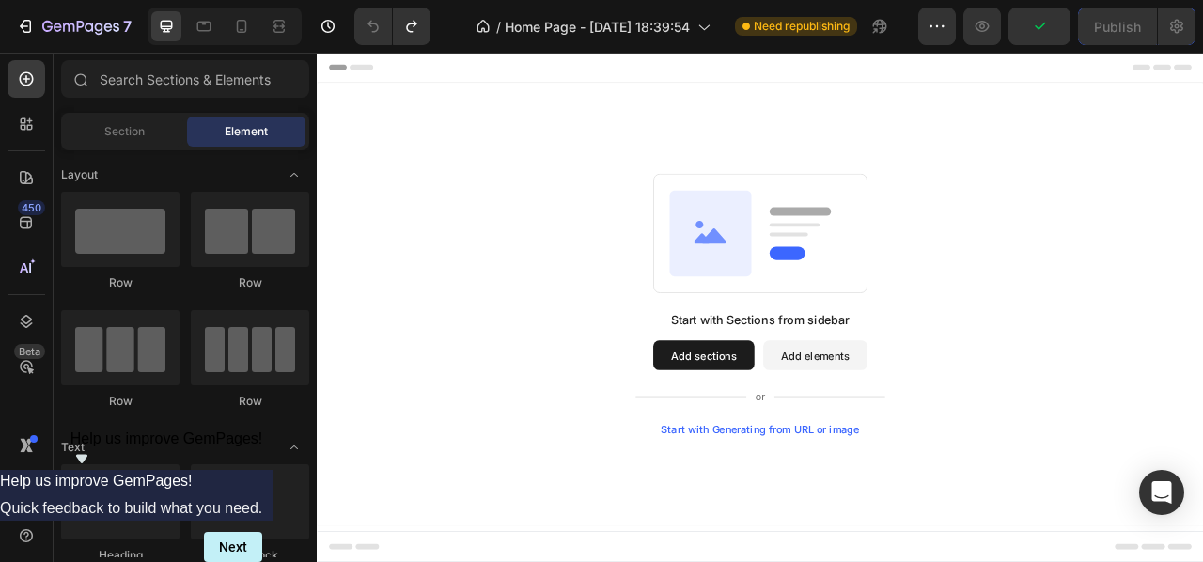
drag, startPoint x: 1444, startPoint y: 564, endPoint x: 1444, endPoint y: 437, distance: 126.9
click at [1202, 437] on div "Start with Sections from sidebar Add sections Add elements Start with Generatin…" at bounding box center [881, 373] width 1128 height 564
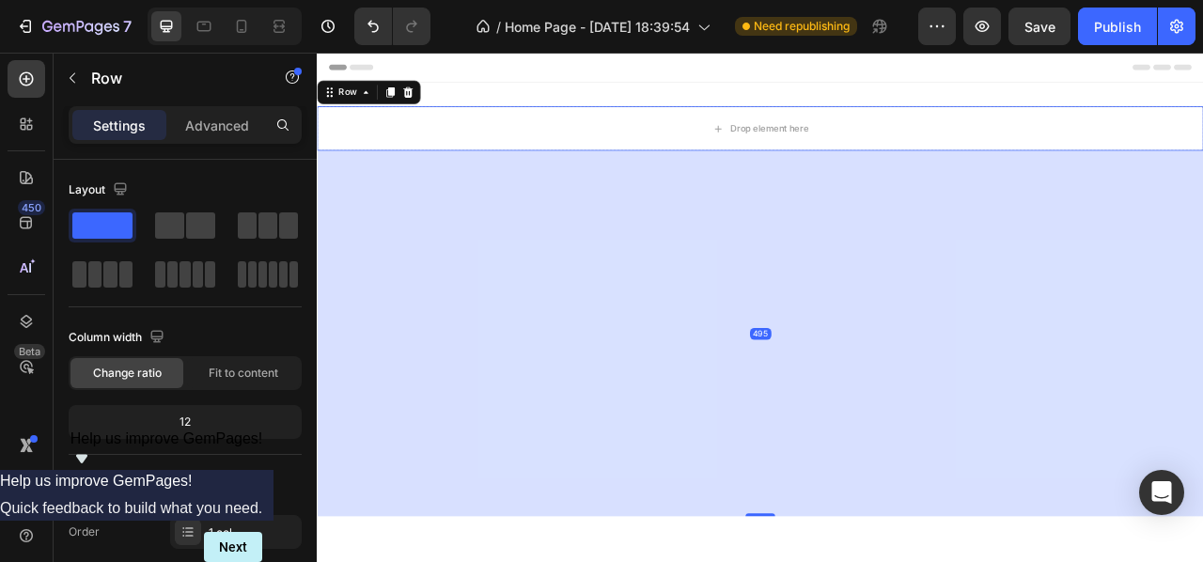
drag, startPoint x: 885, startPoint y: 188, endPoint x: 829, endPoint y: 681, distance: 495.7
click at [829, 178] on div "495" at bounding box center [881, 178] width 1128 height 0
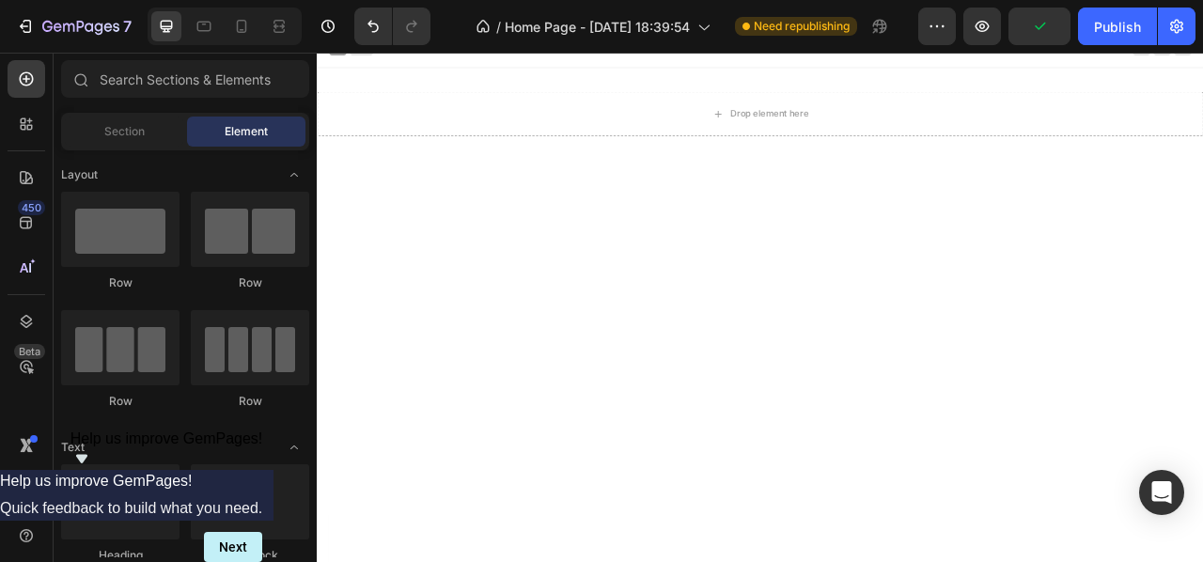
scroll to position [5, 0]
click at [373, 24] on icon "Undo/Redo" at bounding box center [373, 26] width 19 height 19
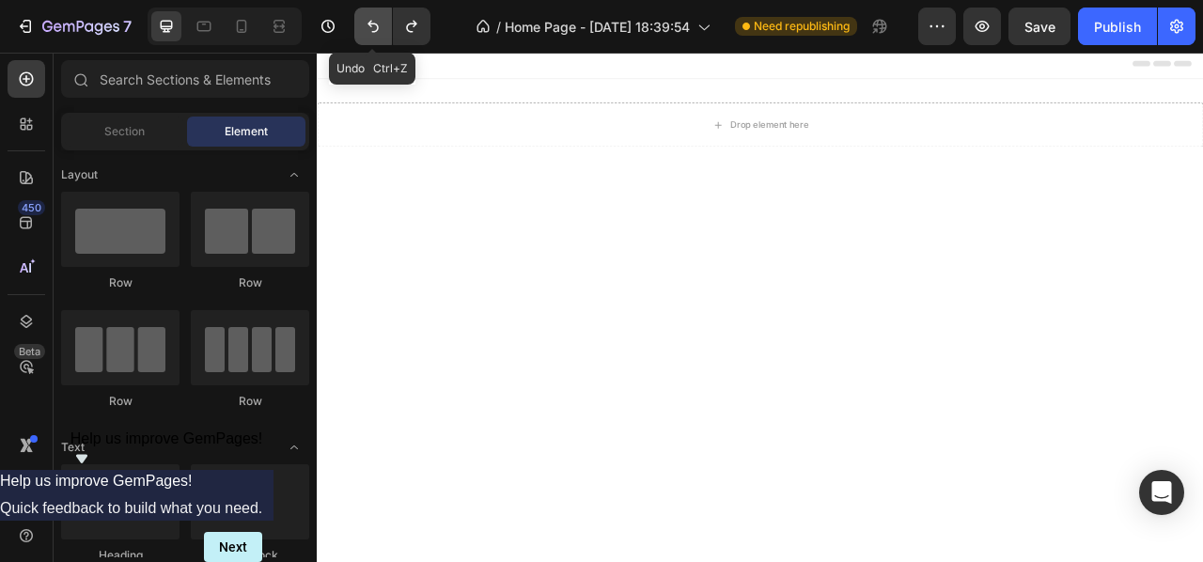
click at [373, 24] on icon "Undo/Redo" at bounding box center [373, 26] width 19 height 19
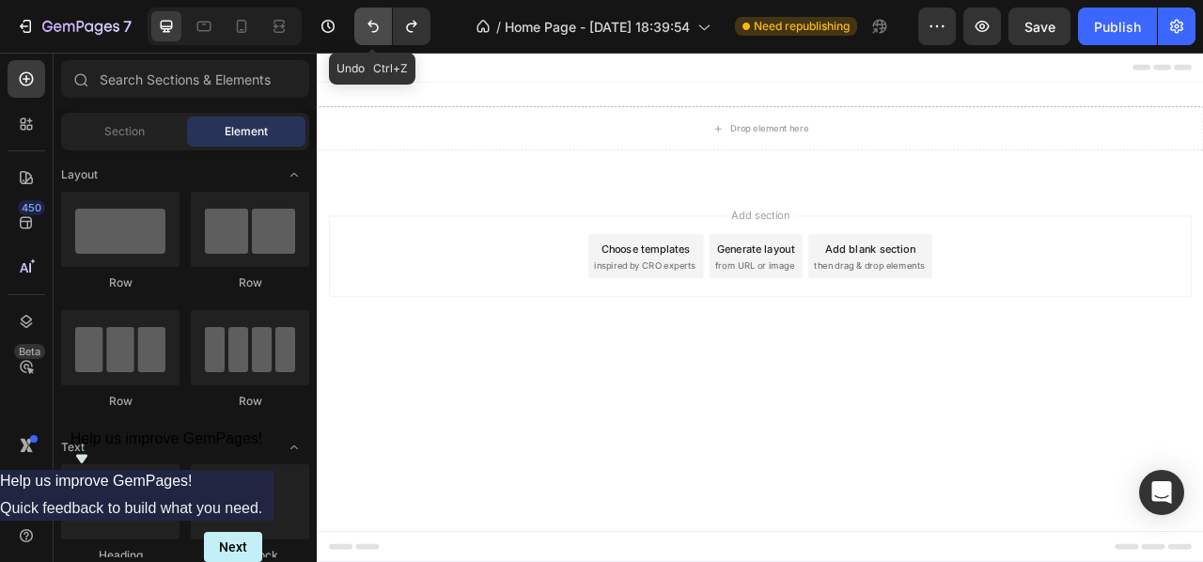
scroll to position [0, 0]
click at [373, 24] on icon "Undo/Redo" at bounding box center [373, 26] width 19 height 19
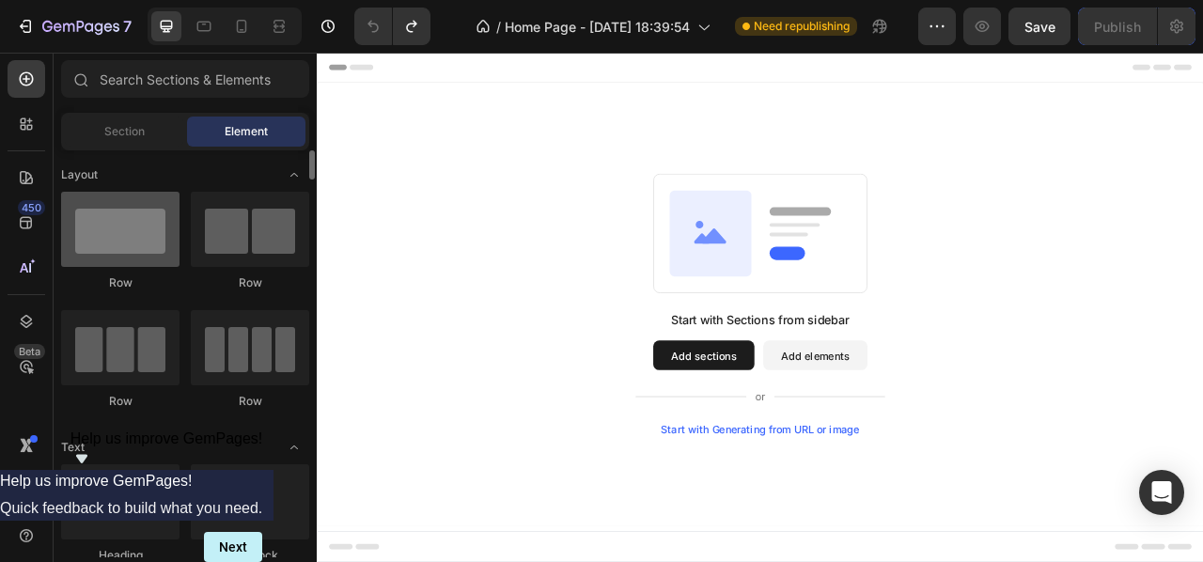
click at [101, 0] on div "7 / Home Page - [DATE] 18:39:54 Need republishing Preview Save Publish 450 Beta…" at bounding box center [601, 0] width 1203 height 0
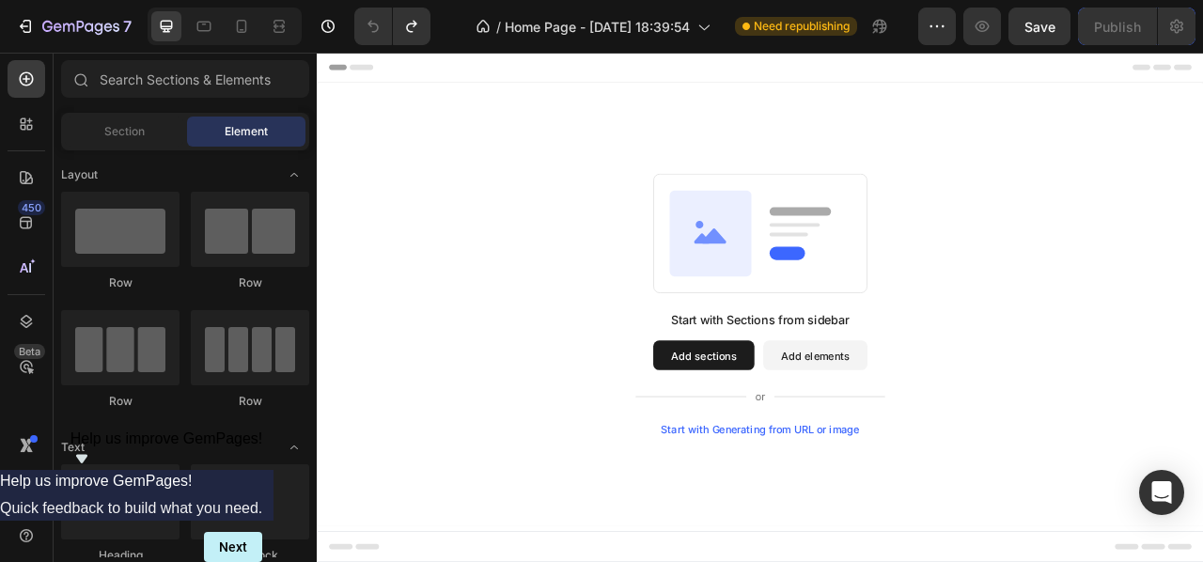
drag, startPoint x: 317, startPoint y: 201, endPoint x: 63, endPoint y: 164, distance: 256.6
click at [317, 164] on html "Header Root Start with Sections from sidebar Add sections Add elements Start wi…" at bounding box center [881, 377] width 1128 height 649
click at [117, 140] on div "Section" at bounding box center [124, 132] width 118 height 30
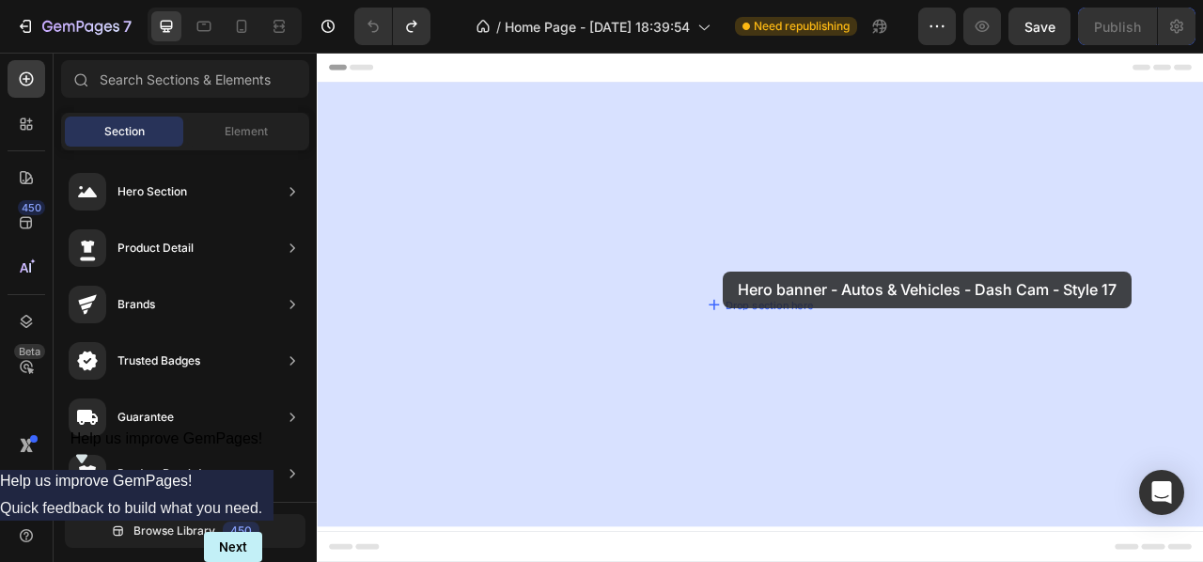
drag, startPoint x: 772, startPoint y: 255, endPoint x: 803, endPoint y: 324, distance: 76.2
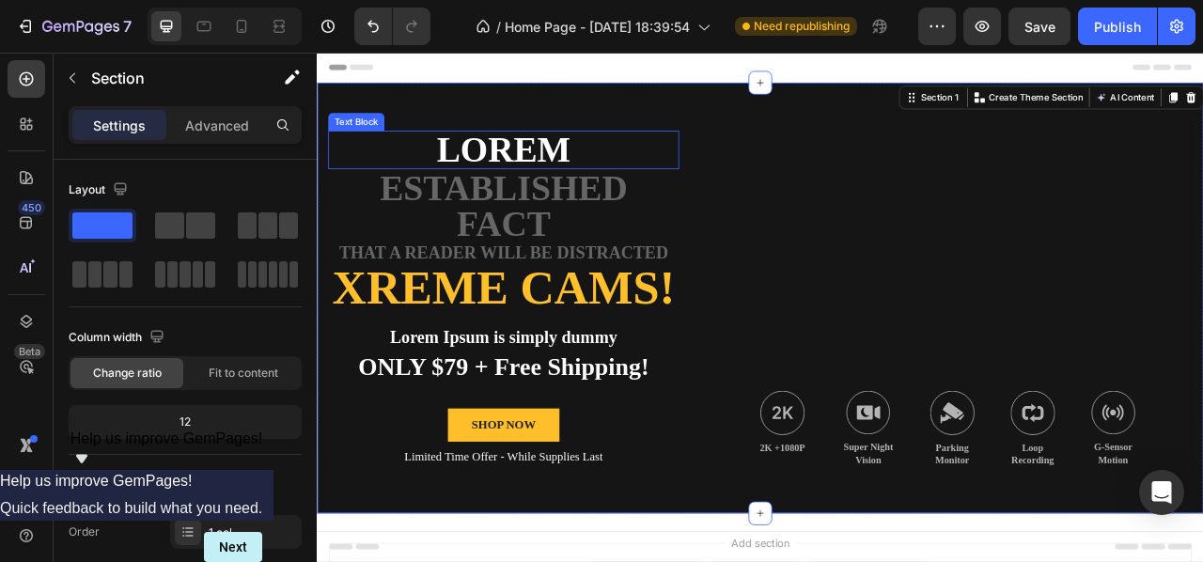
click at [618, 195] on p "Lorem" at bounding box center [554, 176] width 443 height 45
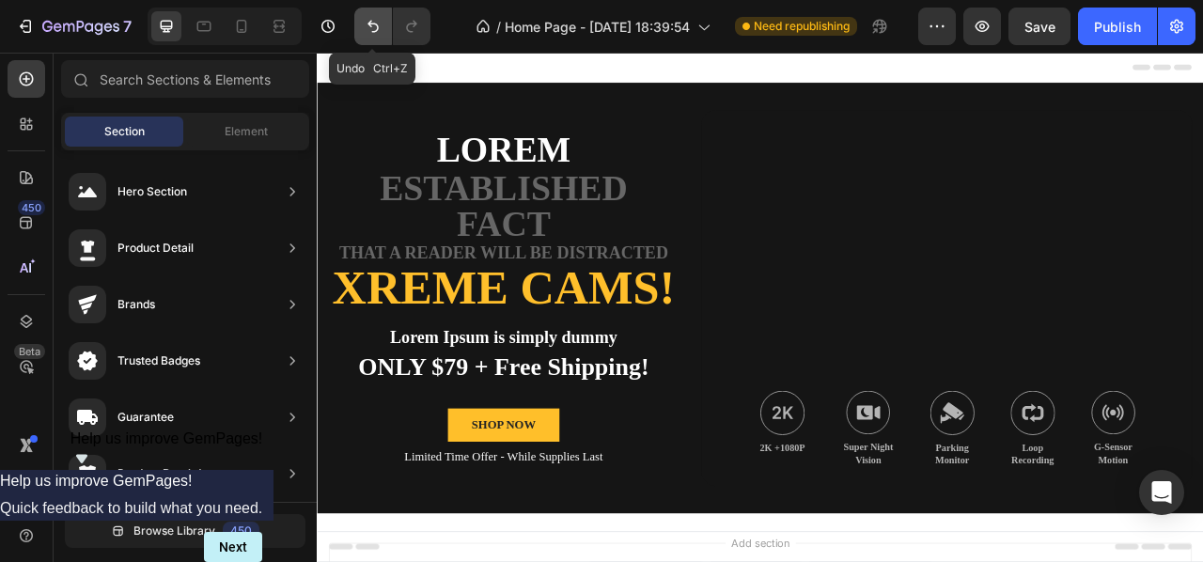
click at [376, 37] on button "Undo/Redo" at bounding box center [373, 27] width 38 height 38
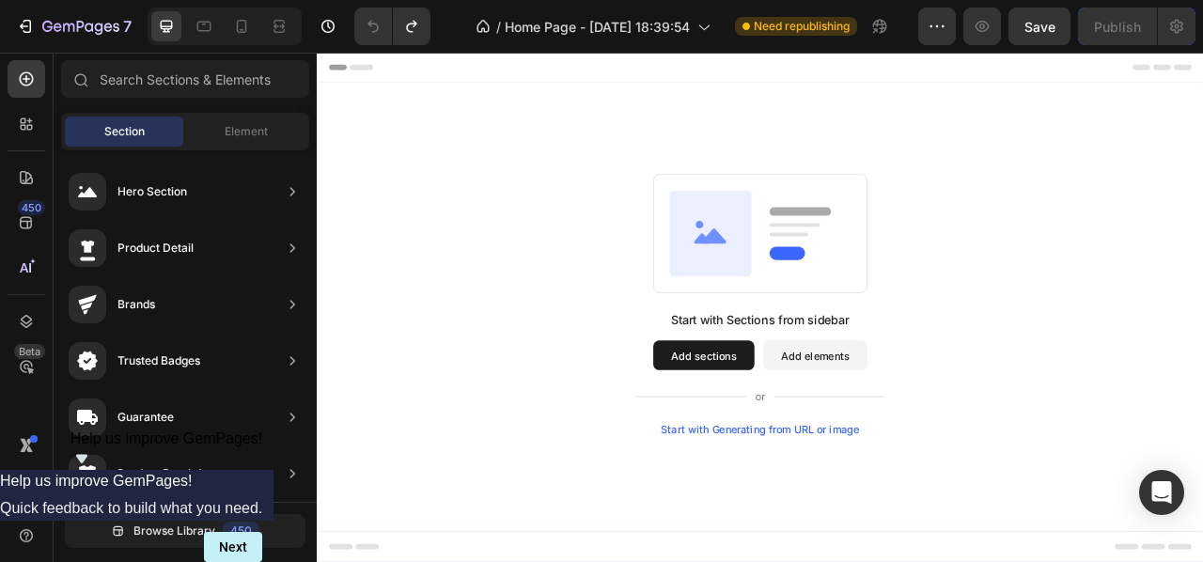
click at [852, 528] on div "Start with Generating from URL or image" at bounding box center [881, 531] width 253 height 15
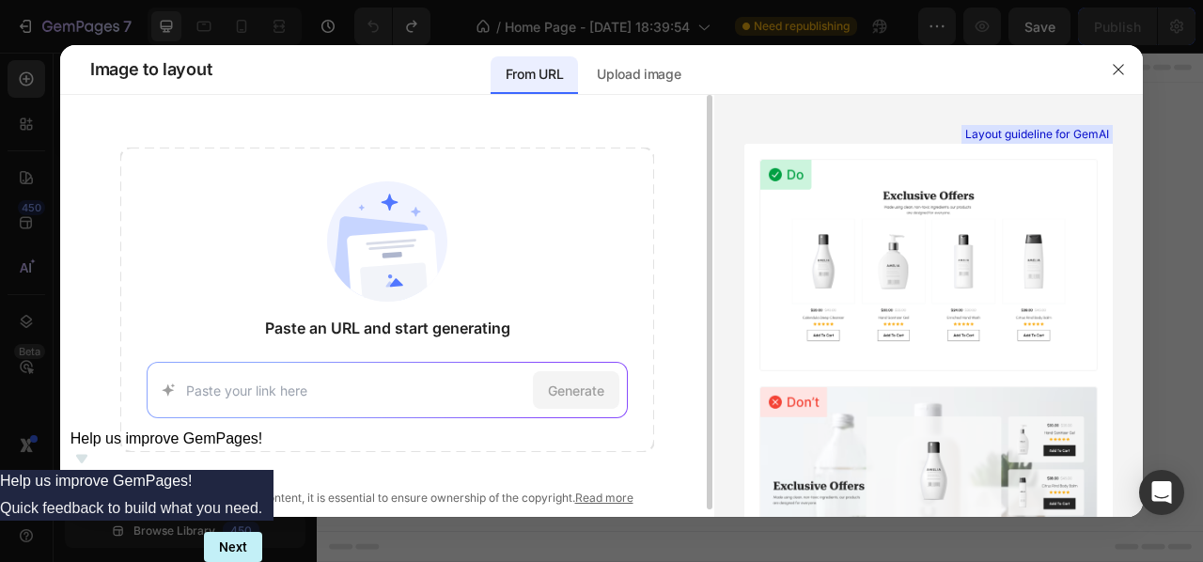
paste input "[URL][DOMAIN_NAME]"
type input "[URL][DOMAIN_NAME]"
click at [594, 383] on span "Generate" at bounding box center [576, 391] width 56 height 20
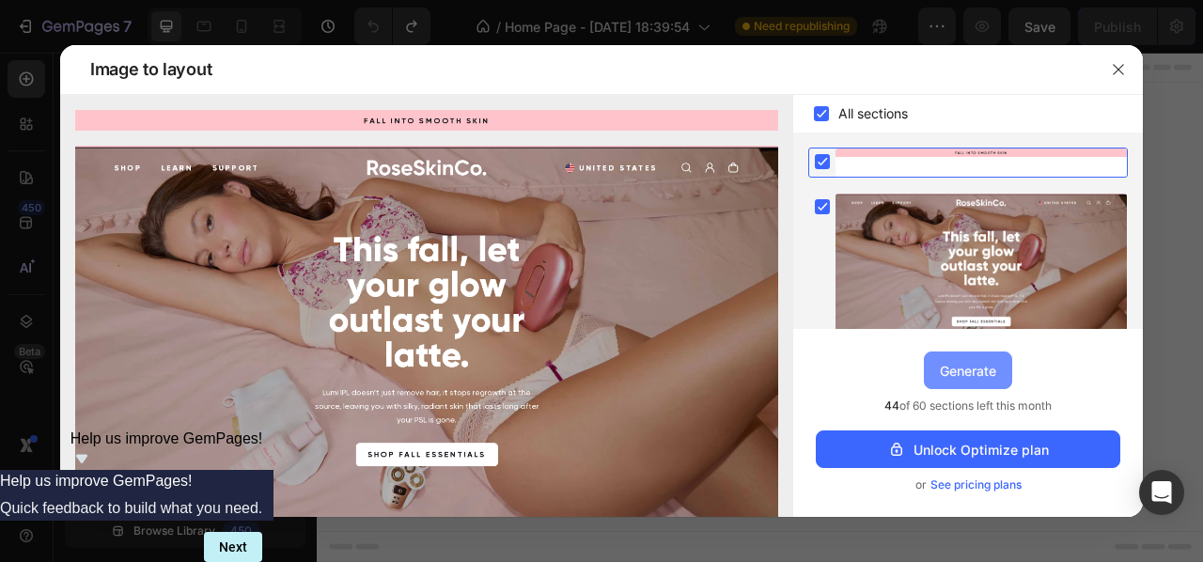
click at [968, 384] on button "Generate" at bounding box center [968, 371] width 88 height 38
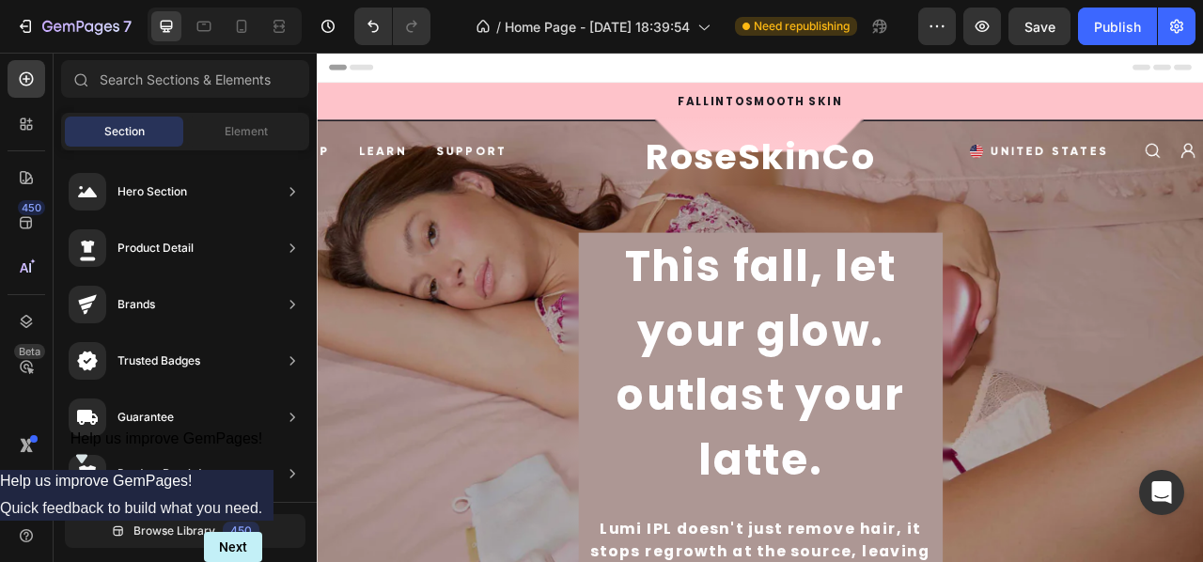
drag, startPoint x: 575, startPoint y: 238, endPoint x: 540, endPoint y: 562, distance: 326.2
click at [540, 0] on html "7 / Home Page - [DATE] 18:39:54 Need republishing Preview Save Publish 450 Beta…" at bounding box center [601, 0] width 1203 height 0
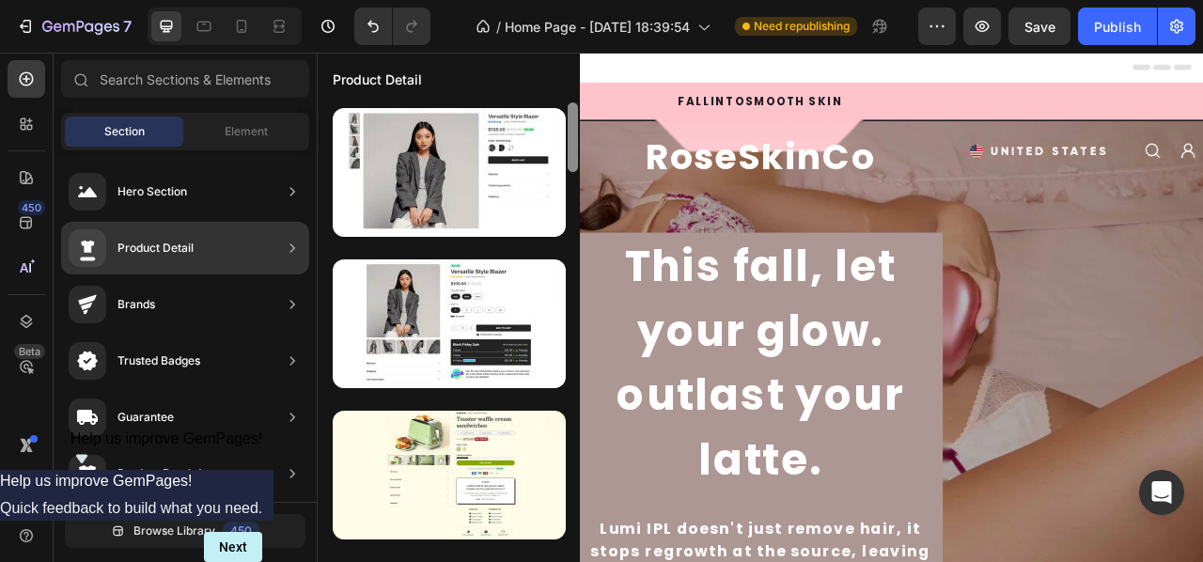
drag, startPoint x: 574, startPoint y: 291, endPoint x: 556, endPoint y: 97, distance: 195.4
click at [556, 97] on div "Product Detail" at bounding box center [449, 308] width 262 height 508
click at [280, 243] on div "Product Detail" at bounding box center [185, 248] width 248 height 53
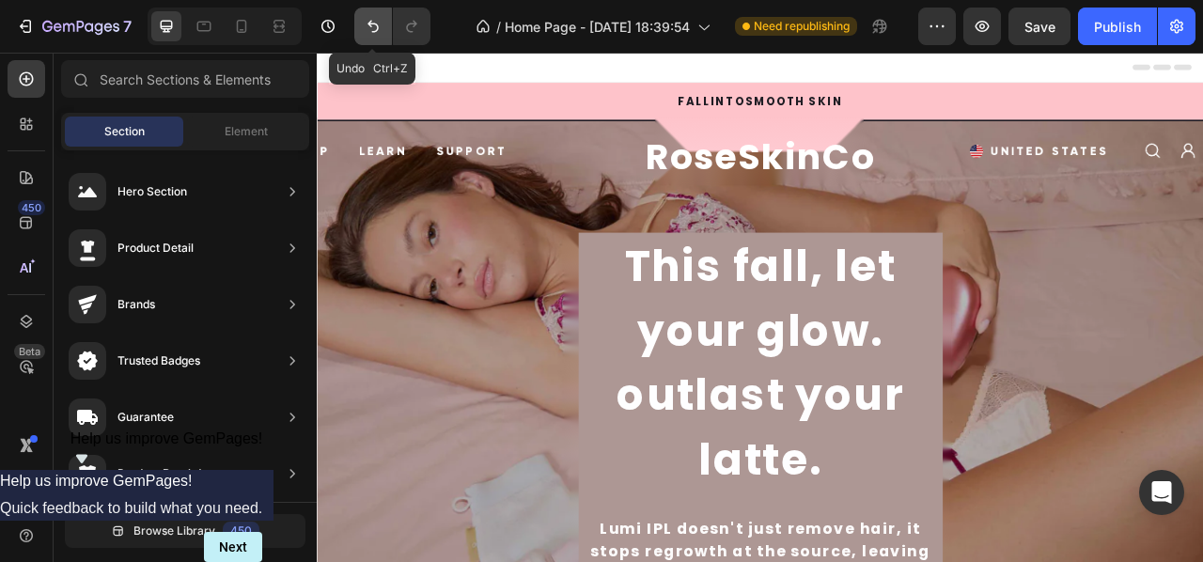
click at [367, 39] on button "Undo/Redo" at bounding box center [373, 27] width 38 height 38
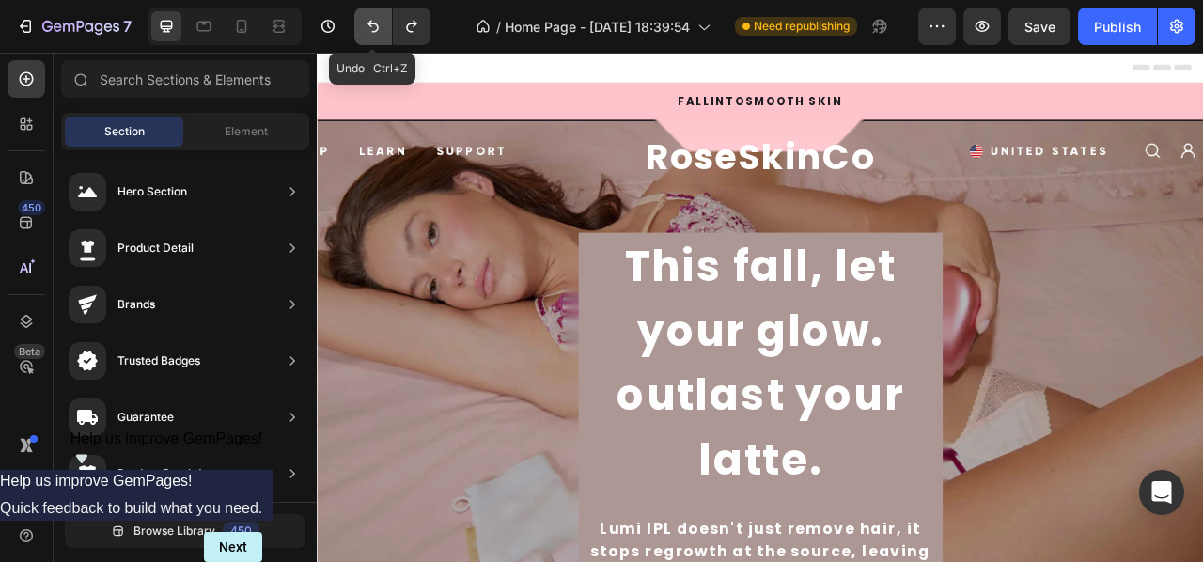
click at [367, 39] on button "Undo/Redo" at bounding box center [373, 27] width 38 height 38
click at [368, 39] on button "Undo/Redo" at bounding box center [373, 27] width 38 height 38
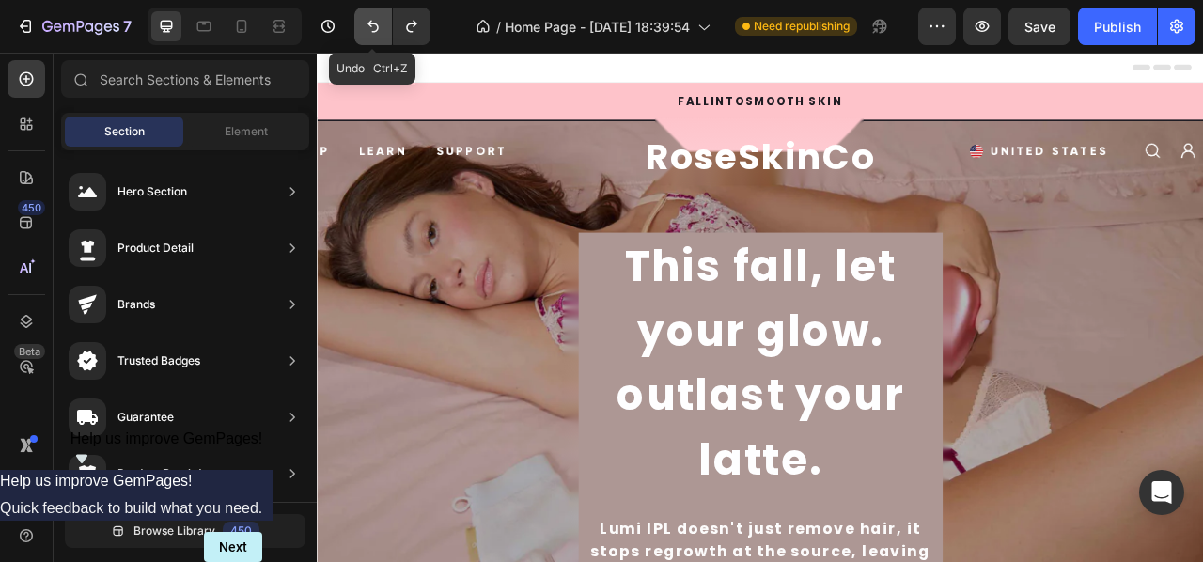
click at [368, 39] on button "Undo/Redo" at bounding box center [373, 27] width 38 height 38
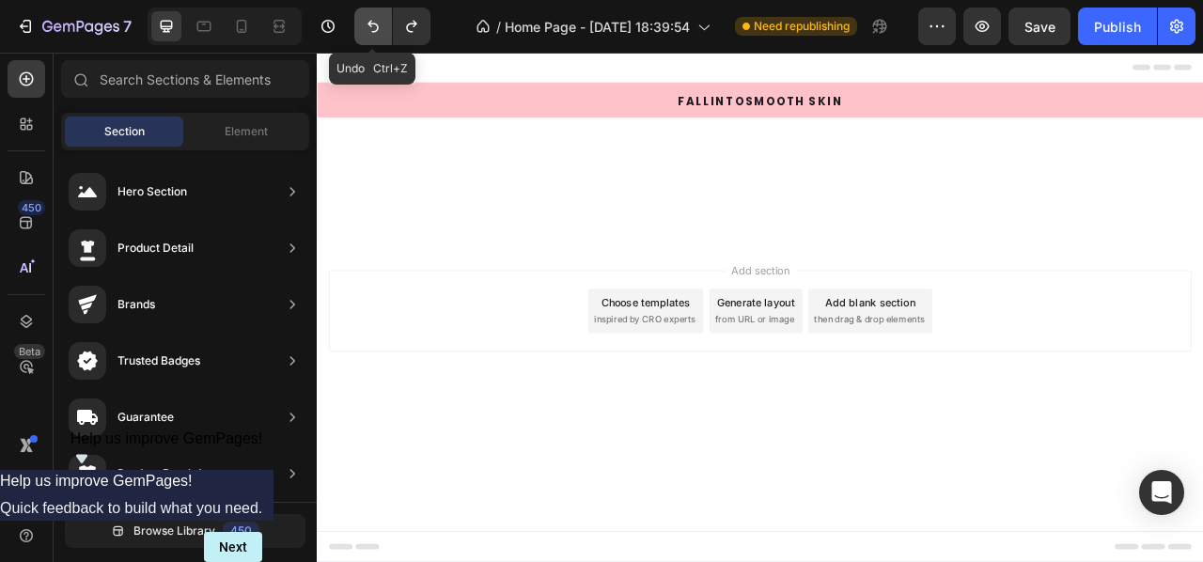
click at [368, 39] on button "Undo/Redo" at bounding box center [373, 27] width 38 height 38
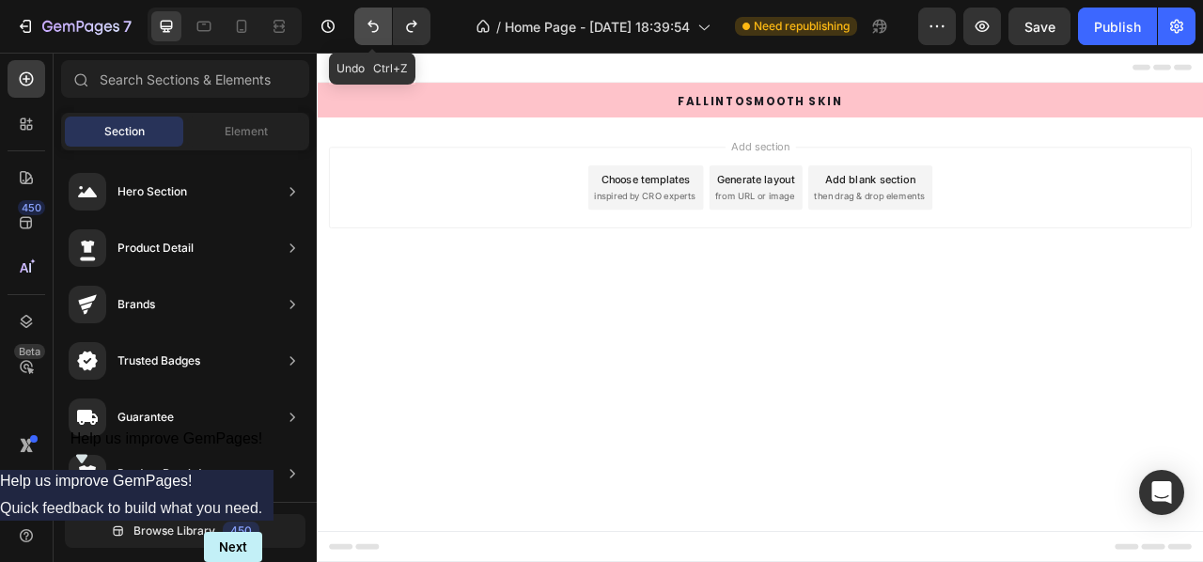
click at [368, 39] on button "Undo/Redo" at bounding box center [373, 27] width 38 height 38
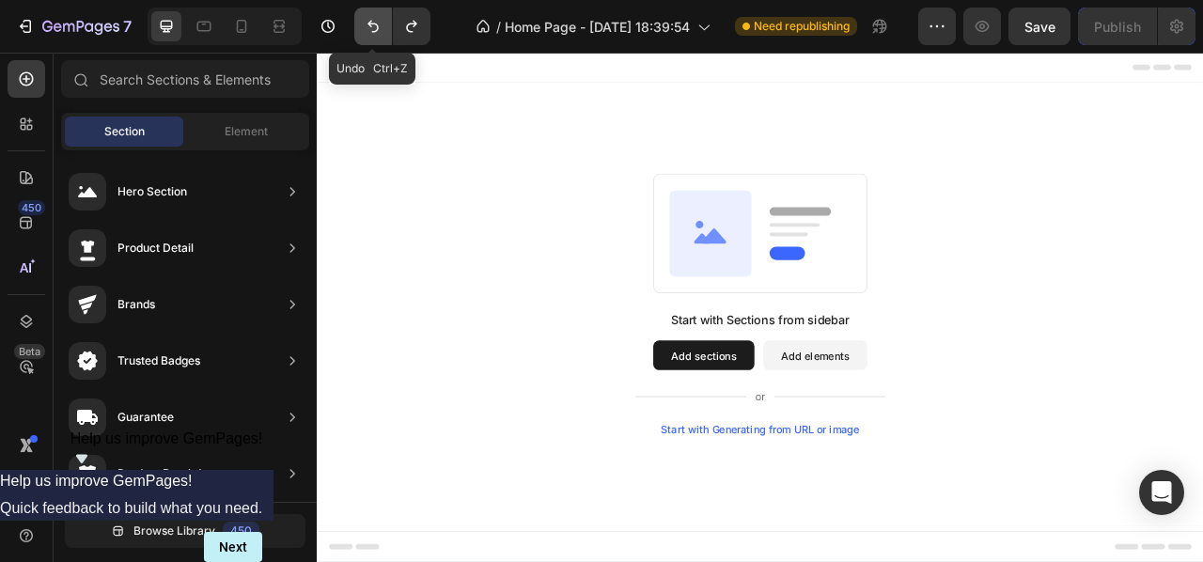
click at [368, 39] on button "Undo/Redo" at bounding box center [373, 27] width 38 height 38
click at [623, 221] on div "Start with Sections from sidebar Add sections Add elements Start with Generatin…" at bounding box center [880, 373] width 993 height 333
drag, startPoint x: 885, startPoint y: 208, endPoint x: 655, endPoint y: 396, distance: 297.3
click at [256, 135] on span "Element" at bounding box center [246, 131] width 43 height 17
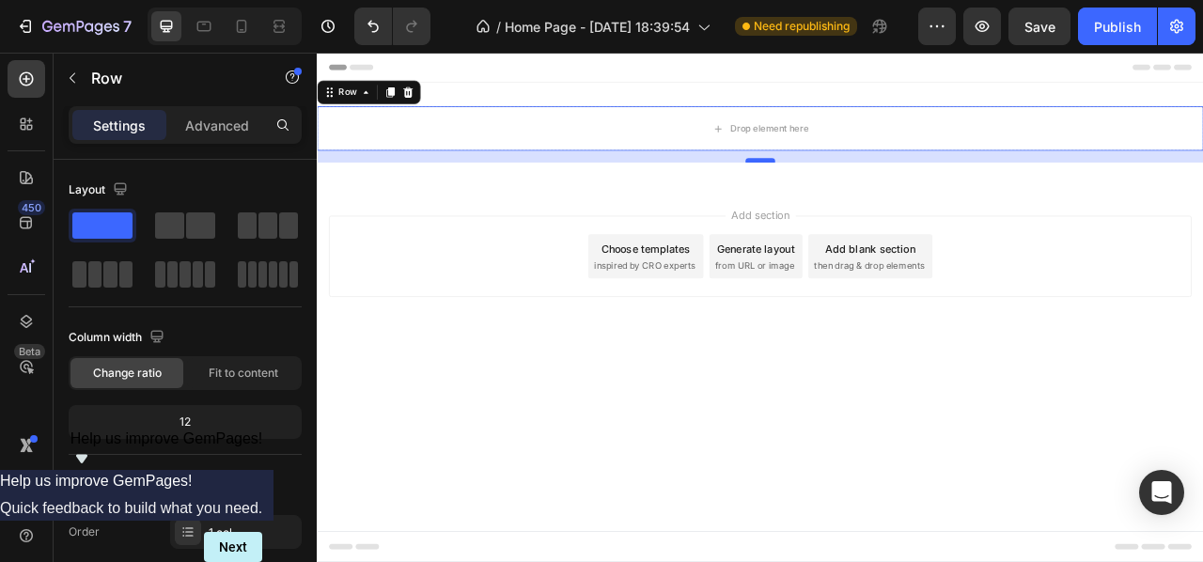
click at [882, 189] on div at bounding box center [881, 190] width 38 height 6
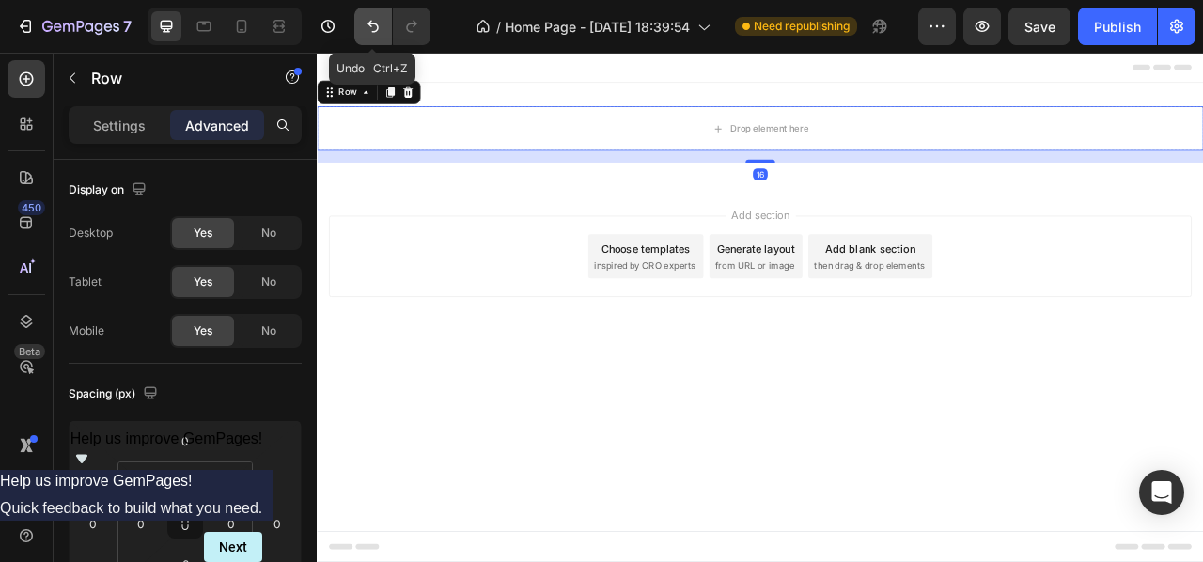
click at [380, 33] on icon "Undo/Redo" at bounding box center [373, 26] width 19 height 19
click at [359, 25] on button "Undo/Redo" at bounding box center [373, 27] width 38 height 38
click at [364, 25] on icon "Undo/Redo" at bounding box center [373, 26] width 19 height 19
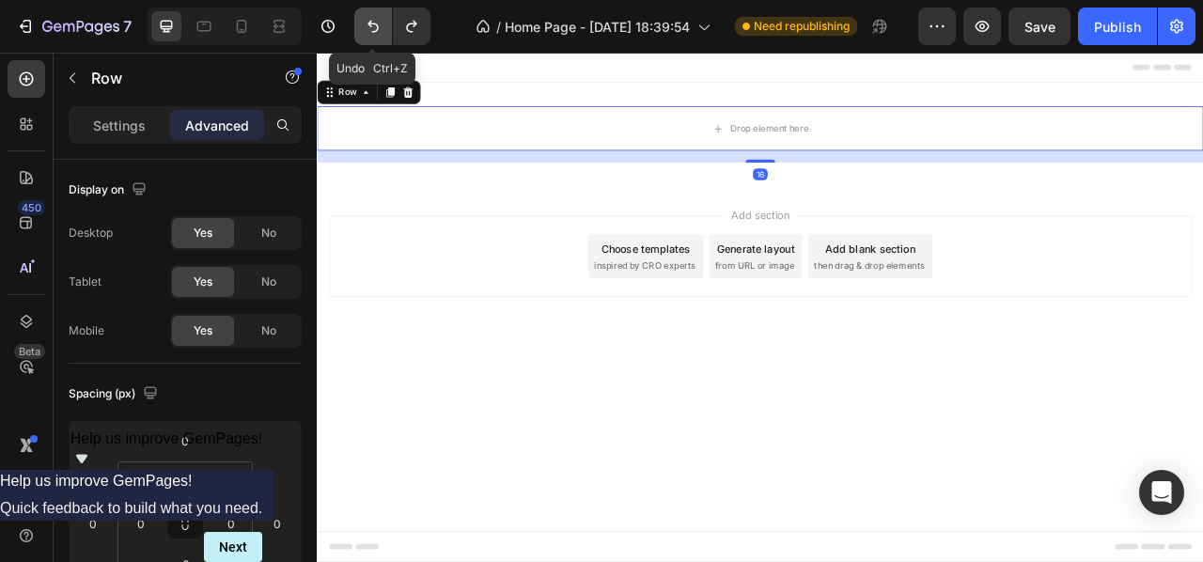
click at [364, 25] on icon "Undo/Redo" at bounding box center [373, 26] width 19 height 19
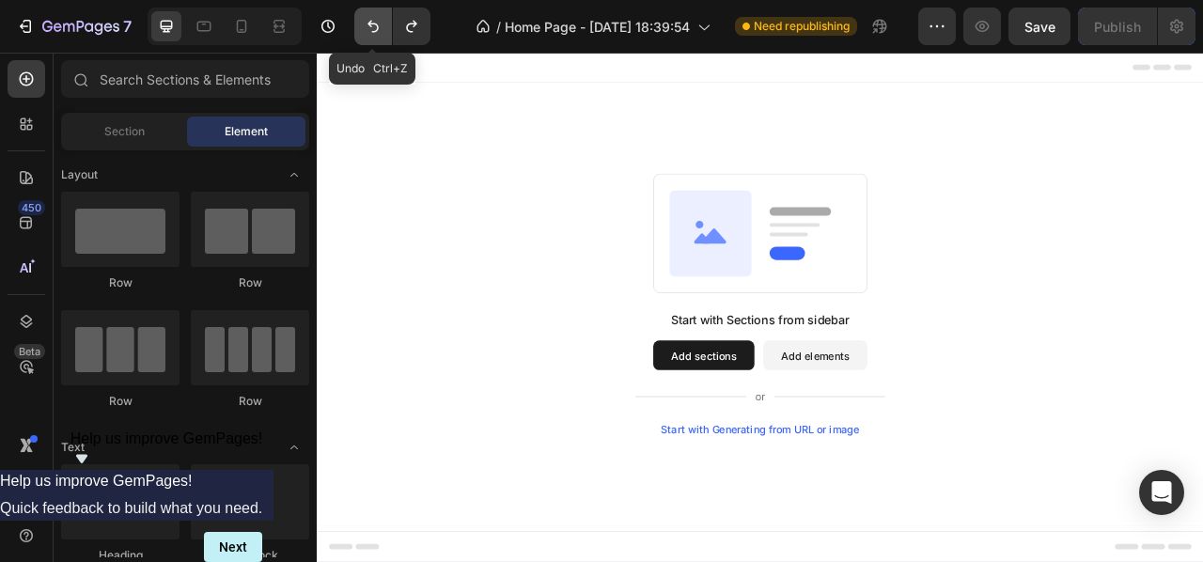
click at [364, 25] on icon "Undo/Redo" at bounding box center [373, 26] width 19 height 19
click at [260, 306] on div "Row Row Row Row" at bounding box center [185, 309] width 248 height 235
click at [143, 136] on span "Section" at bounding box center [124, 131] width 40 height 17
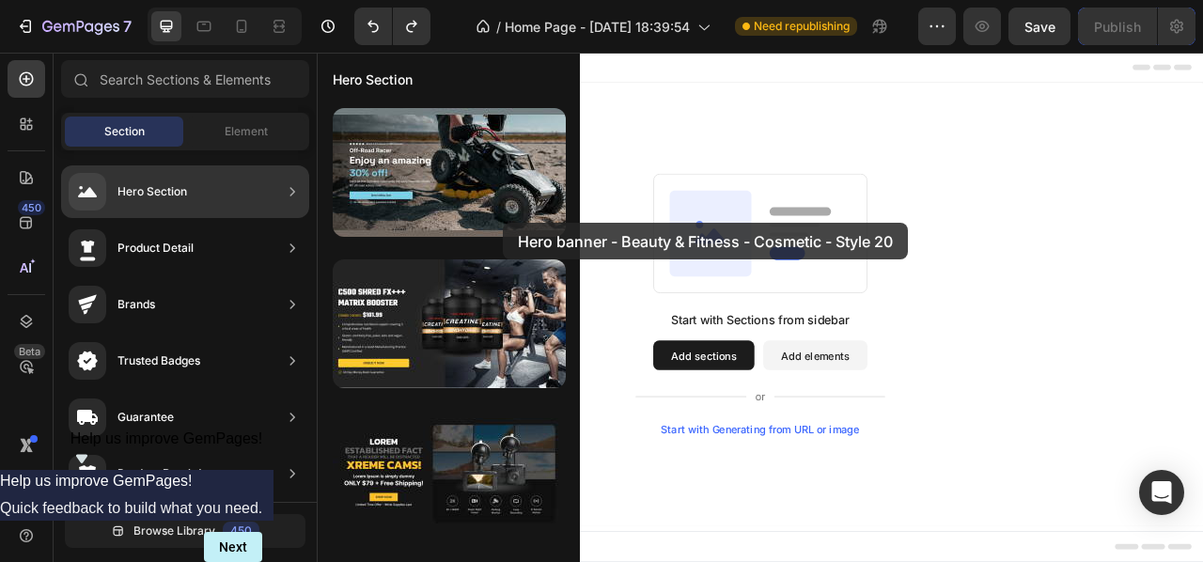
drag, startPoint x: 508, startPoint y: 474, endPoint x: 503, endPoint y: 223, distance: 251.0
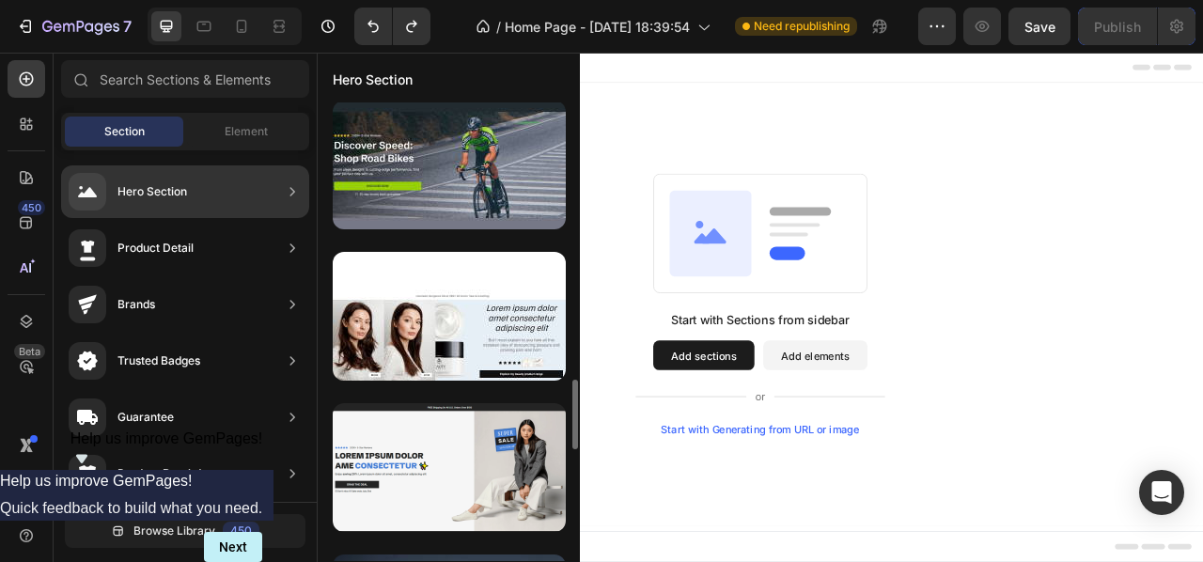
click at [571, 408] on div at bounding box center [573, 331] width 14 height 459
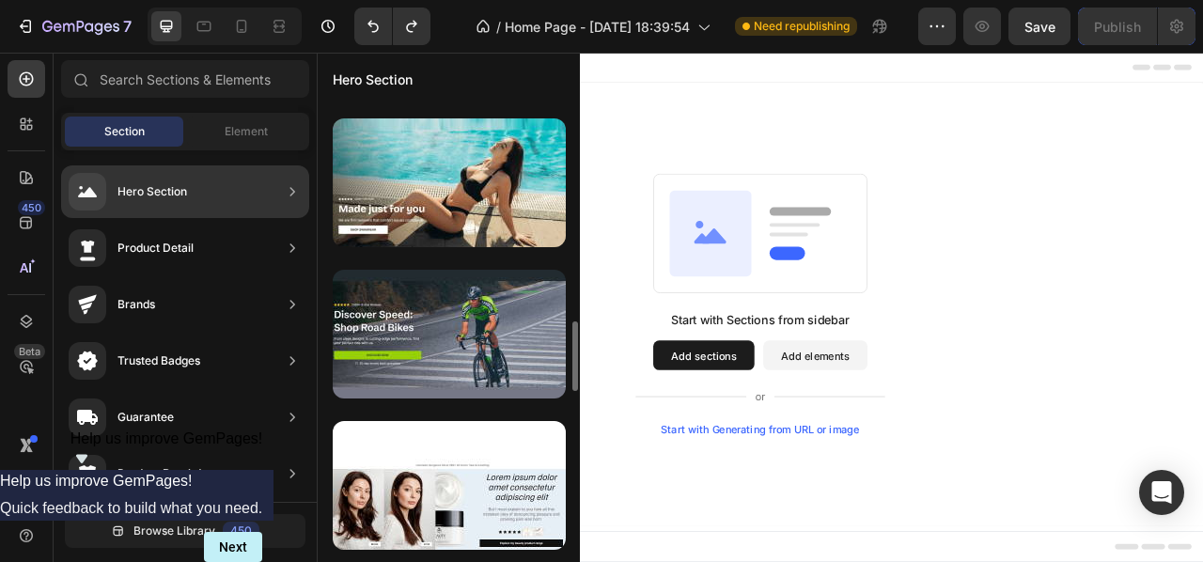
scroll to position [1626, 0]
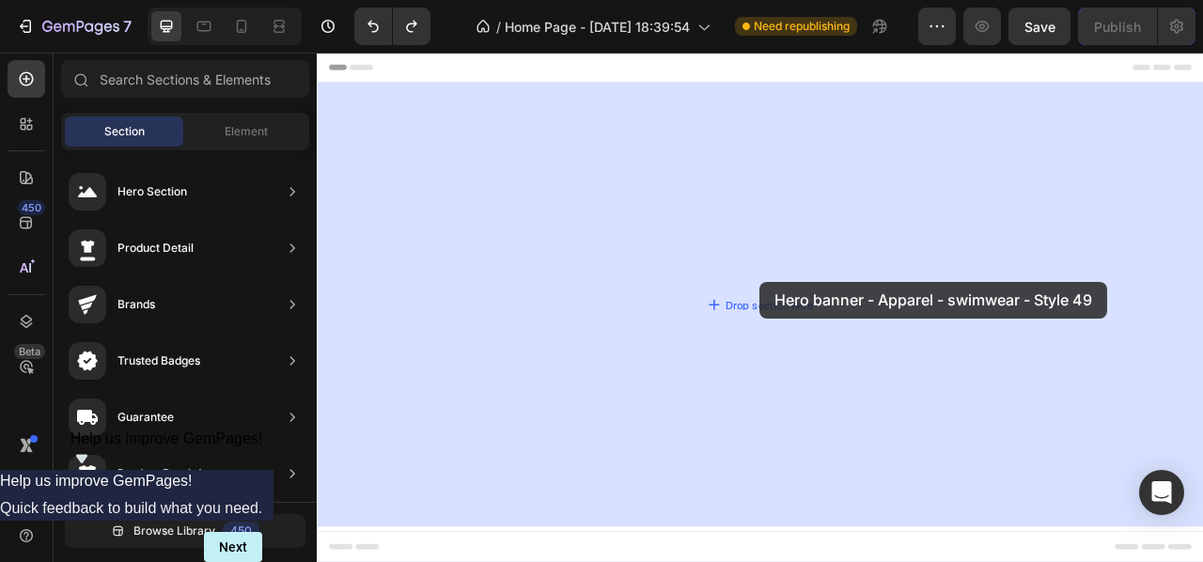
drag, startPoint x: 797, startPoint y: 302, endPoint x: 880, endPoint y: 344, distance: 92.9
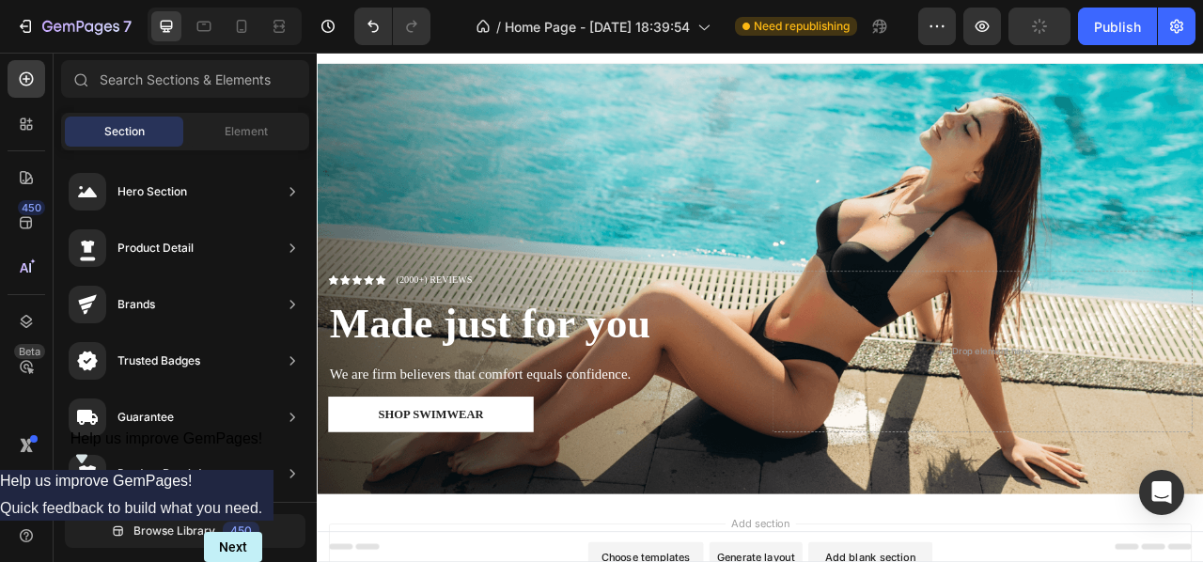
scroll to position [21, 0]
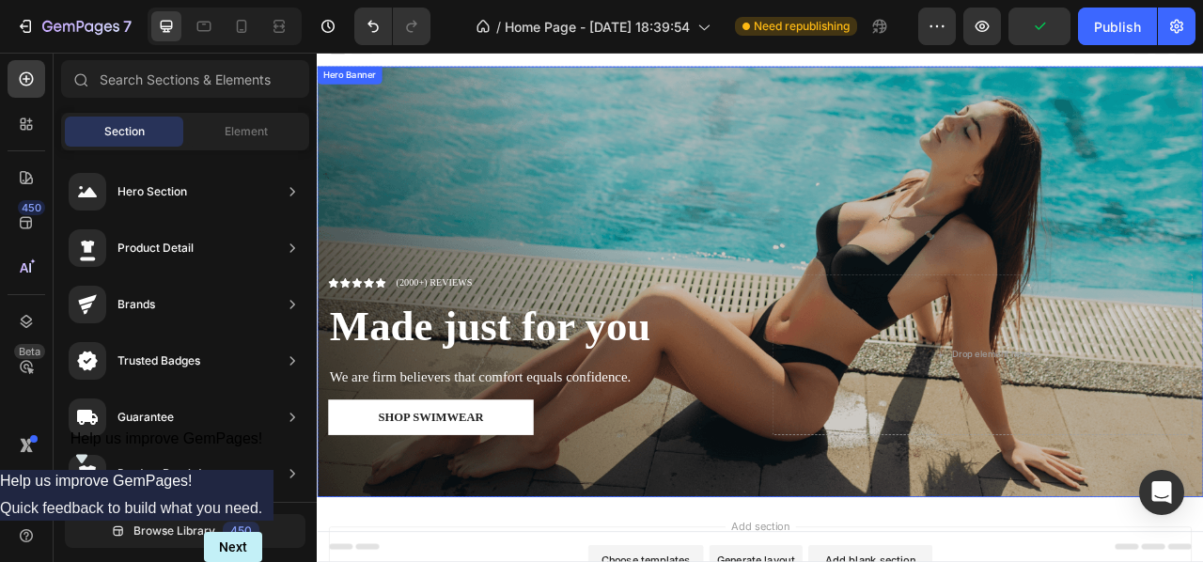
click at [1158, 144] on div "Overlay" at bounding box center [881, 344] width 1128 height 548
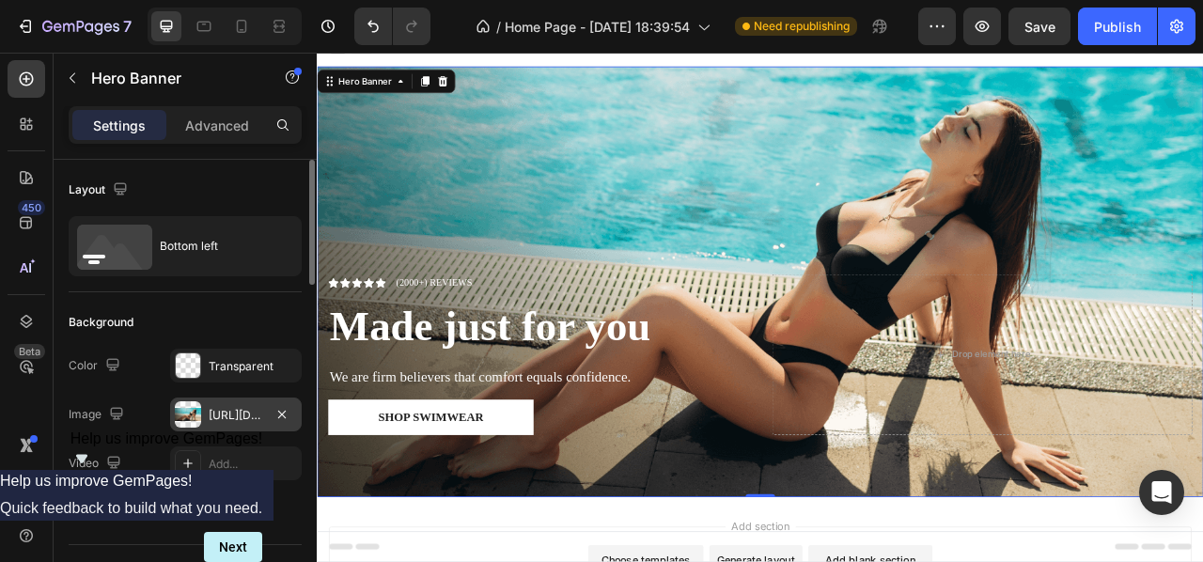
click at [179, 413] on div at bounding box center [188, 414] width 26 height 26
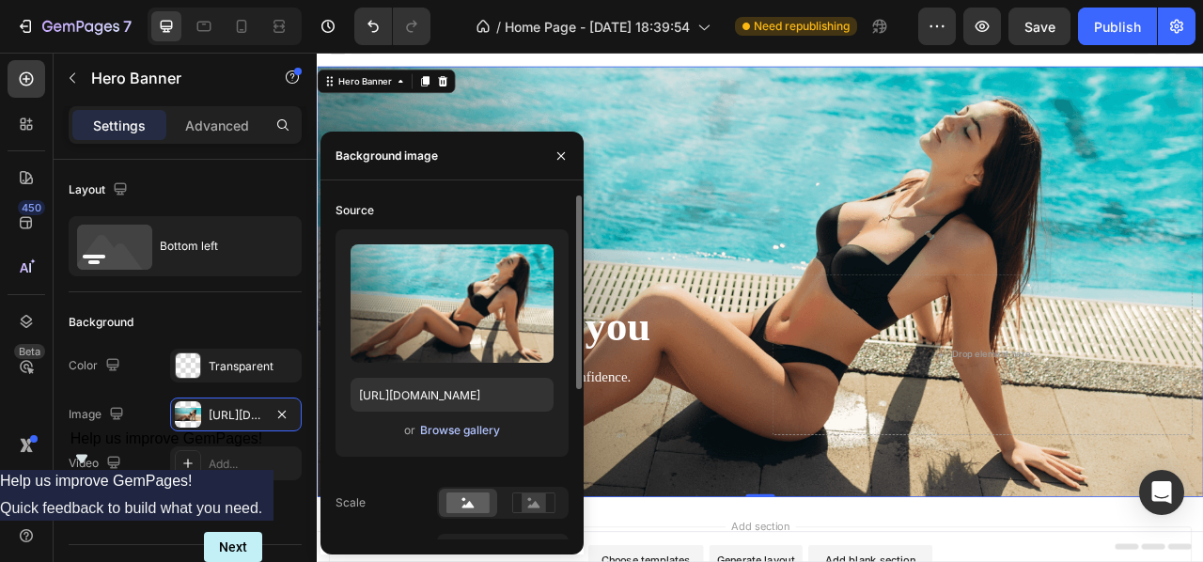
click at [461, 430] on div "Browse gallery" at bounding box center [460, 430] width 80 height 17
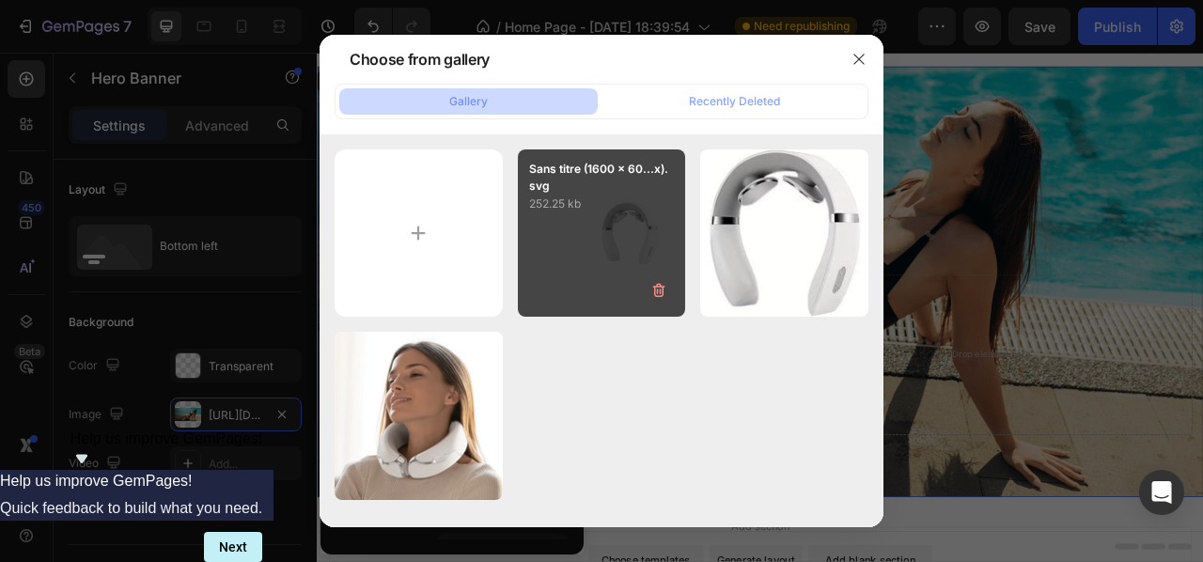
click at [608, 234] on div "Sans titre (1600 x 60...x).svg 252.25 kb" at bounding box center [602, 233] width 168 height 168
type input "[URL][DOMAIN_NAME]"
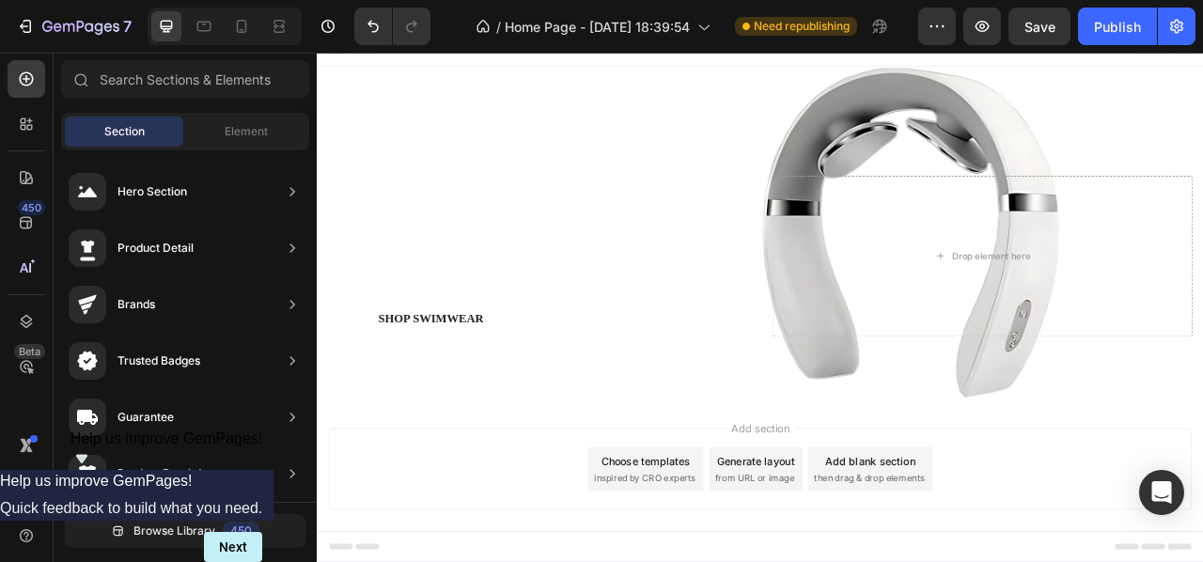
click at [628, 272] on strong "Made just for you" at bounding box center [537, 274] width 408 height 59
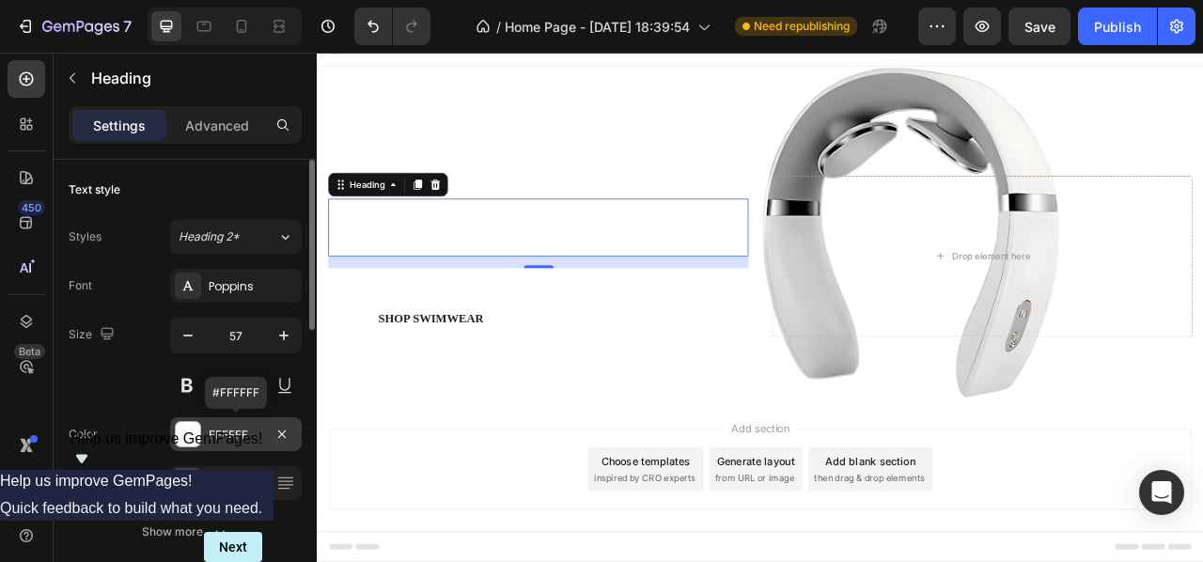
click at [240, 430] on div "FFFFFF" at bounding box center [236, 435] width 55 height 17
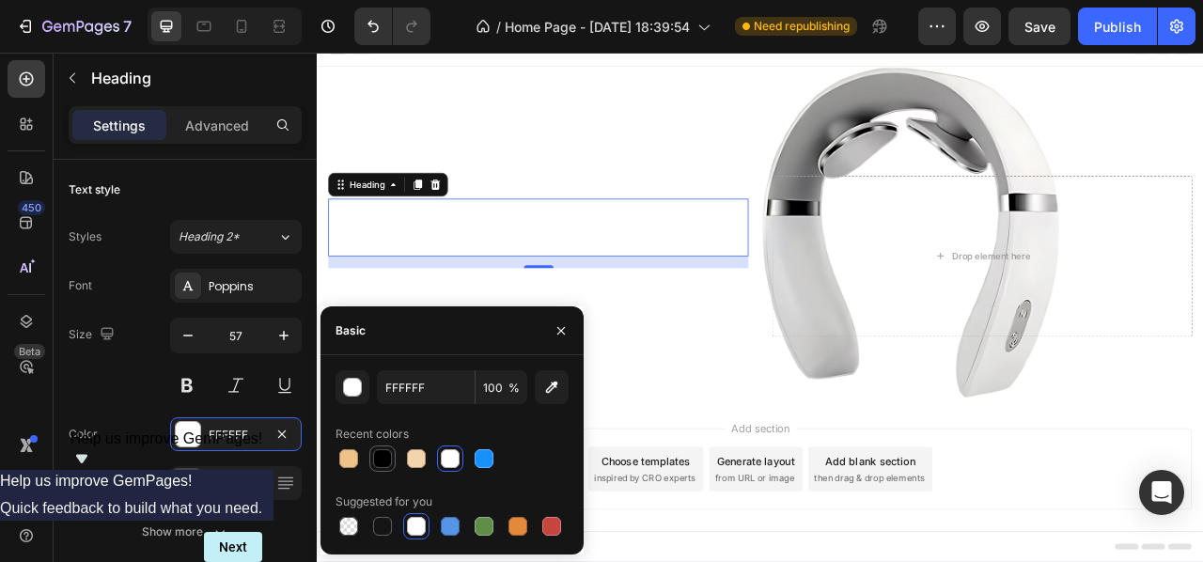
click at [376, 456] on div at bounding box center [382, 458] width 19 height 19
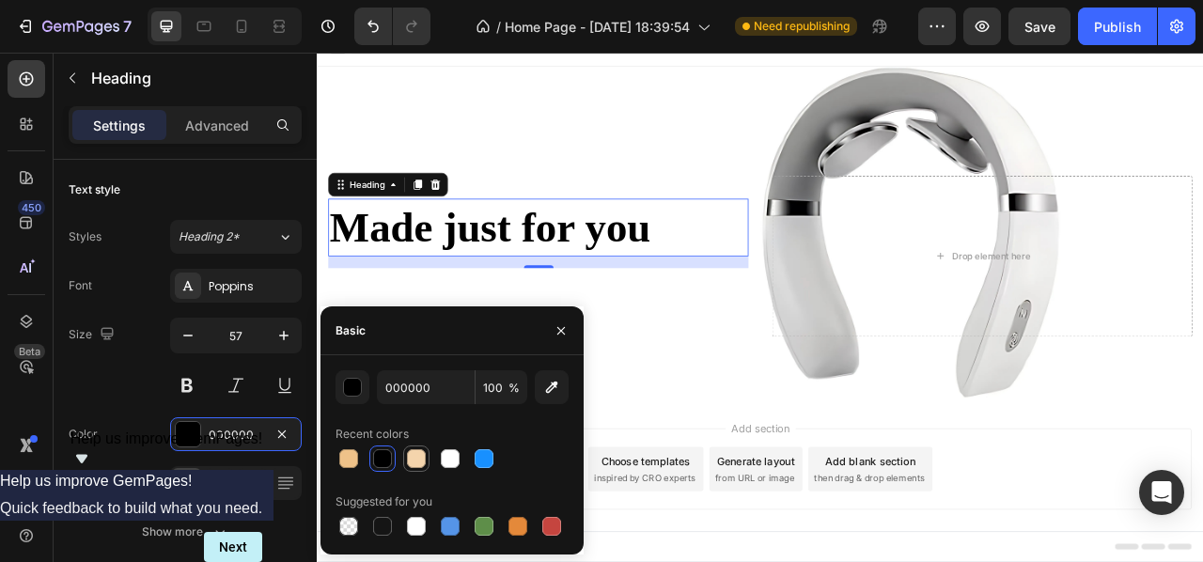
click at [415, 456] on div at bounding box center [416, 458] width 19 height 19
type input "F4D4AC"
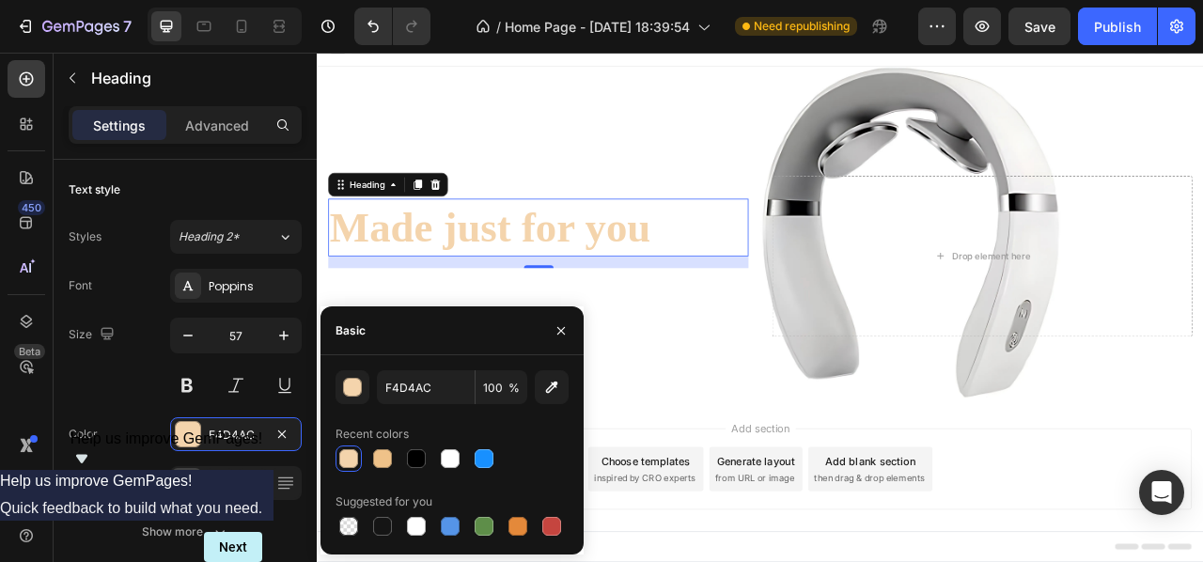
click at [360, 456] on div at bounding box center [349, 459] width 26 height 26
click at [503, 389] on input "100" at bounding box center [502, 387] width 52 height 34
type input "5"
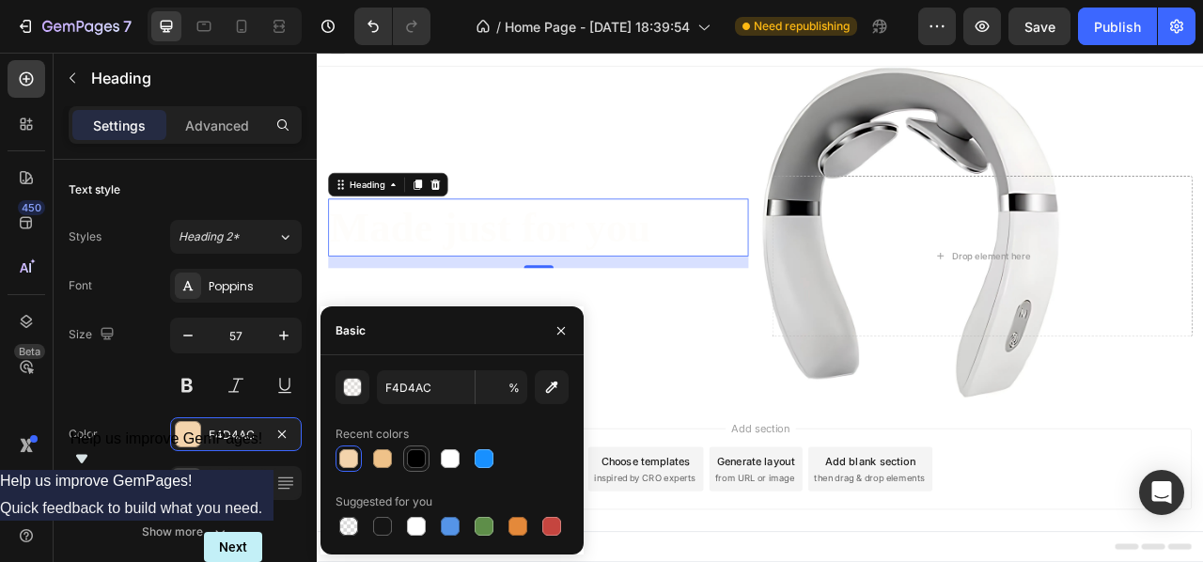
type input "5"
click at [419, 449] on div at bounding box center [452, 459] width 233 height 26
click at [446, 455] on div at bounding box center [450, 458] width 19 height 19
type input "000000"
type input "100"
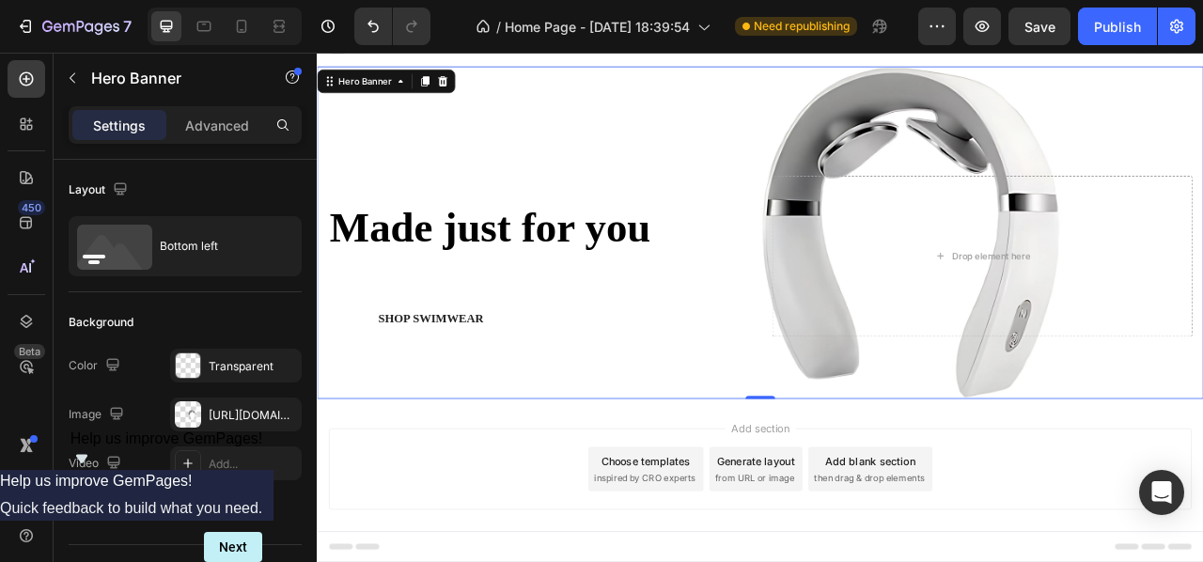
click at [791, 180] on div "Icon Icon Icon Icon Icon Icon List (2000+) REVIEWS Text Block Row Made just for…" at bounding box center [881, 337] width 1128 height 314
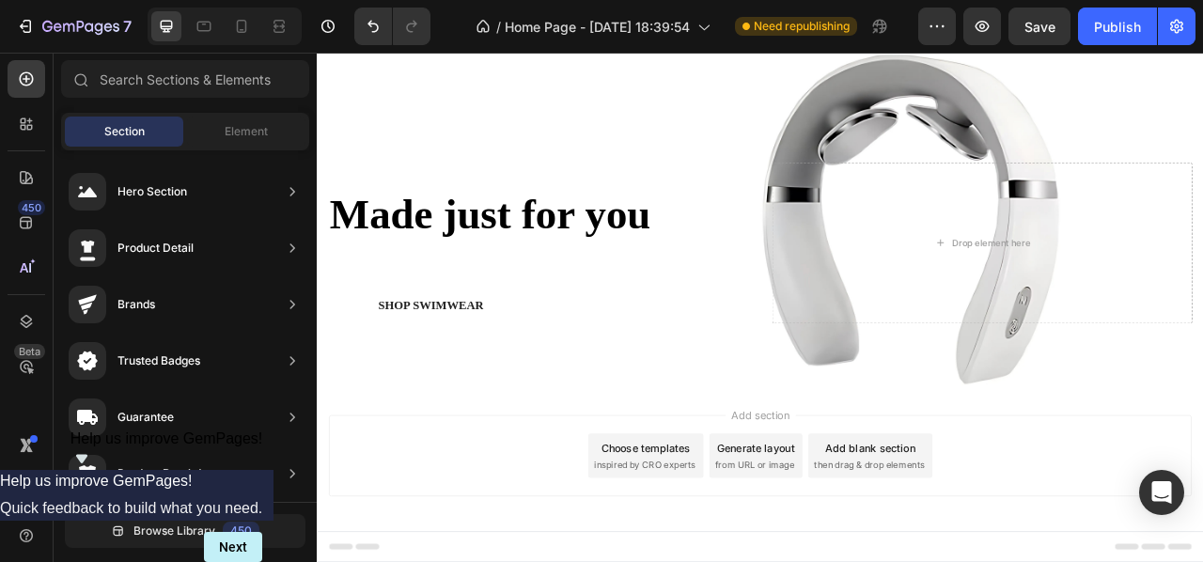
scroll to position [0, 0]
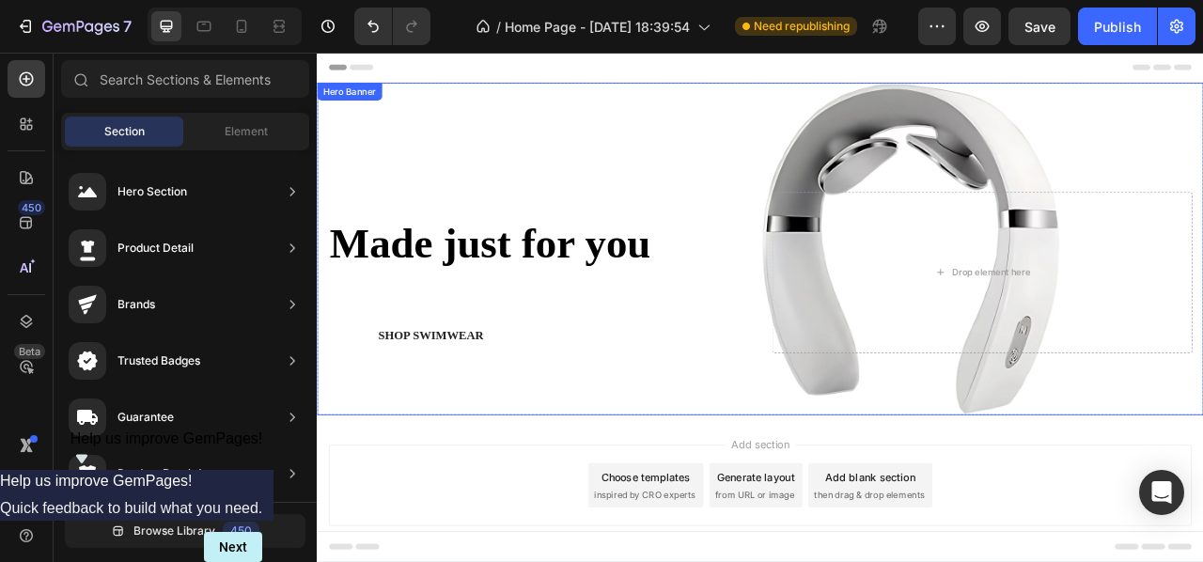
click at [1202, 433] on div "Icon Icon Icon Icon Icon Icon List (2000+) REVIEWS Text Block Row Made just for…" at bounding box center [881, 357] width 1128 height 314
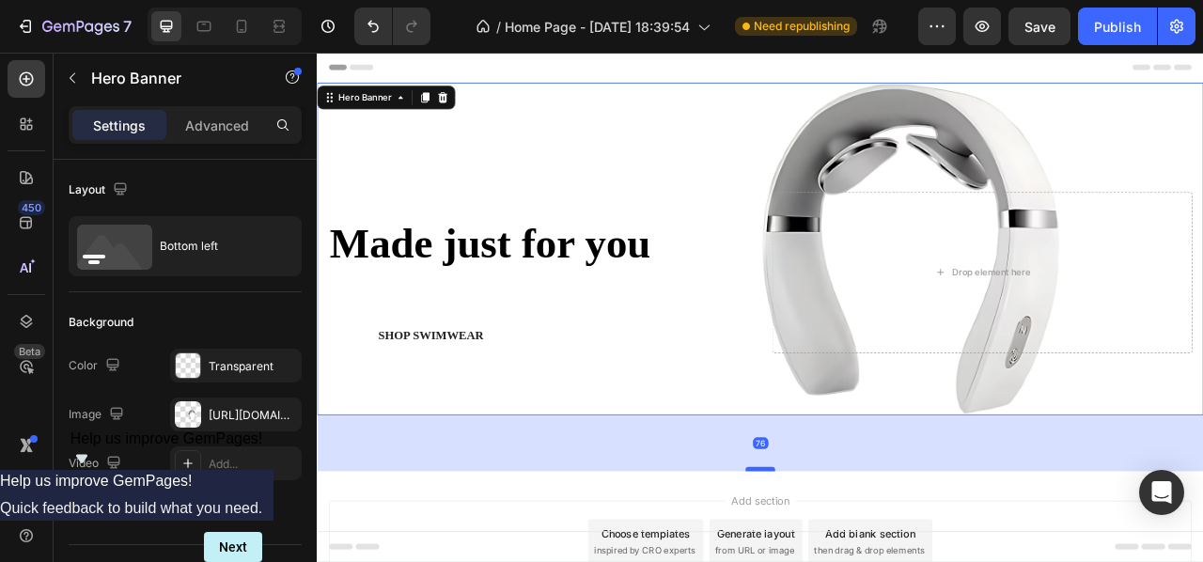
drag, startPoint x: 876, startPoint y: 506, endPoint x: 884, endPoint y: 578, distance: 72.9
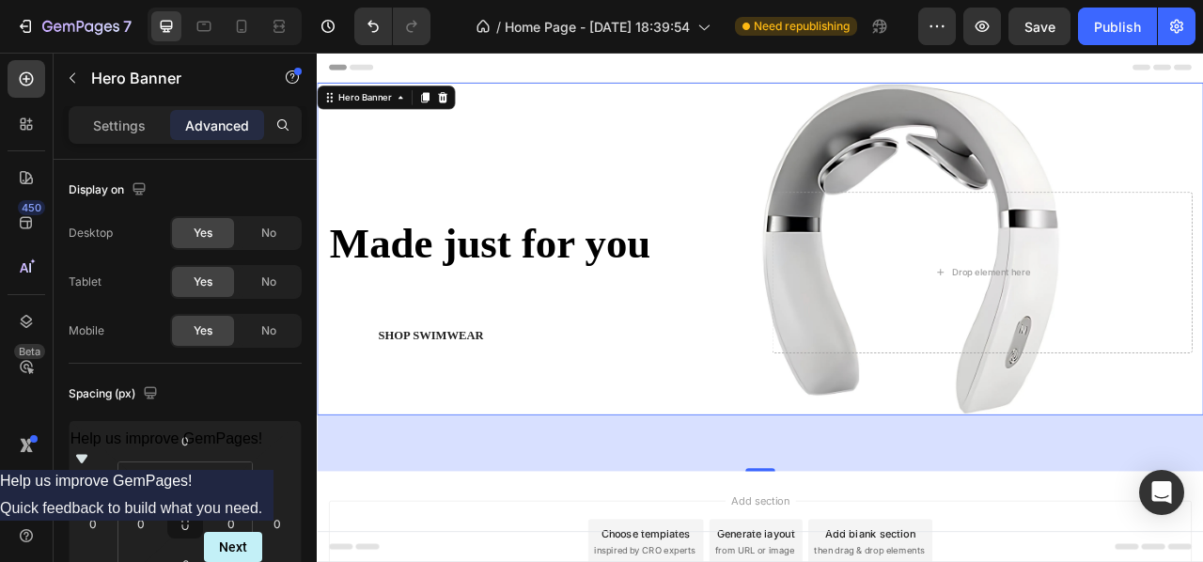
click at [839, 434] on div "Icon Icon Icon Icon Icon Icon List (2000+) REVIEWS Text Block Row Made just for…" at bounding box center [881, 357] width 1128 height 314
click at [796, 524] on div "76" at bounding box center [881, 549] width 1128 height 71
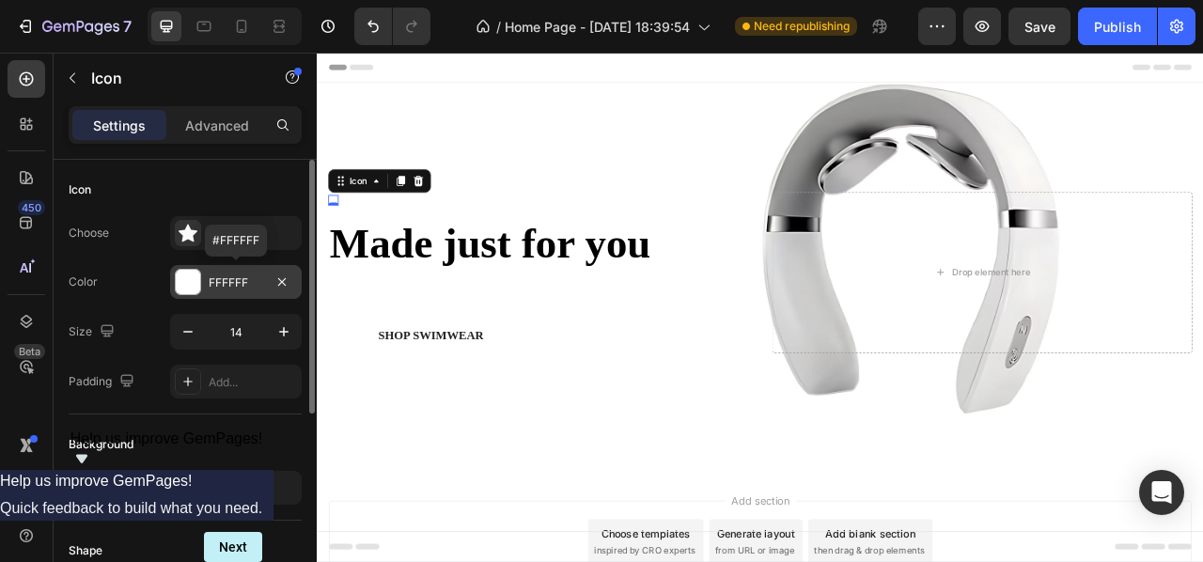
click at [195, 280] on div at bounding box center [188, 282] width 24 height 24
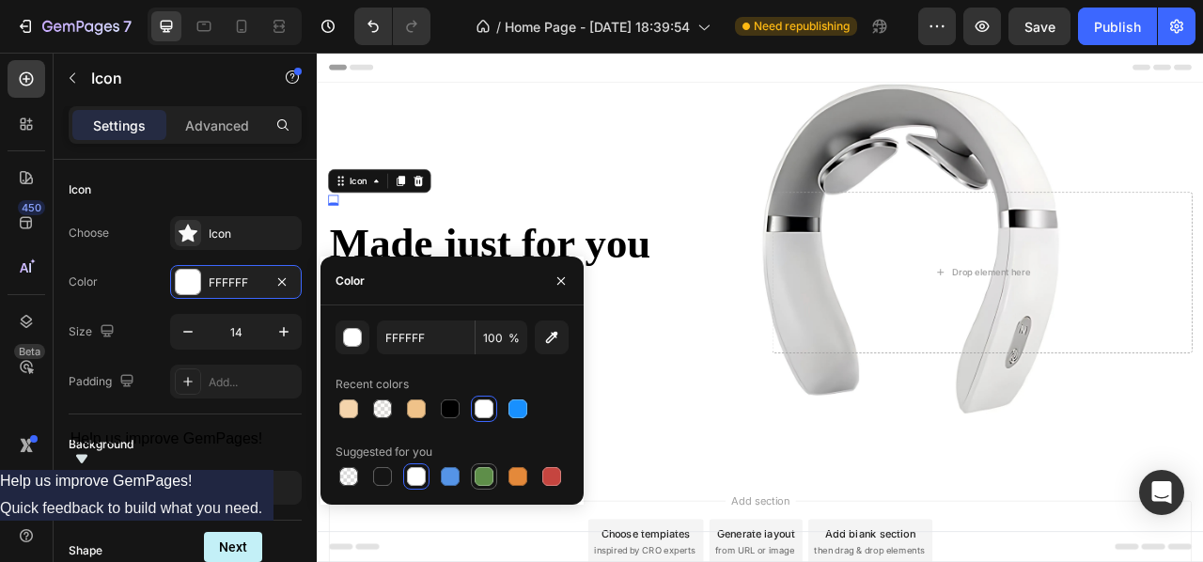
click at [493, 468] on div at bounding box center [484, 476] width 23 height 23
click at [354, 344] on div "button" at bounding box center [353, 338] width 19 height 19
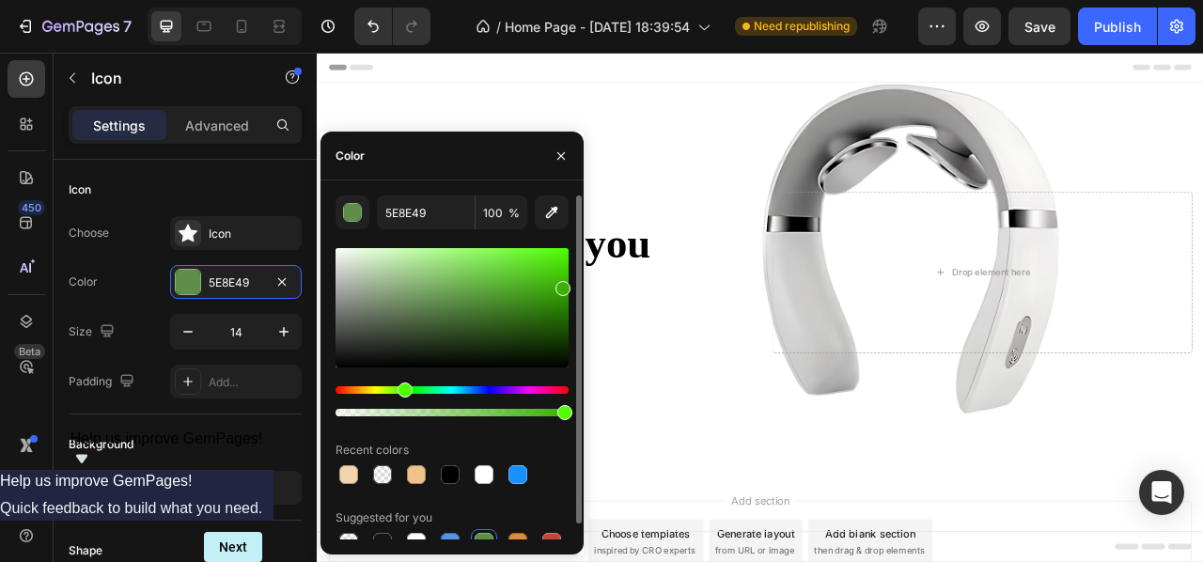
drag, startPoint x: 451, startPoint y: 308, endPoint x: 561, endPoint y: 285, distance: 112.5
click at [561, 285] on div at bounding box center [563, 288] width 15 height 15
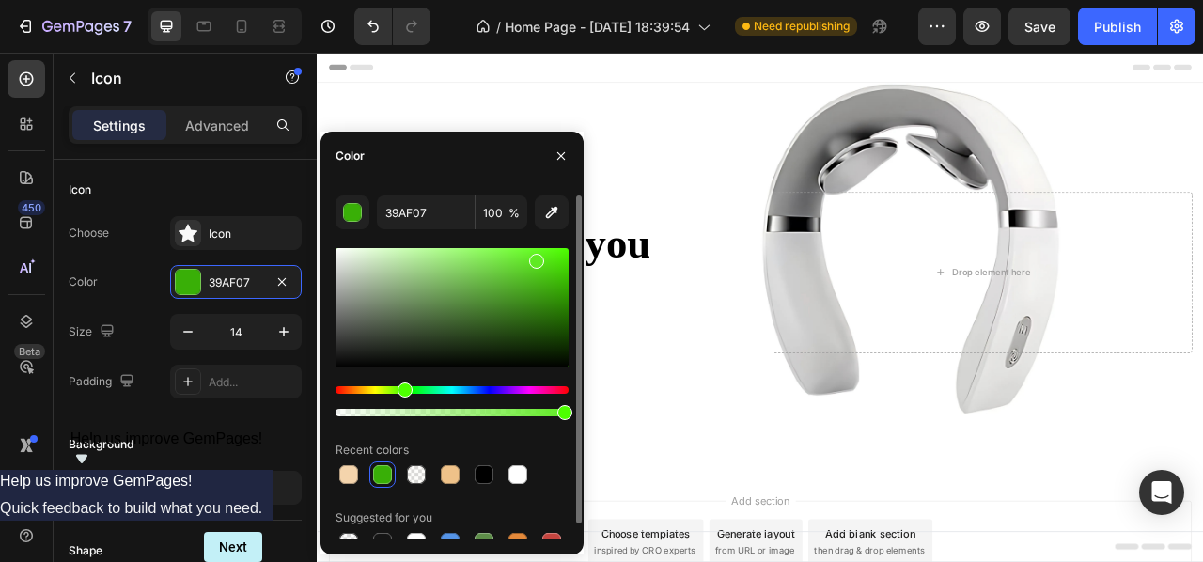
drag, startPoint x: 565, startPoint y: 284, endPoint x: 536, endPoint y: 257, distance: 39.9
click at [536, 257] on div at bounding box center [536, 261] width 15 height 15
type input "5FEA23"
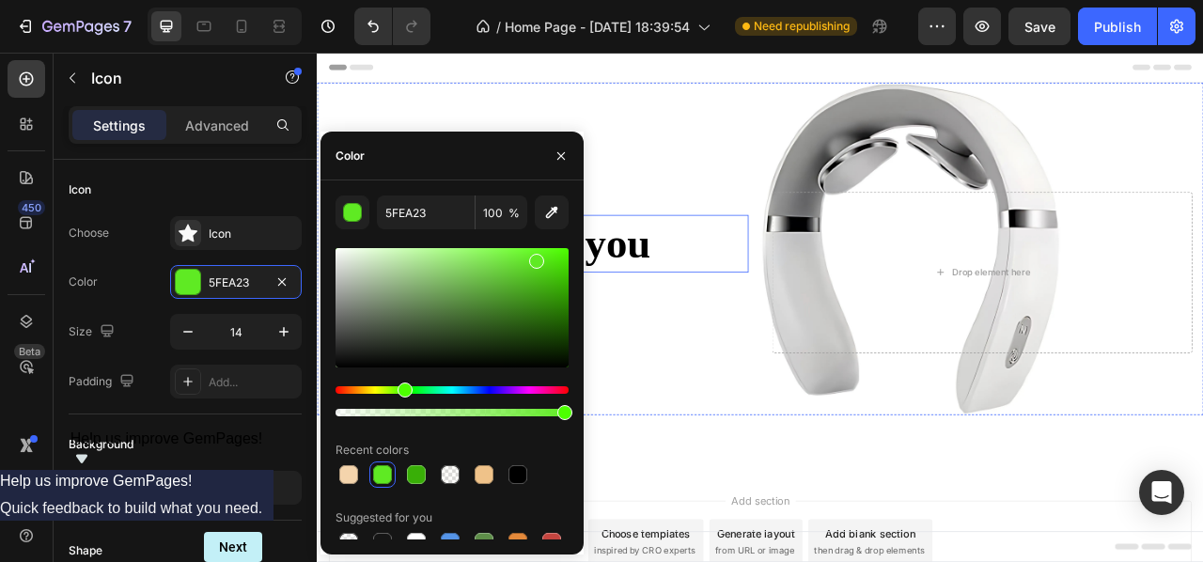
click at [730, 259] on h2 "Made just for you" at bounding box center [598, 295] width 535 height 73
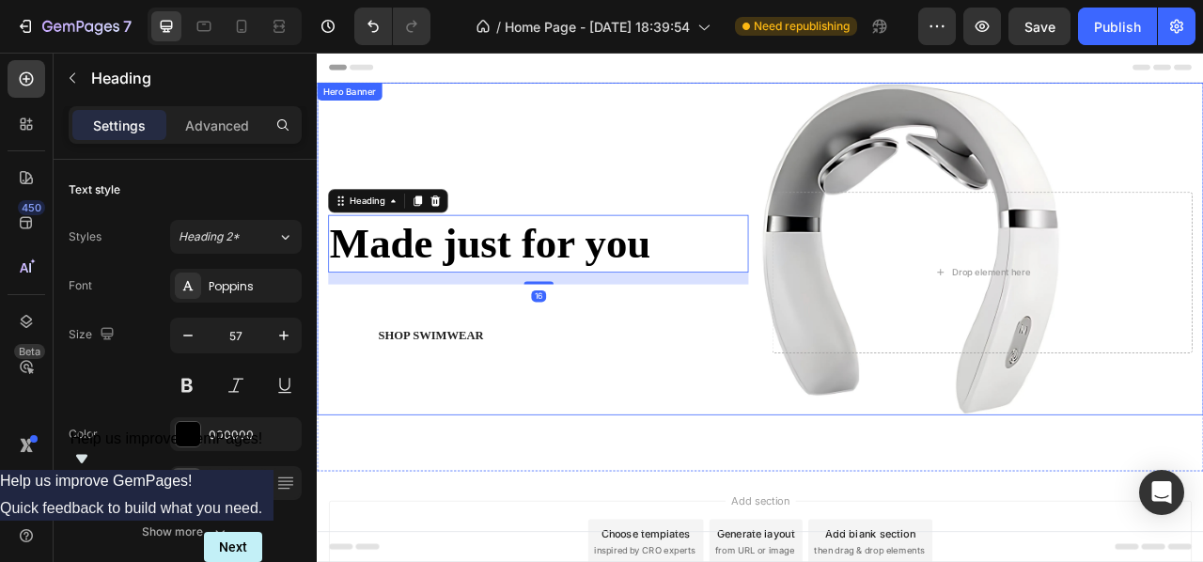
click at [614, 200] on div "Icon Icon Icon Icon Icon Icon List (2000+) REVIEWS Text Block Row Made just for…" at bounding box center [881, 357] width 1128 height 314
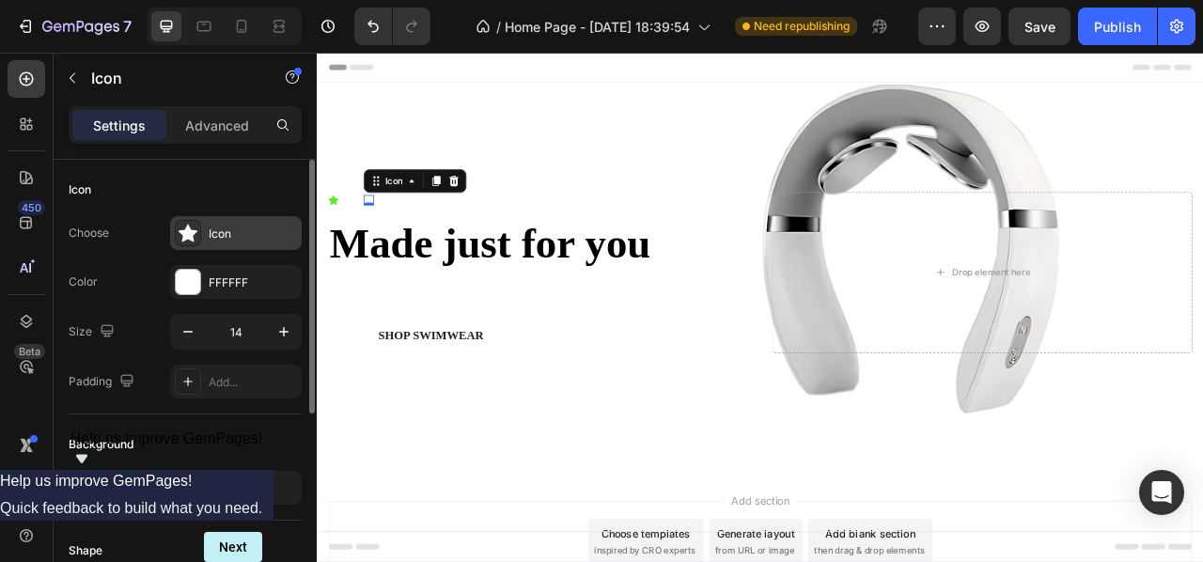
click at [241, 223] on div "Icon" at bounding box center [236, 233] width 132 height 34
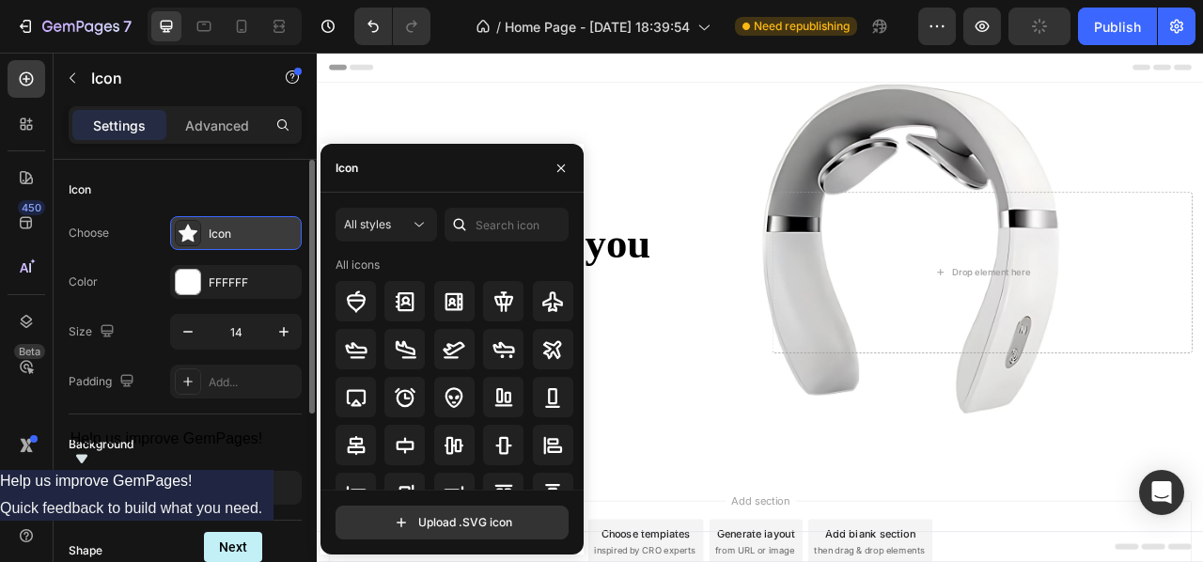
click at [233, 227] on div "Icon" at bounding box center [253, 234] width 88 height 17
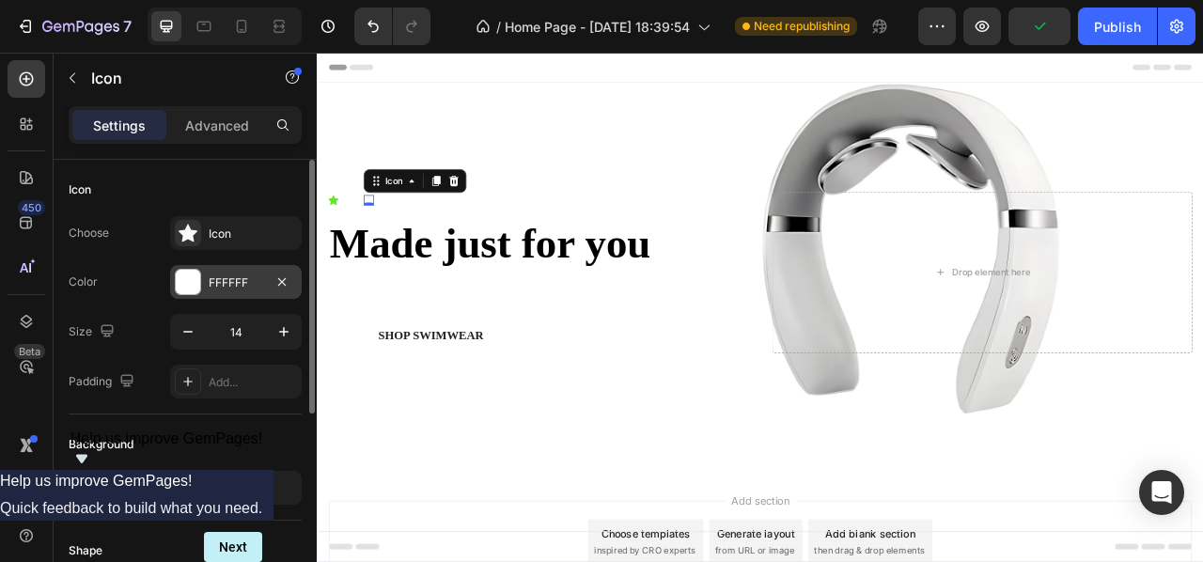
click at [241, 281] on div "FFFFFF" at bounding box center [236, 282] width 55 height 17
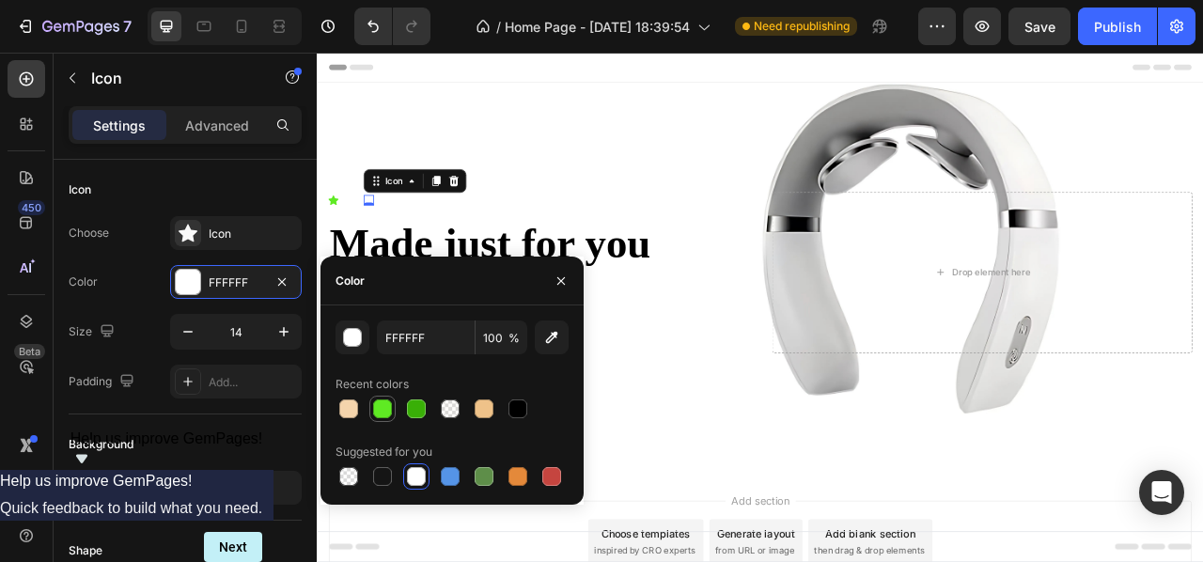
click at [377, 403] on div at bounding box center [382, 408] width 19 height 19
type input "5FEA23"
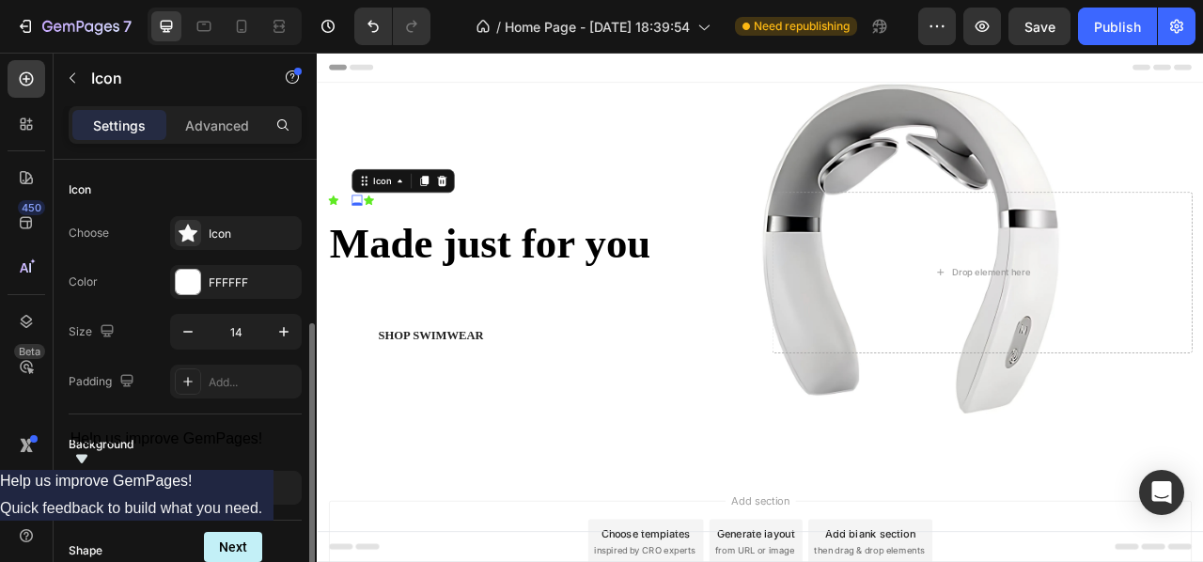
scroll to position [105, 0]
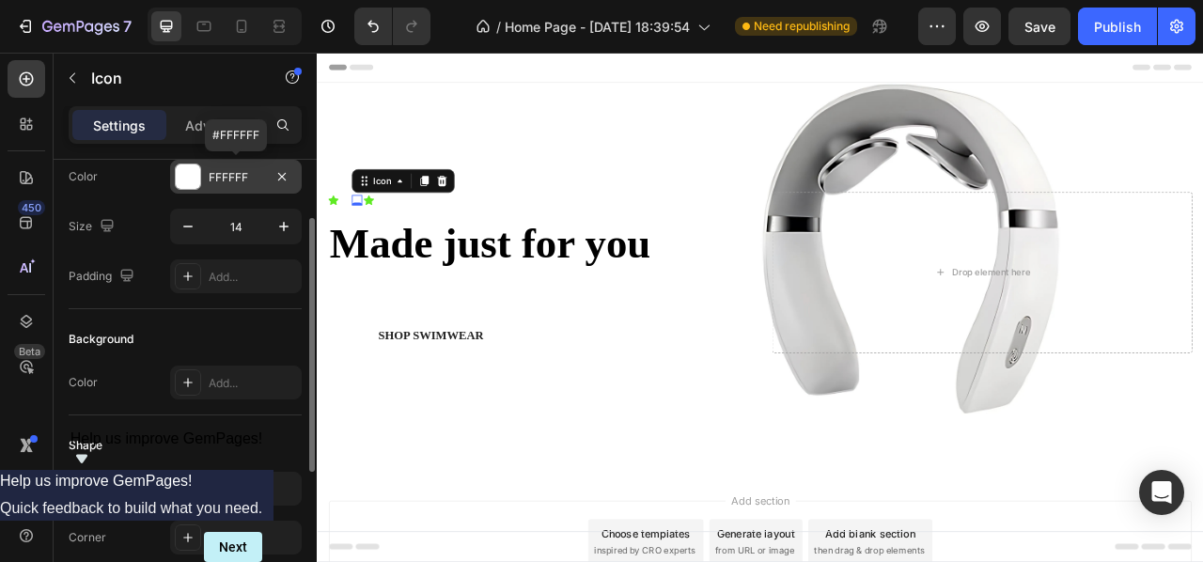
click at [266, 187] on div "FFFFFF" at bounding box center [236, 177] width 132 height 34
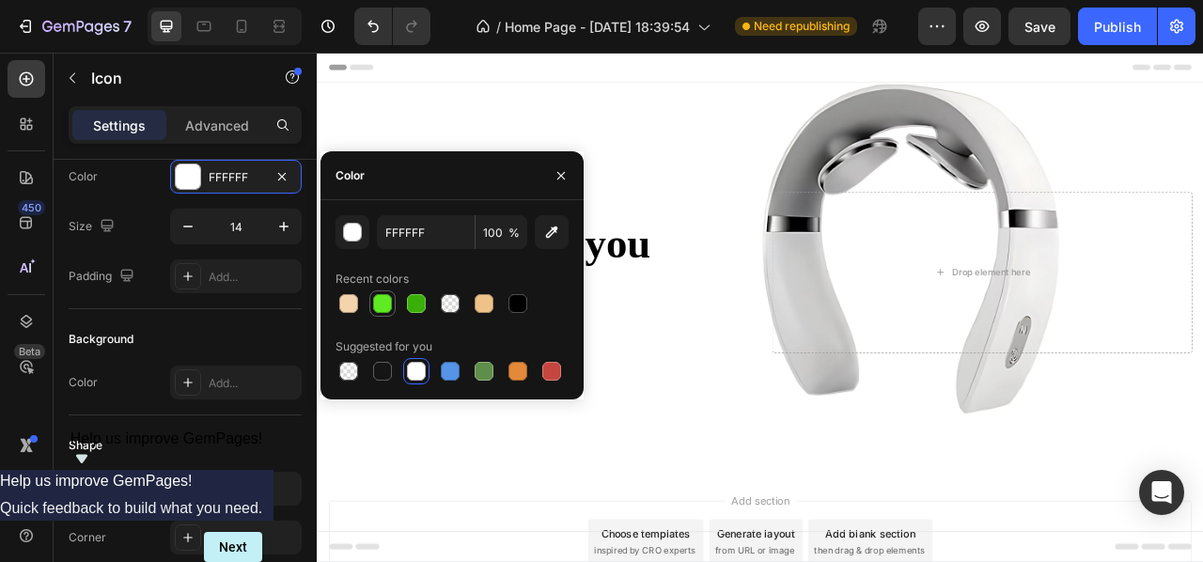
click at [373, 309] on div at bounding box center [382, 303] width 19 height 19
type input "5FEA23"
click at [406, 151] on div "Color" at bounding box center [452, 175] width 263 height 49
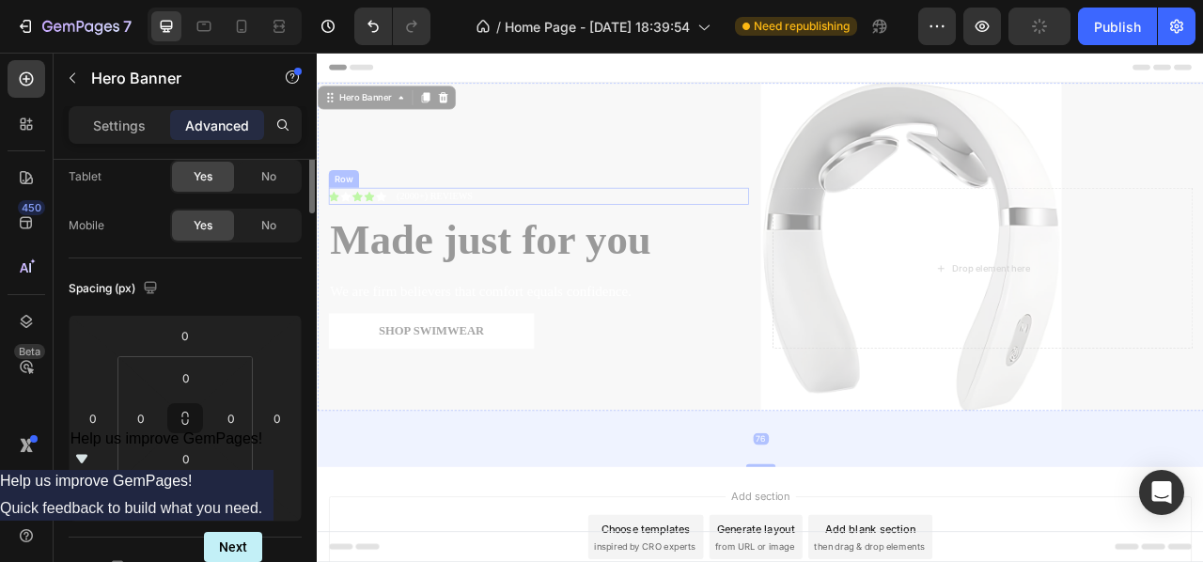
scroll to position [0, 0]
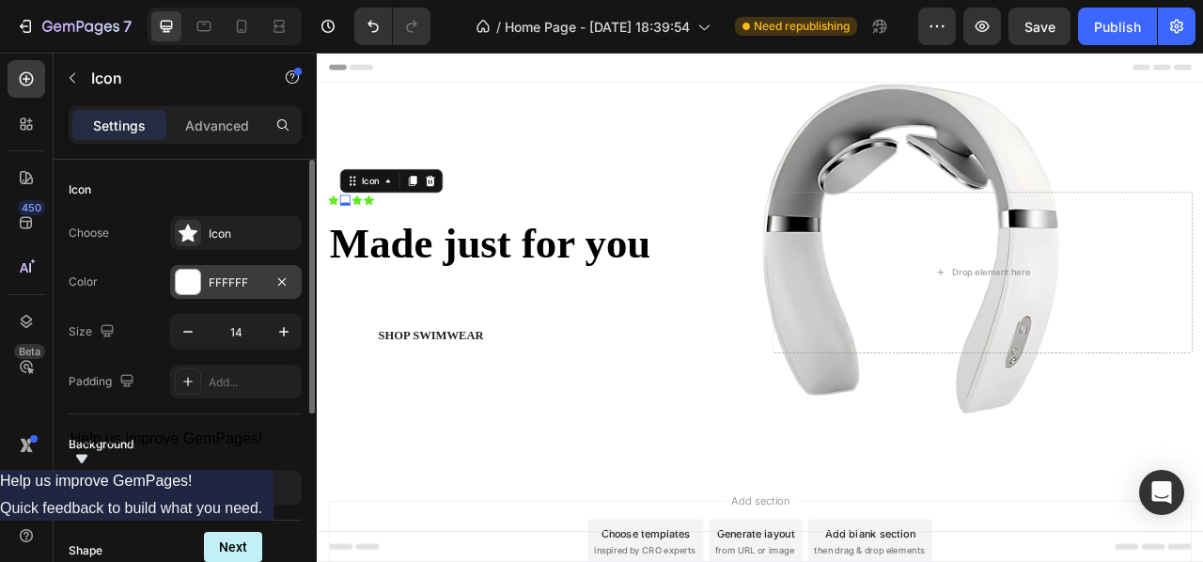
click at [244, 284] on div "FFFFFF" at bounding box center [236, 282] width 55 height 17
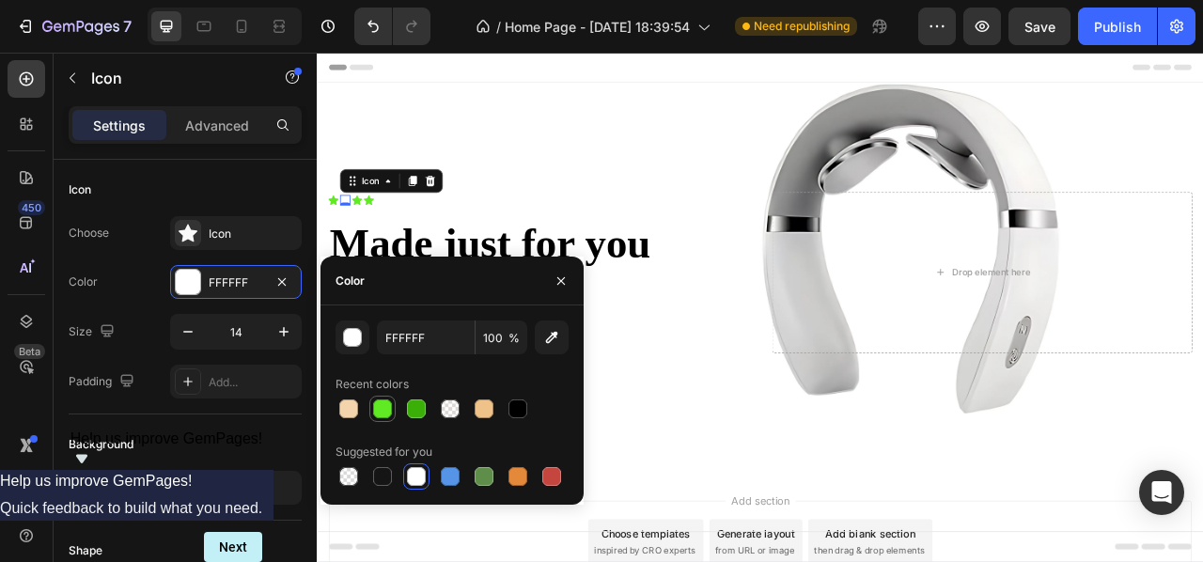
click at [377, 396] on div at bounding box center [382, 409] width 26 height 26
type input "5FEA23"
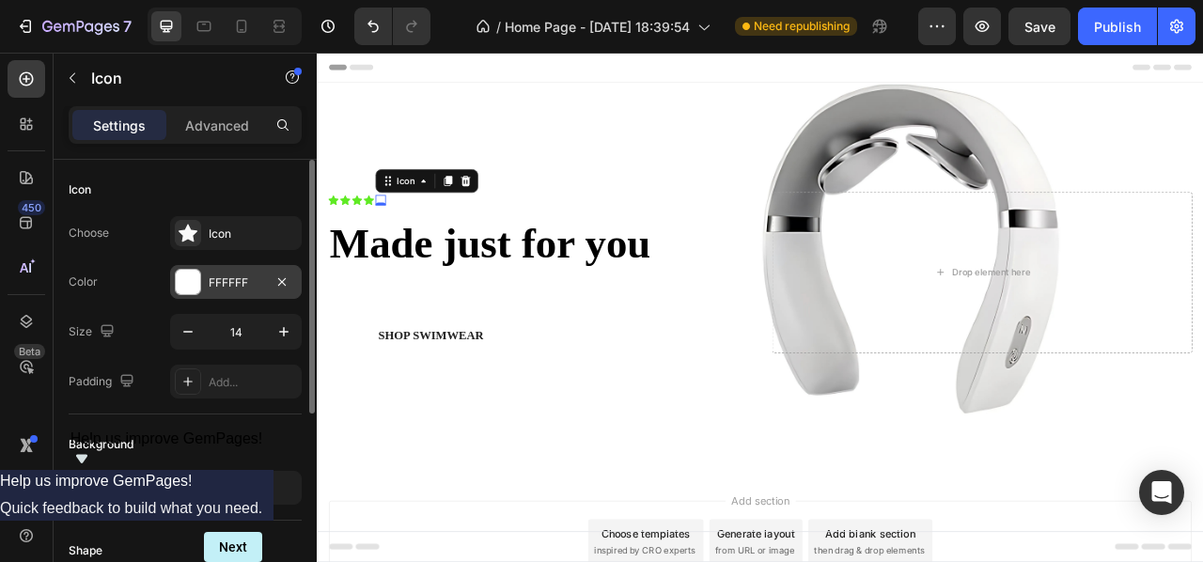
click at [222, 283] on div "FFFFFF" at bounding box center [236, 282] width 55 height 17
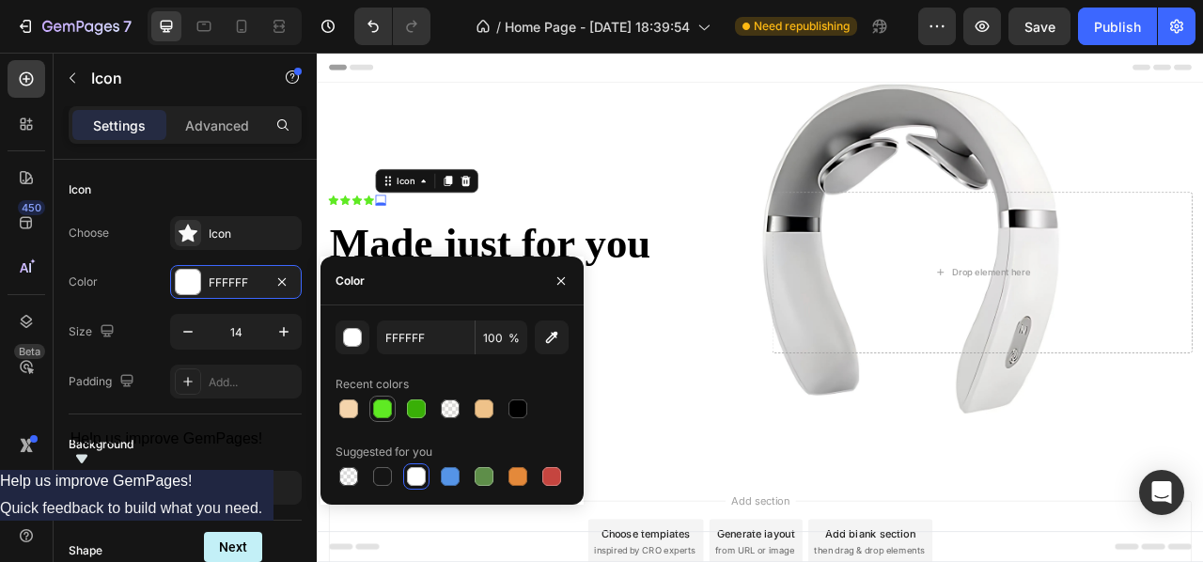
click at [383, 404] on div at bounding box center [382, 408] width 19 height 19
type input "5FEA23"
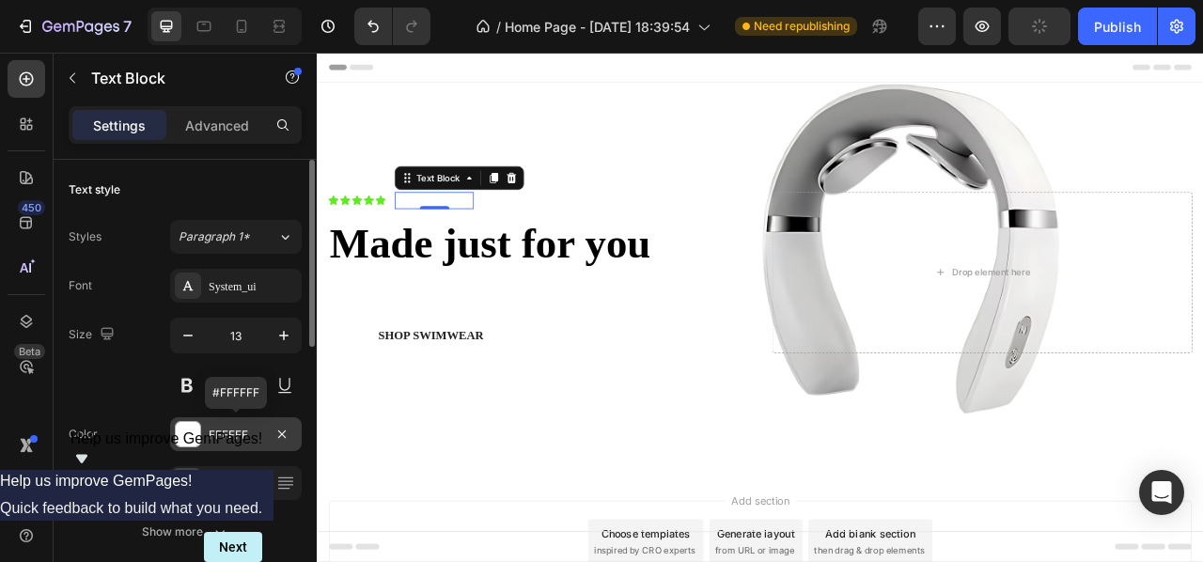
click at [186, 428] on div at bounding box center [188, 434] width 24 height 24
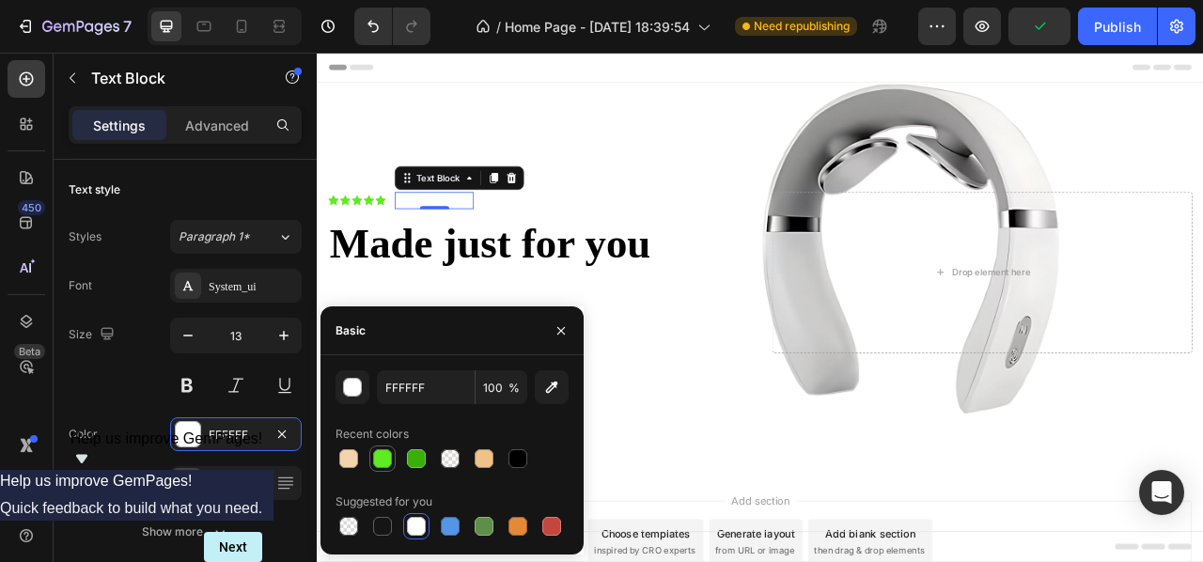
click at [383, 465] on div at bounding box center [382, 458] width 19 height 19
type input "5FEA23"
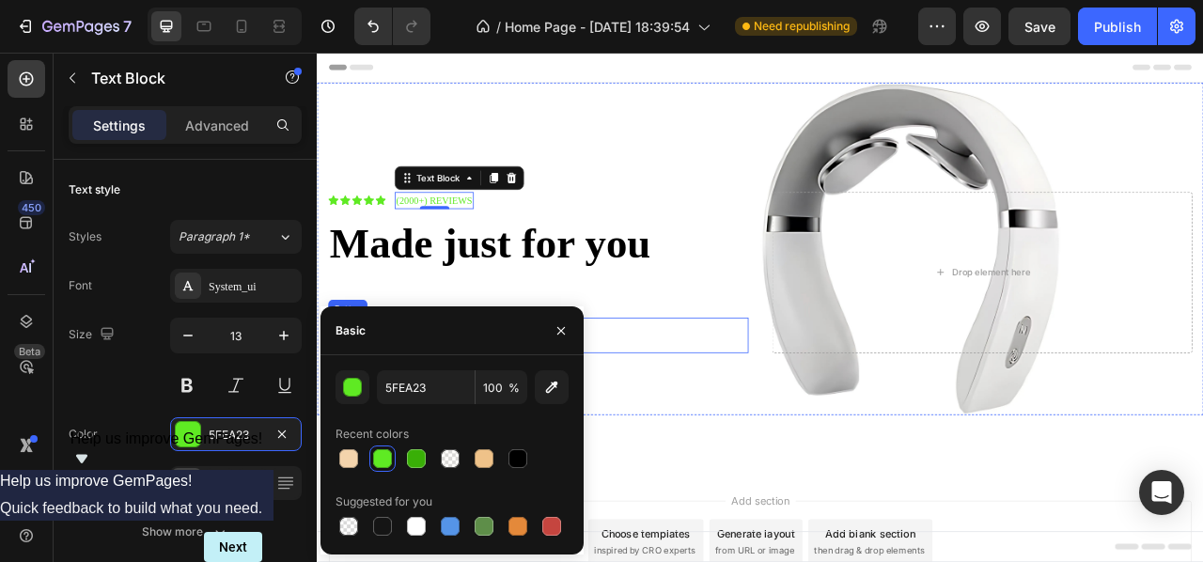
click at [736, 393] on div "Shop Swimwear Button" at bounding box center [598, 412] width 535 height 45
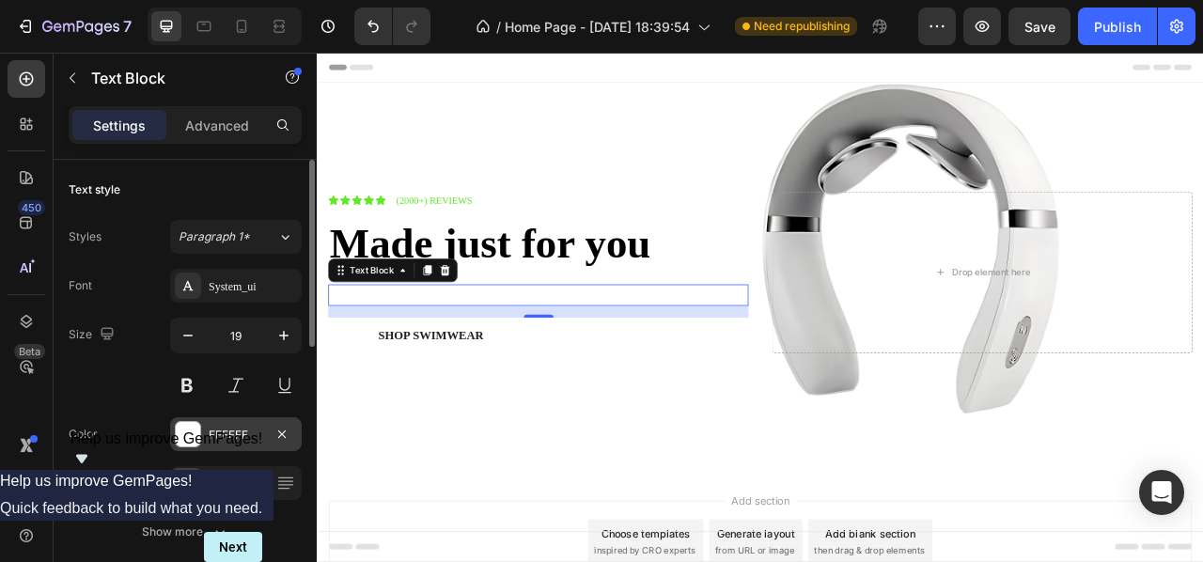
click at [197, 422] on div at bounding box center [188, 434] width 24 height 24
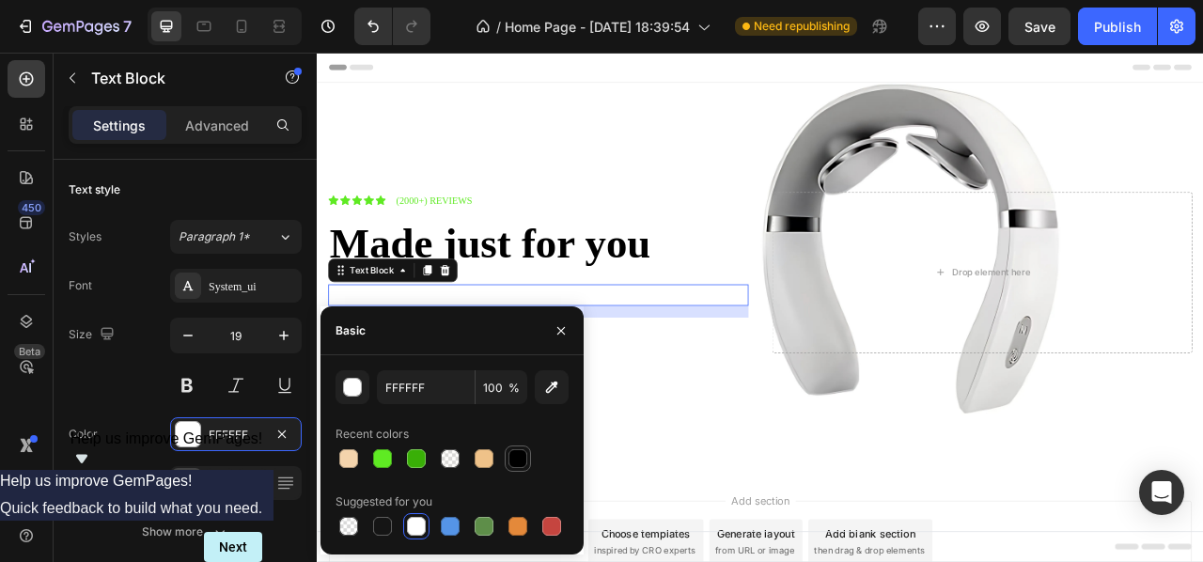
click at [510, 456] on div at bounding box center [518, 458] width 19 height 19
type input "000000"
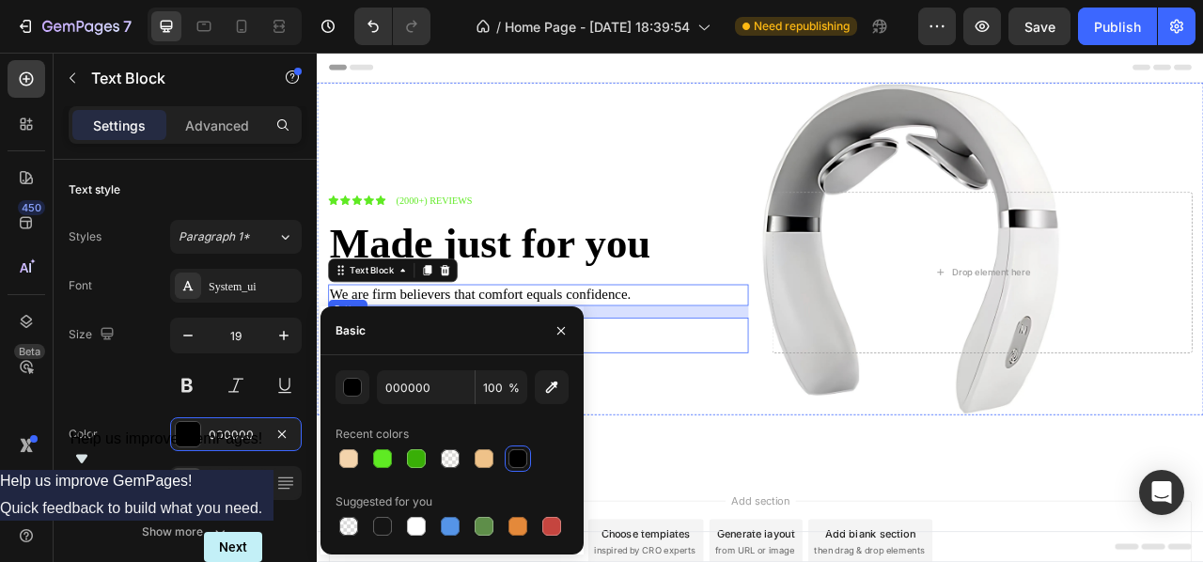
click at [777, 428] on div "Shop Swimwear Button" at bounding box center [598, 412] width 535 height 45
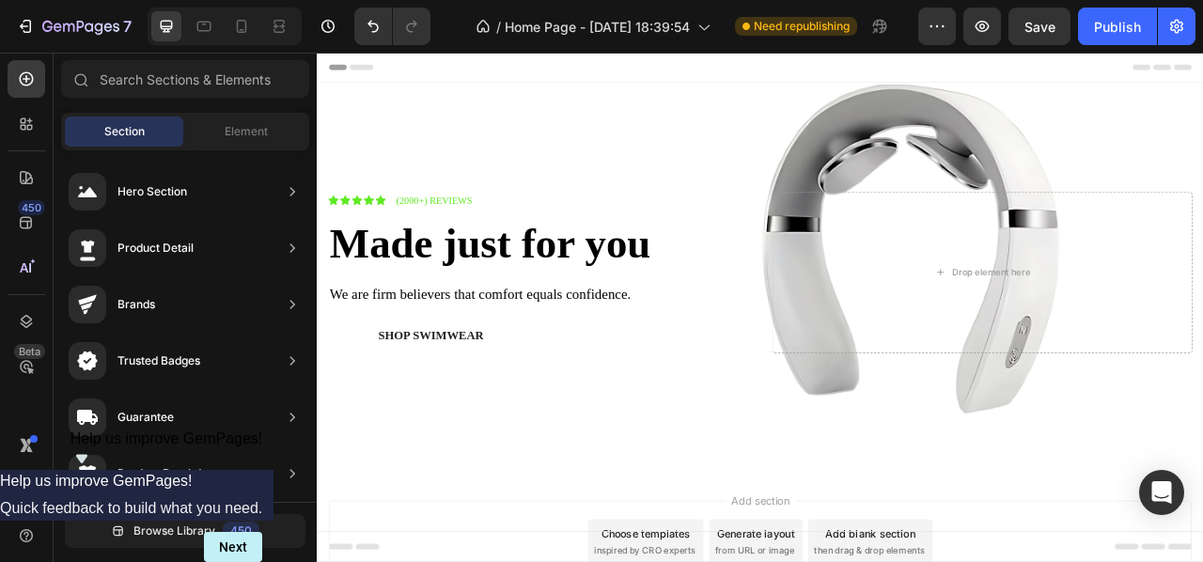
click at [250, 31] on icon at bounding box center [241, 26] width 19 height 19
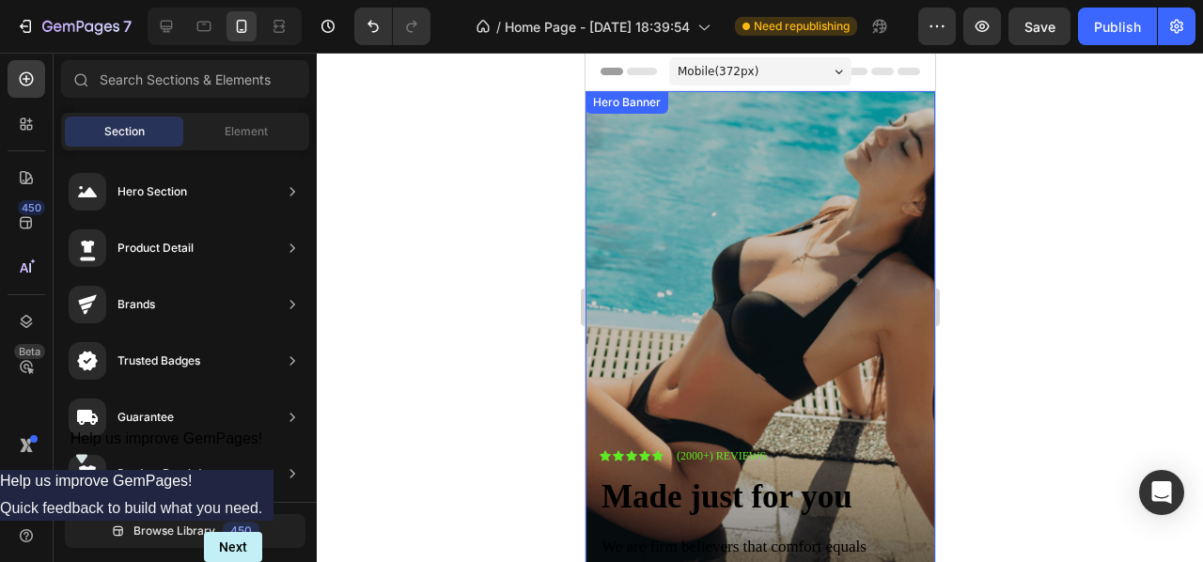
click at [743, 195] on div "Overlay" at bounding box center [760, 402] width 350 height 622
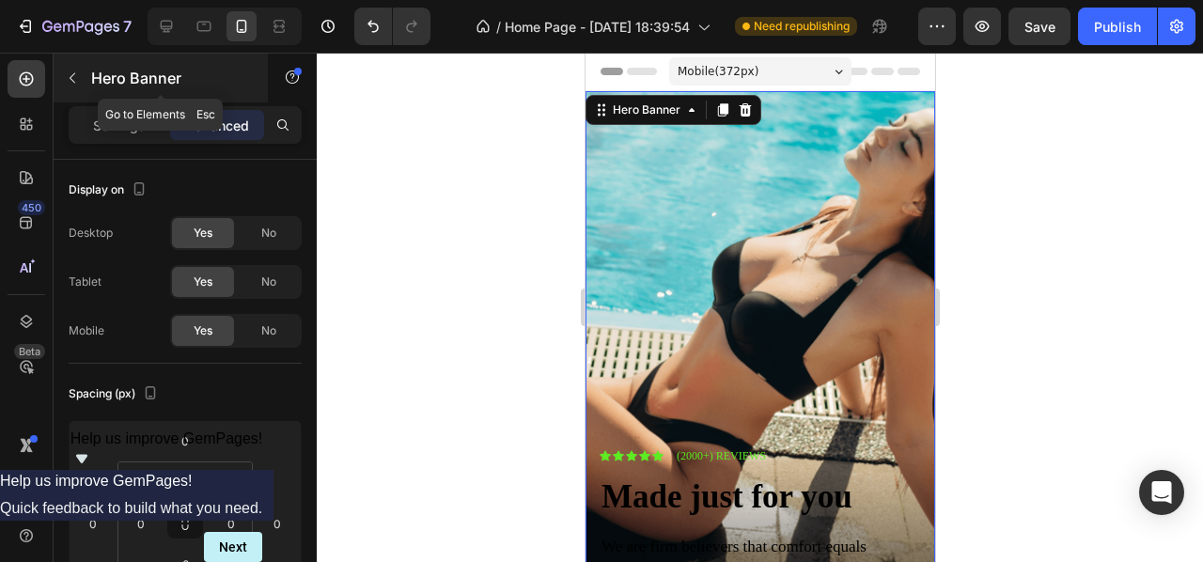
click at [75, 70] on icon "button" at bounding box center [72, 77] width 15 height 15
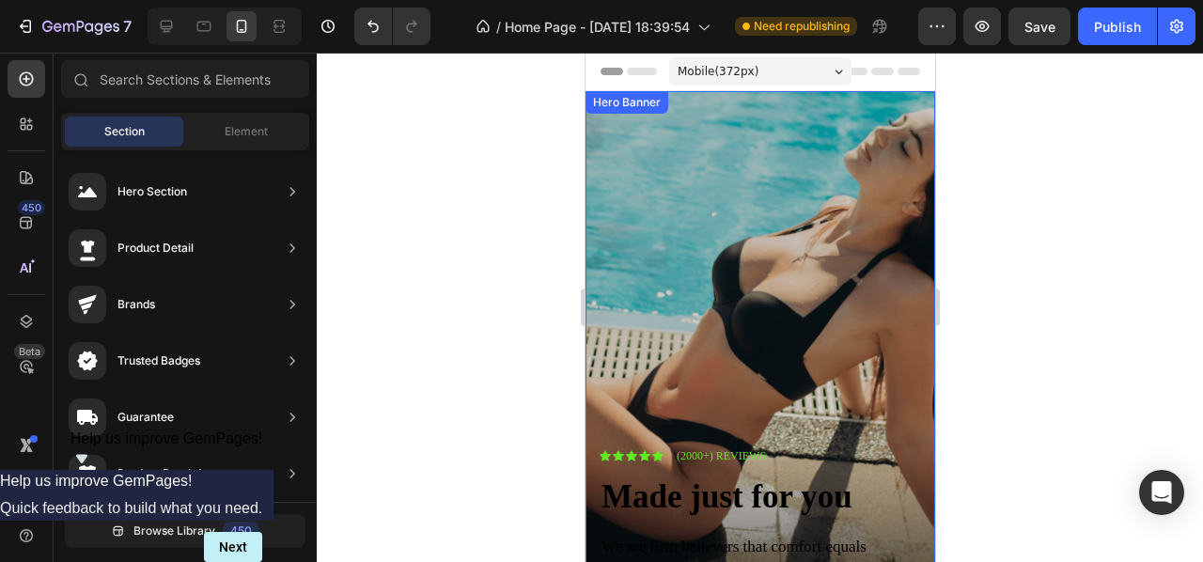
click at [716, 193] on div "Overlay" at bounding box center [760, 402] width 350 height 622
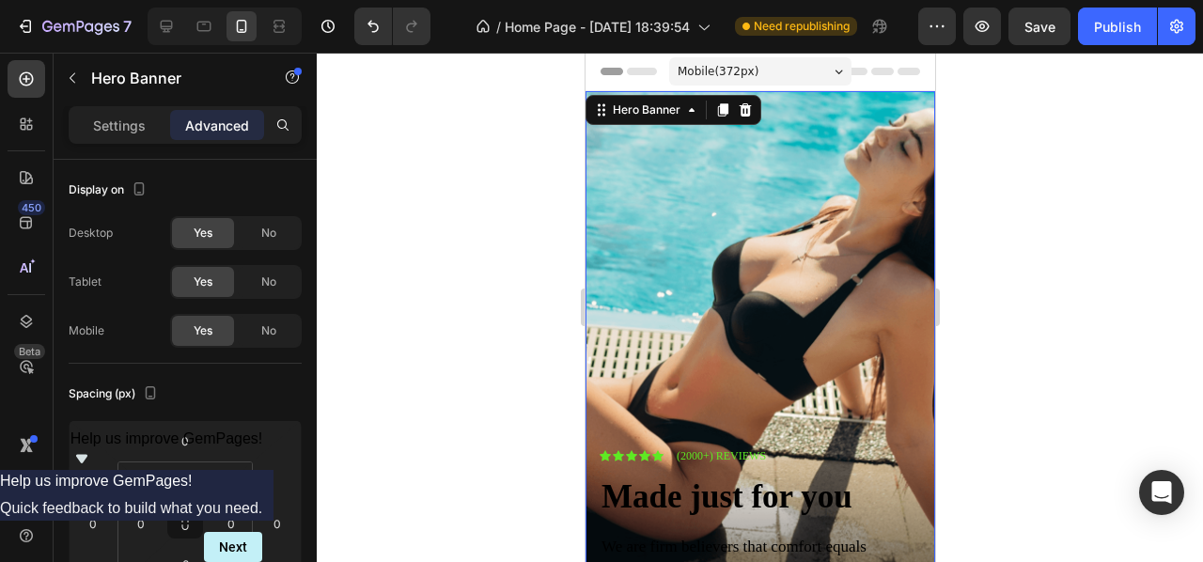
scroll to position [456, 0]
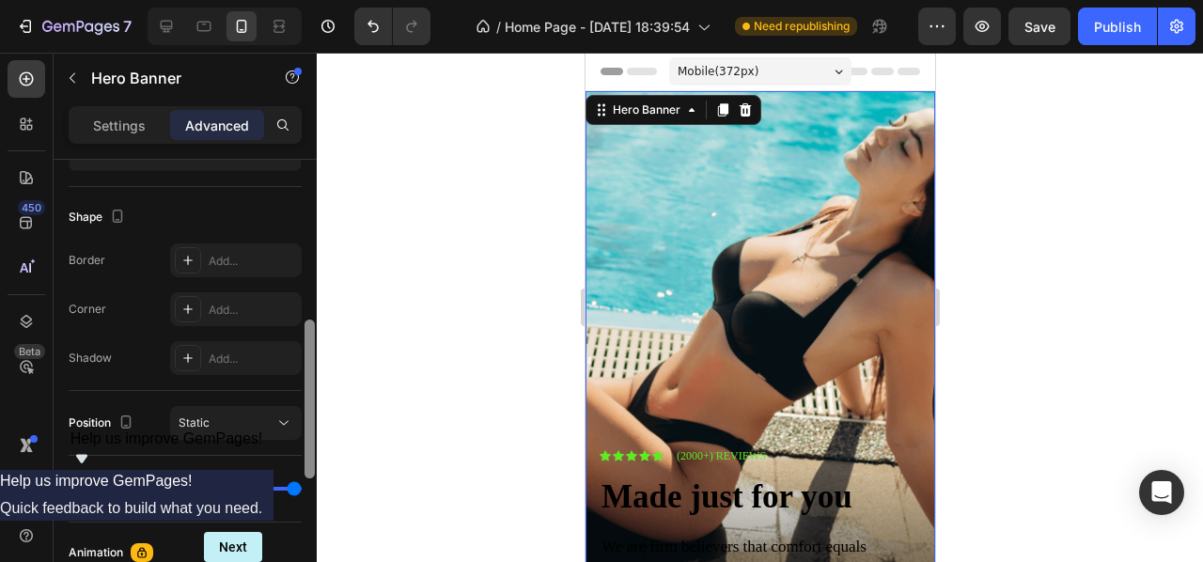
drag, startPoint x: 316, startPoint y: 172, endPoint x: 316, endPoint y: 195, distance: 22.6
click at [316, 195] on div at bounding box center [310, 388] width 14 height 456
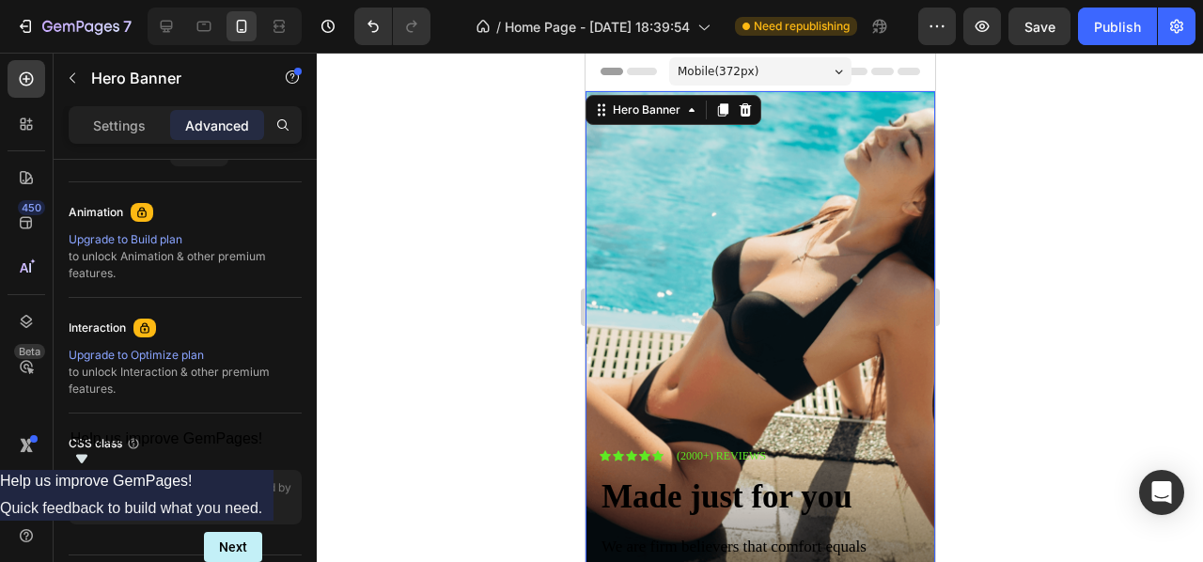
scroll to position [0, 0]
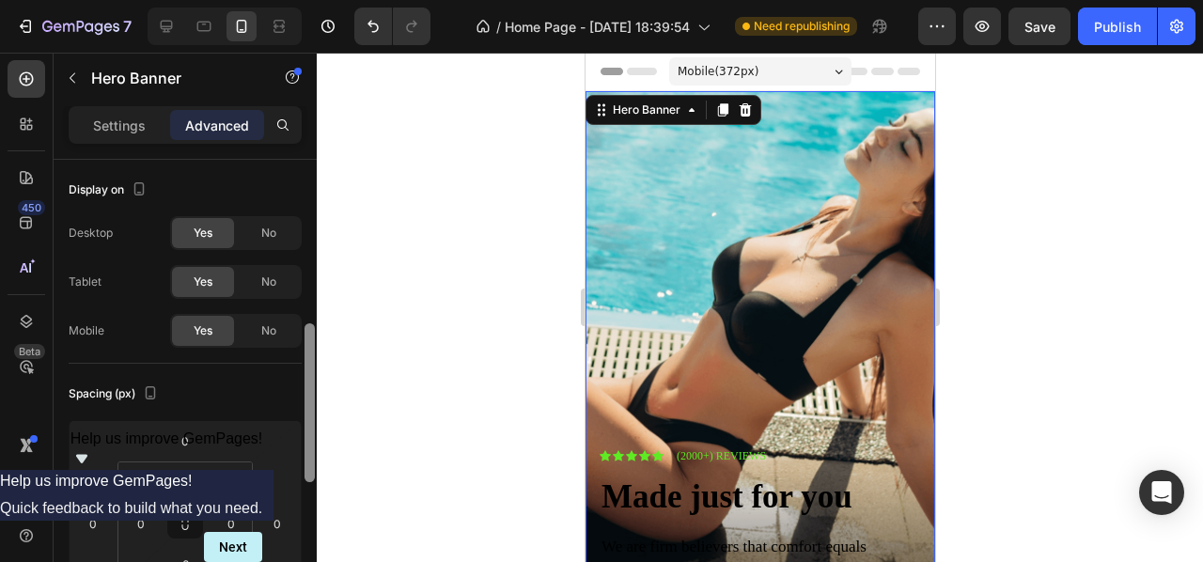
drag, startPoint x: 311, startPoint y: 370, endPoint x: 293, endPoint y: 11, distance: 359.5
click at [293, 0] on div "7 / Home Page - [DATE] 18:39:54 Need republishing Preview Save Publish 450 Beta…" at bounding box center [601, 0] width 1203 height 0
click at [139, 117] on p "Settings" at bounding box center [119, 126] width 53 height 20
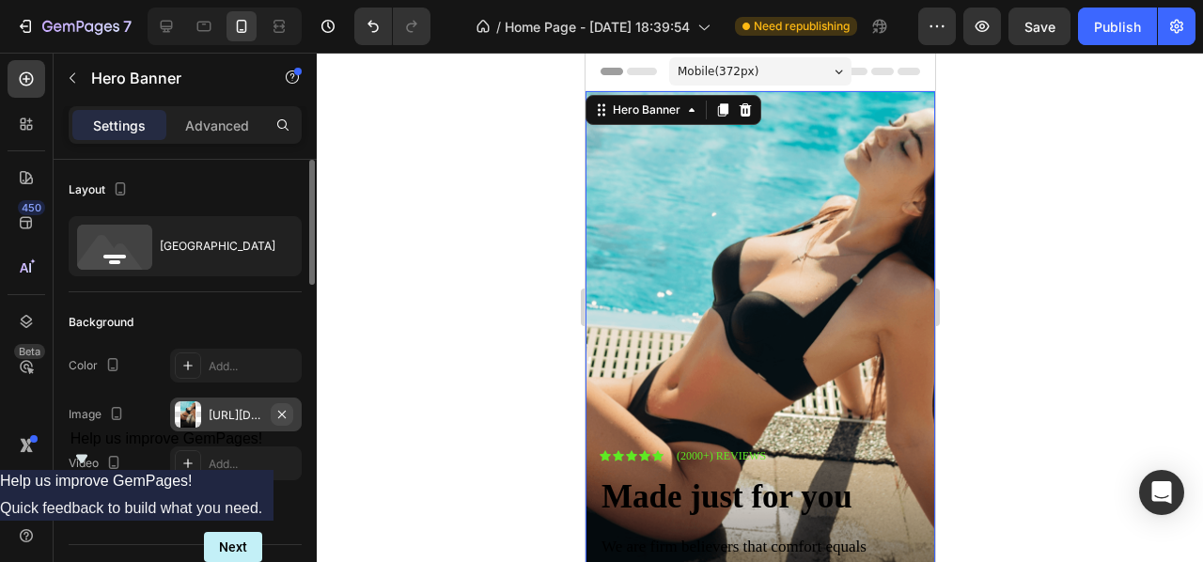
click at [282, 405] on button "button" at bounding box center [282, 414] width 23 height 23
type input "Auto"
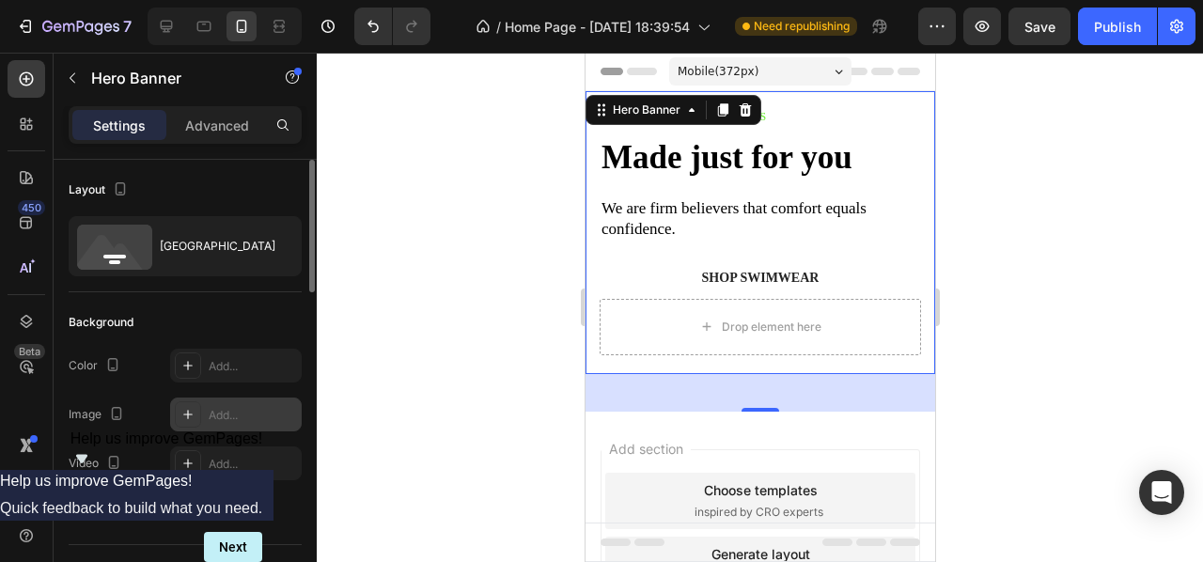
click at [231, 416] on div "Add..." at bounding box center [253, 415] width 88 height 17
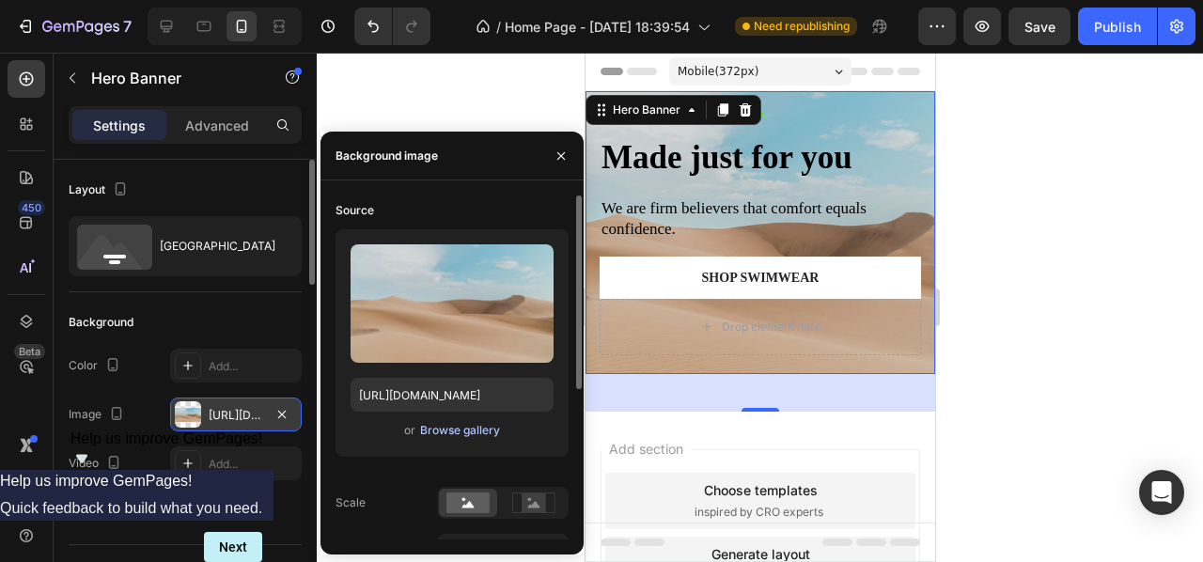
click at [429, 428] on div "Browse gallery" at bounding box center [460, 430] width 80 height 17
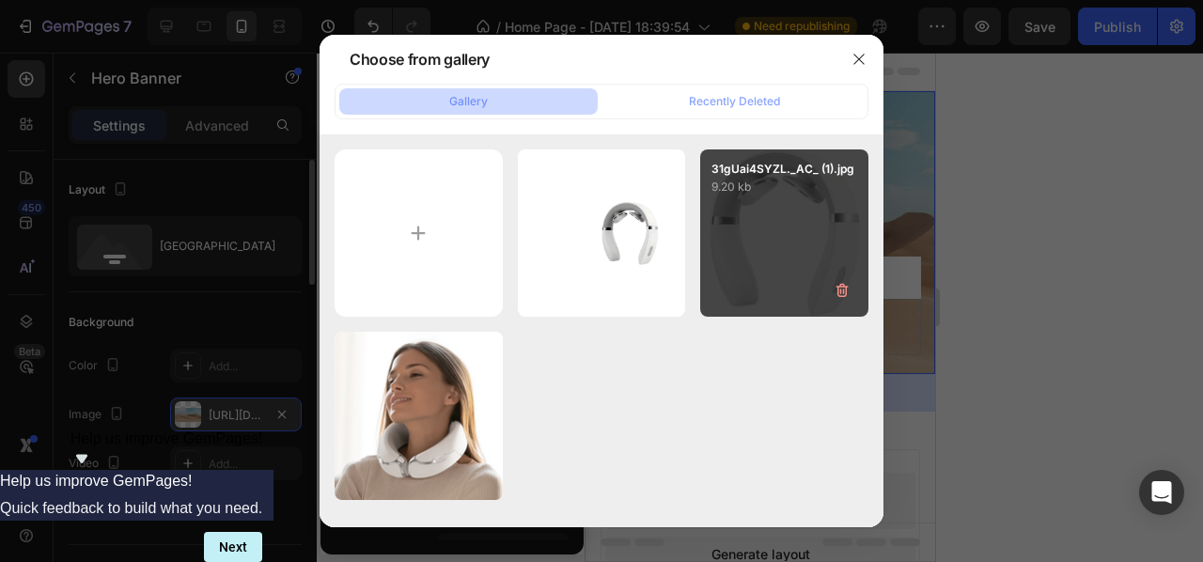
click at [741, 262] on div "31gUai4SYZL._AC_ (1).jpg 9.20 kb" at bounding box center [784, 233] width 168 height 168
type input "[URL][DOMAIN_NAME]"
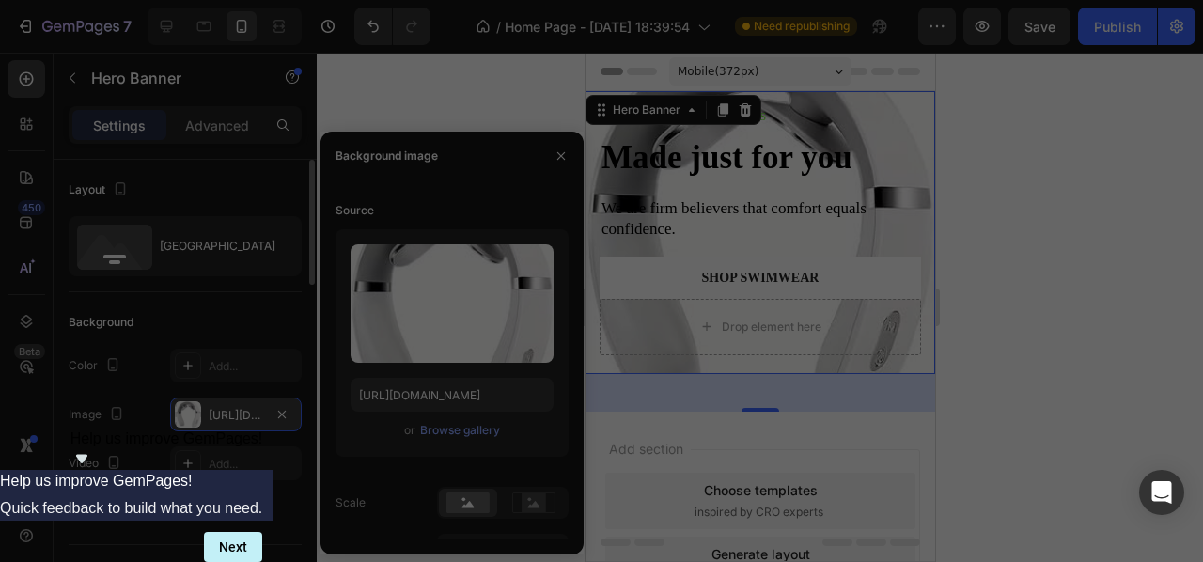
click at [741, 262] on div "31gUai4SYZL._AC_ (1).jpg 9.20 kb" at bounding box center [784, 233] width 168 height 168
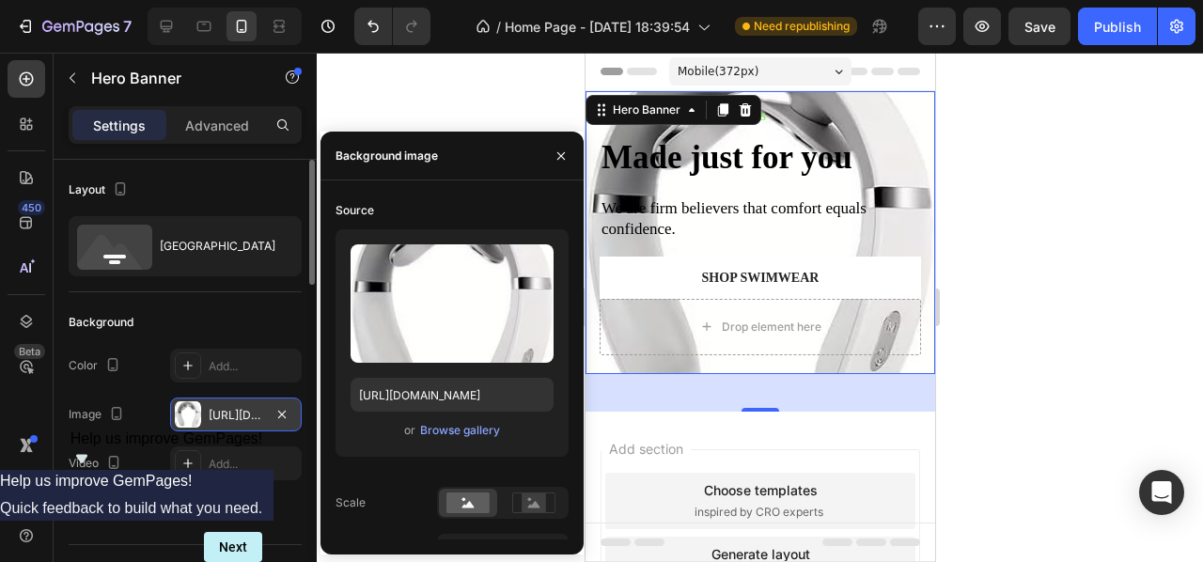
click at [1070, 271] on div at bounding box center [760, 307] width 886 height 509
